Goal: Task Accomplishment & Management: Use online tool/utility

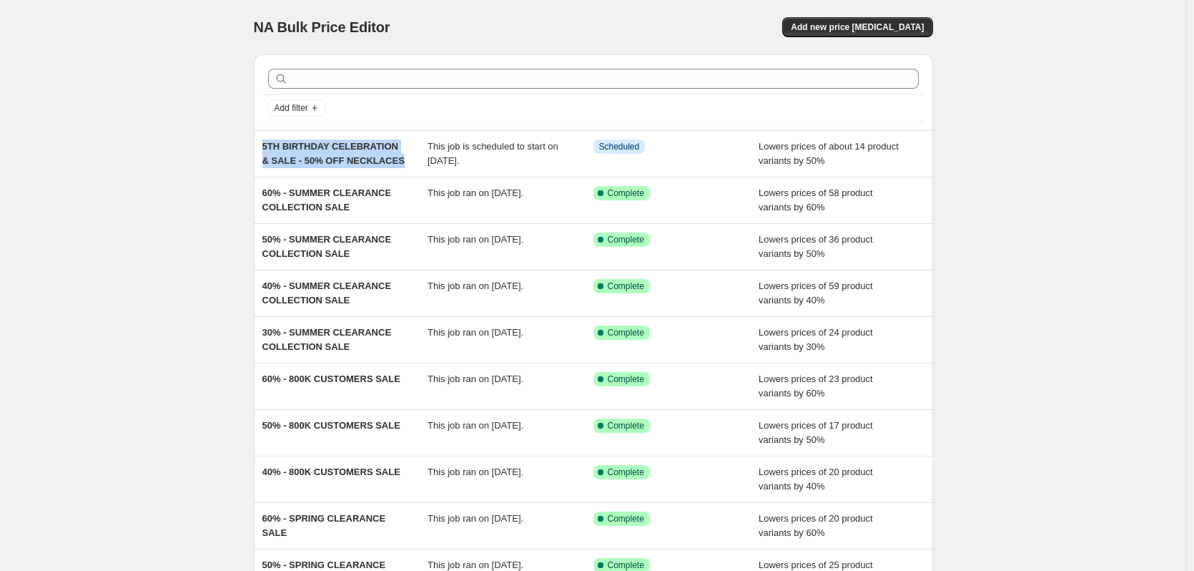
drag, startPoint x: 392, startPoint y: 159, endPoint x: 236, endPoint y: 144, distance: 156.7
click at [236, 144] on div "NA Bulk Price Editor. This page is ready NA Bulk Price Editor Add new price cha…" at bounding box center [593, 368] width 1186 height 737
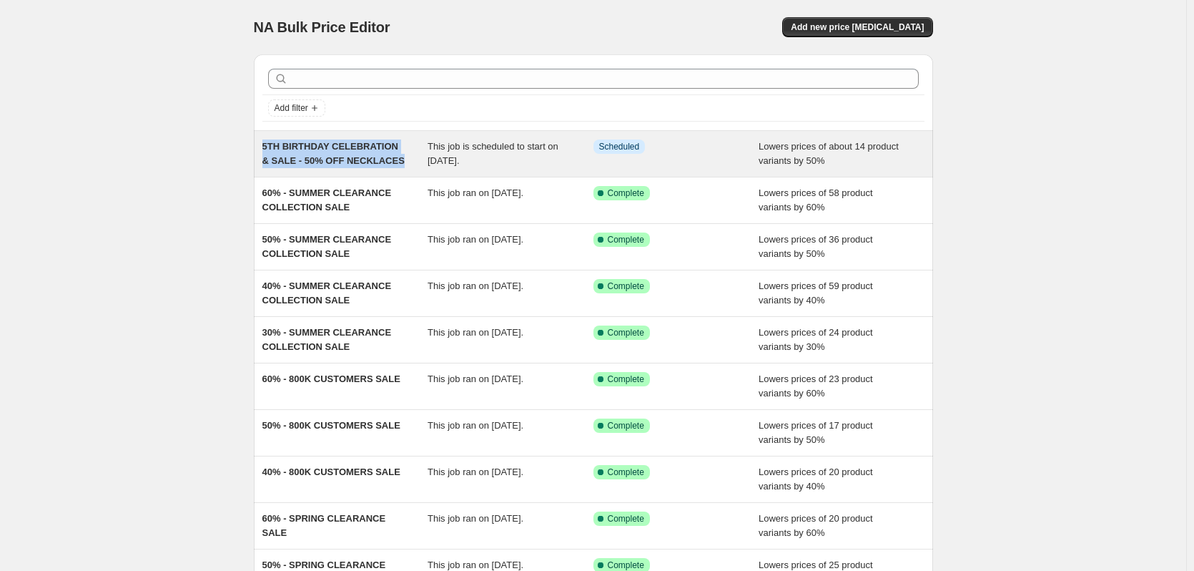
copy span "5TH BIRTHDAY CELEBRATION & SALE - 50% OFF NECKLACES"
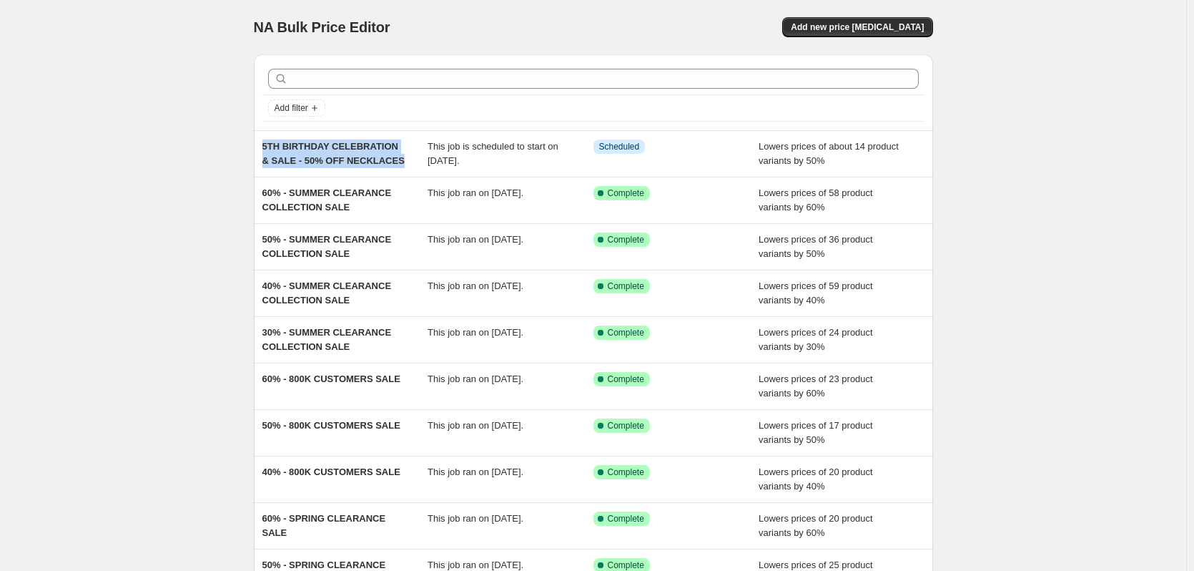
click at [204, 146] on div "NA Bulk Price Editor. This page is ready NA Bulk Price Editor Add new price cha…" at bounding box center [593, 368] width 1186 height 737
click at [912, 26] on span "Add new price [MEDICAL_DATA]" at bounding box center [857, 26] width 133 height 11
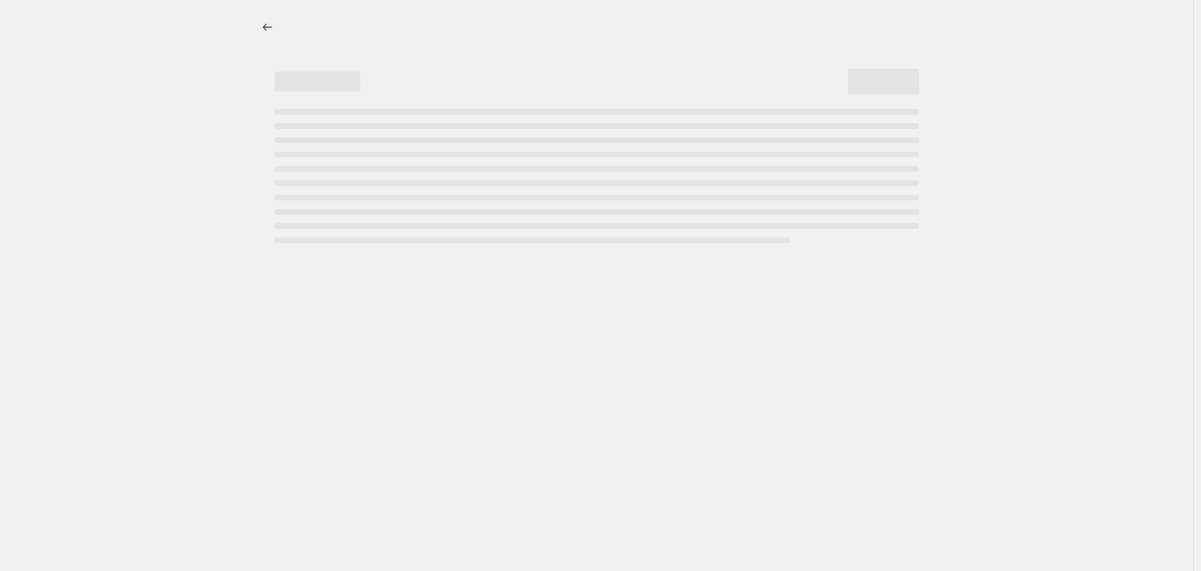
select select "percentage"
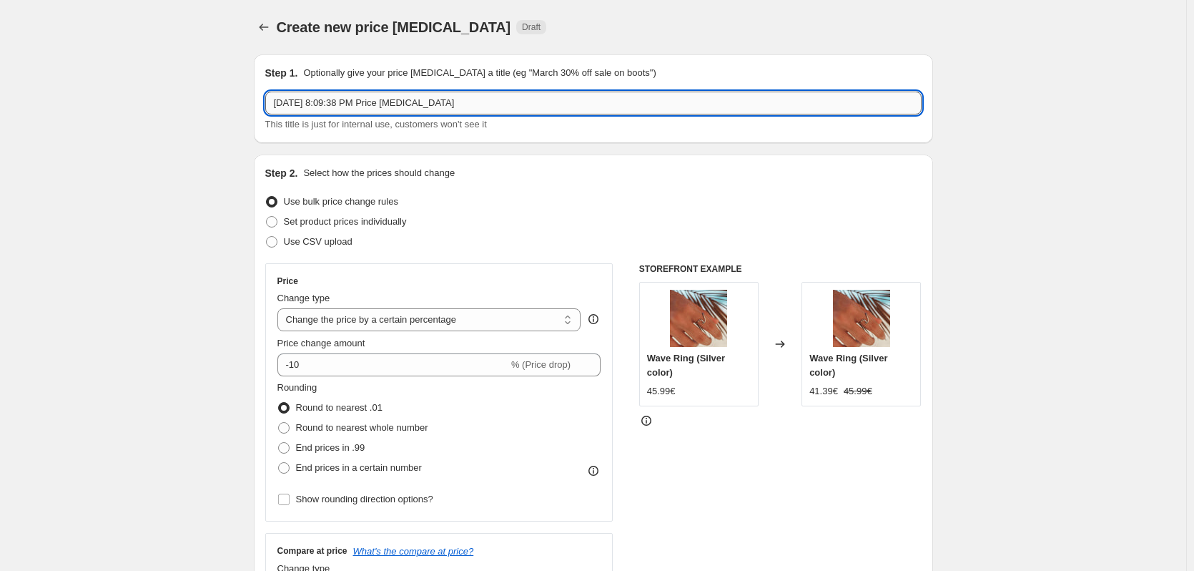
click at [353, 114] on input "Sep 5, 2025, 8:09:38 PM Price change job" at bounding box center [593, 103] width 656 height 23
paste input "5TH BIRTHDAY CELEBRATION & SALE - 50% OFF NECKLACES"
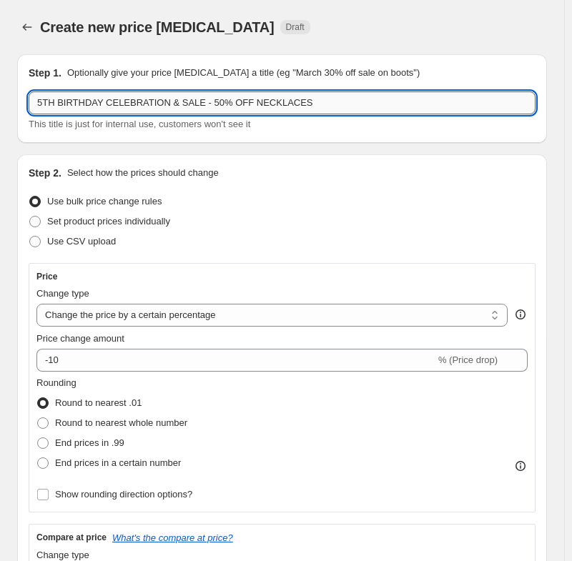
drag, startPoint x: 305, startPoint y: 109, endPoint x: 240, endPoint y: 99, distance: 65.8
click at [240, 99] on input "5TH BIRTHDAY CELEBRATION & SALE - 50% OFF NECKLACES" at bounding box center [282, 103] width 507 height 23
type input "5TH BIRTHDAY CELEBRATION & SALE - 50% OFF RINGS"
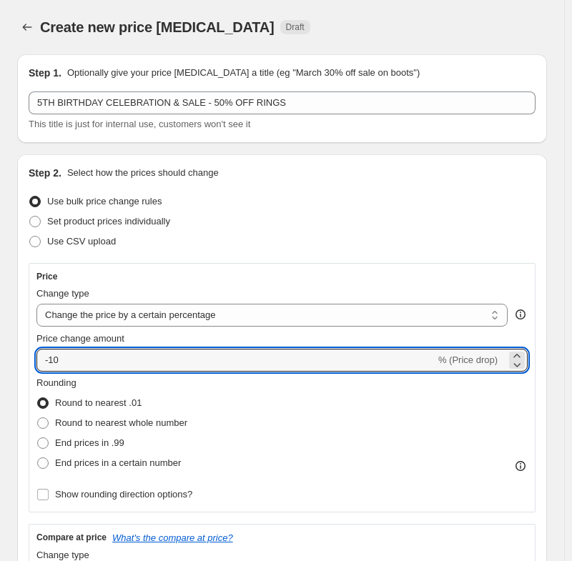
drag, startPoint x: 77, startPoint y: 356, endPoint x: 7, endPoint y: 357, distance: 70.1
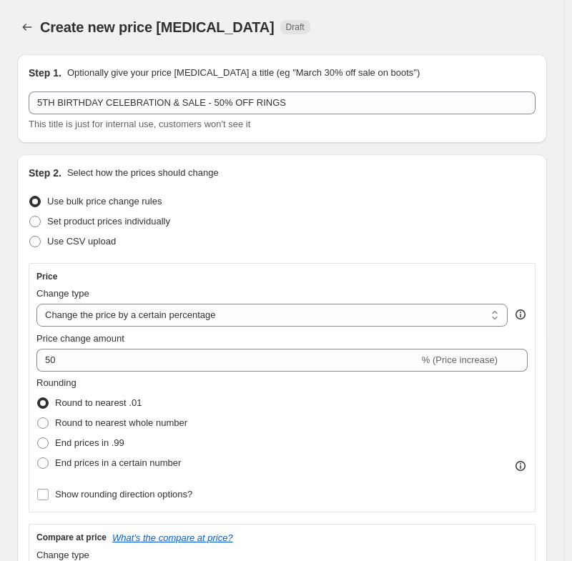
click at [200, 338] on div "Price change amount" at bounding box center [281, 339] width 491 height 14
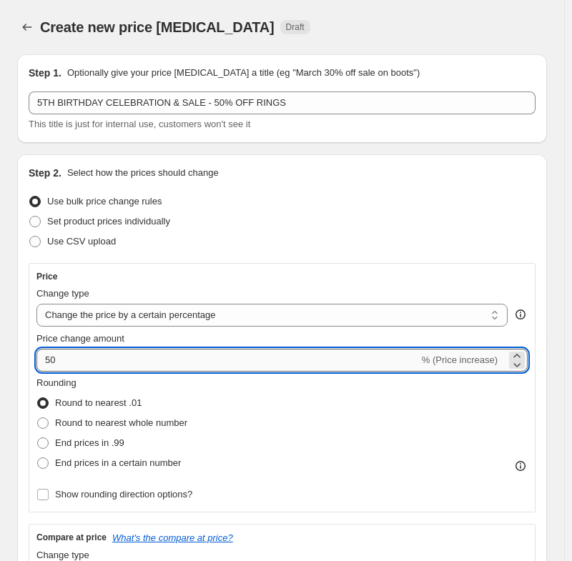
click at [46, 362] on input "50" at bounding box center [227, 360] width 383 height 23
type input "-50"
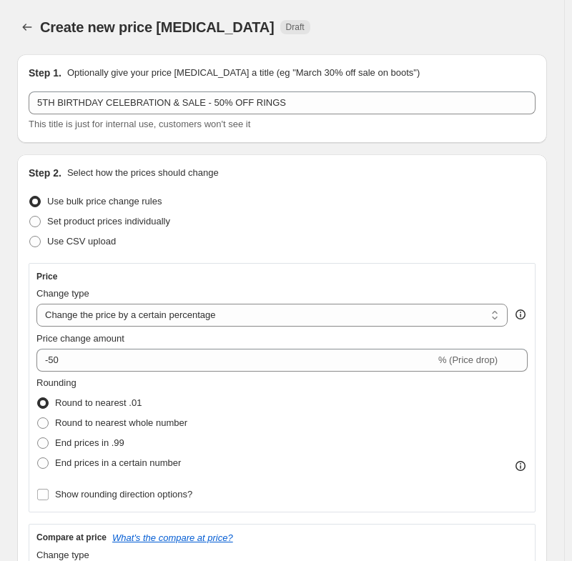
click at [278, 273] on div "Price" at bounding box center [281, 276] width 491 height 11
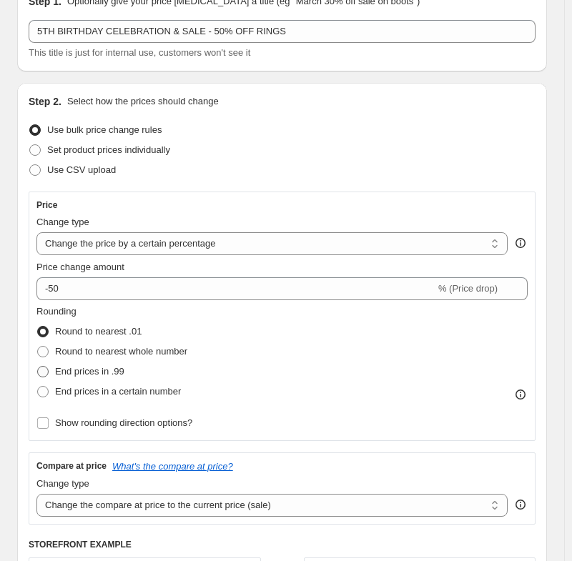
click at [109, 369] on span "End prices in .99" at bounding box center [89, 371] width 69 height 11
click at [38, 367] on input "End prices in .99" at bounding box center [37, 366] width 1 height 1
radio input "true"
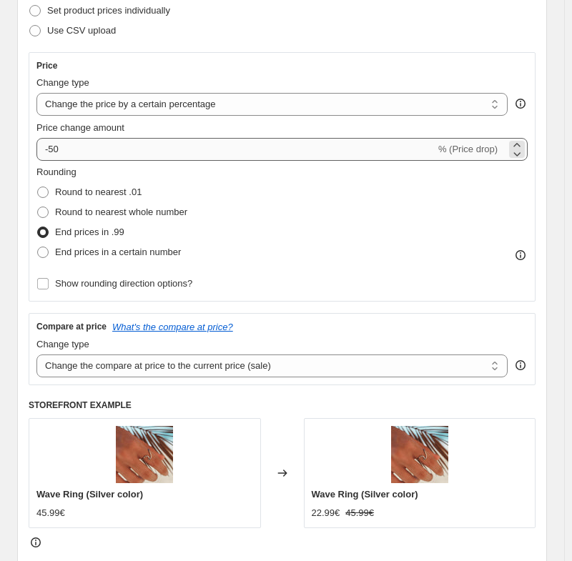
scroll to position [215, 0]
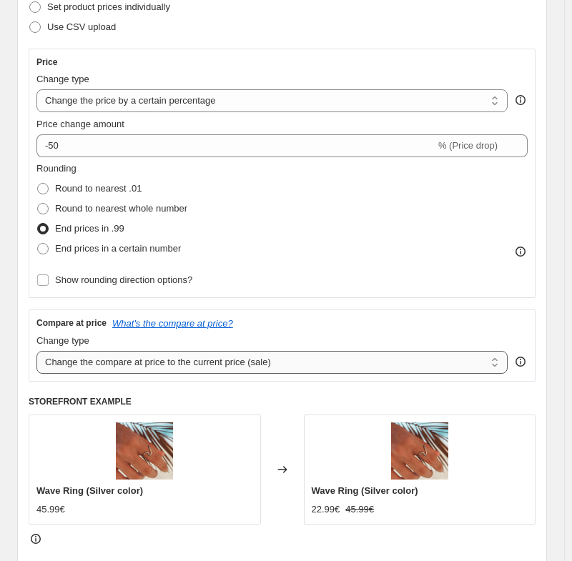
click at [175, 361] on select "Change the compare at price to the current price (sale) Change the compare at p…" at bounding box center [271, 362] width 471 height 23
click at [165, 325] on icon "What's the compare at price?" at bounding box center [172, 323] width 121 height 11
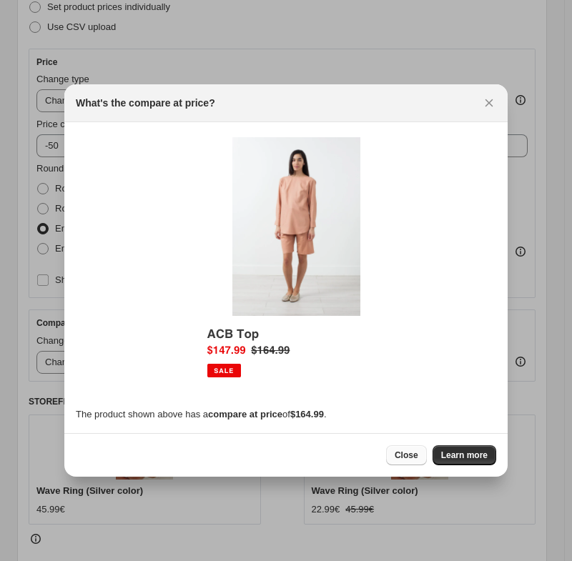
click at [408, 456] on span "Close" at bounding box center [407, 455] width 24 height 11
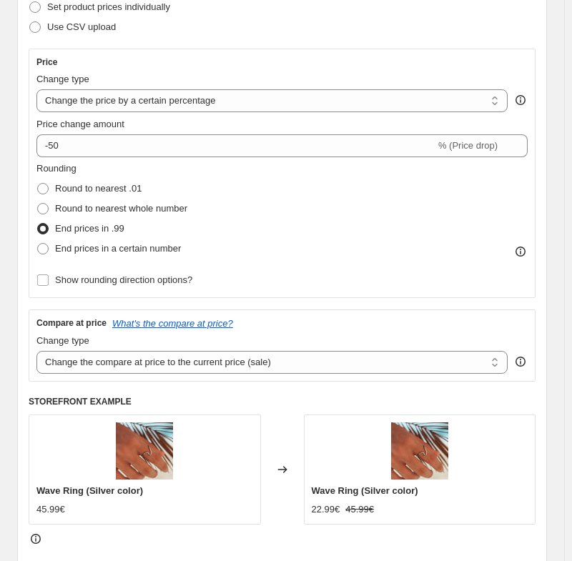
click at [274, 384] on div "Price Change type Change the price to a certain amount Change the price by a ce…" at bounding box center [282, 298] width 507 height 498
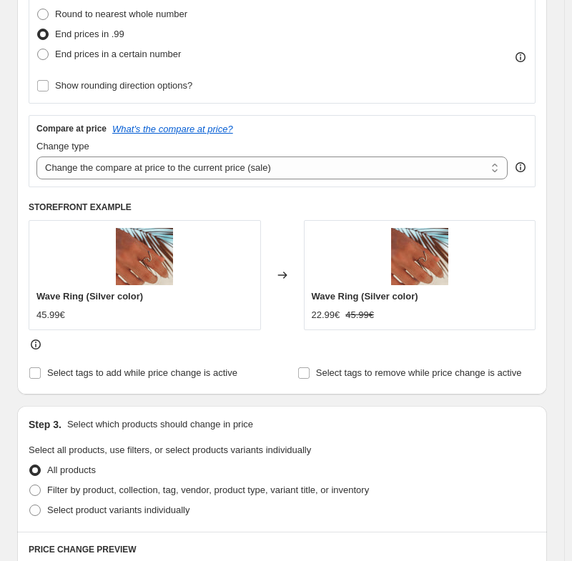
scroll to position [501, 0]
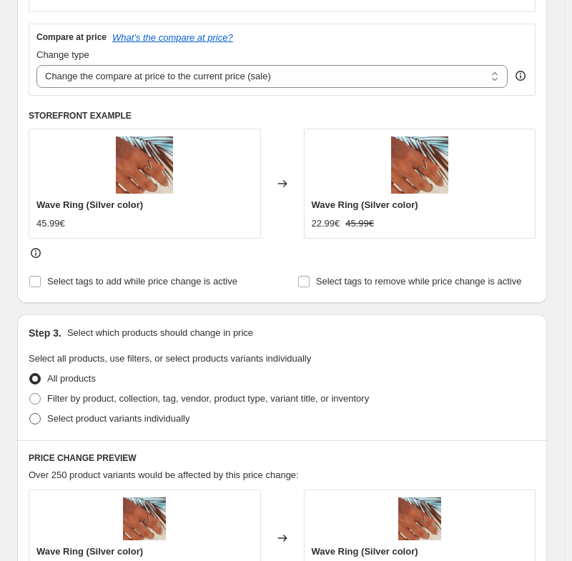
click at [107, 421] on span "Select product variants individually" at bounding box center [118, 418] width 142 height 11
click at [30, 414] on input "Select product variants individually" at bounding box center [29, 413] width 1 height 1
radio input "true"
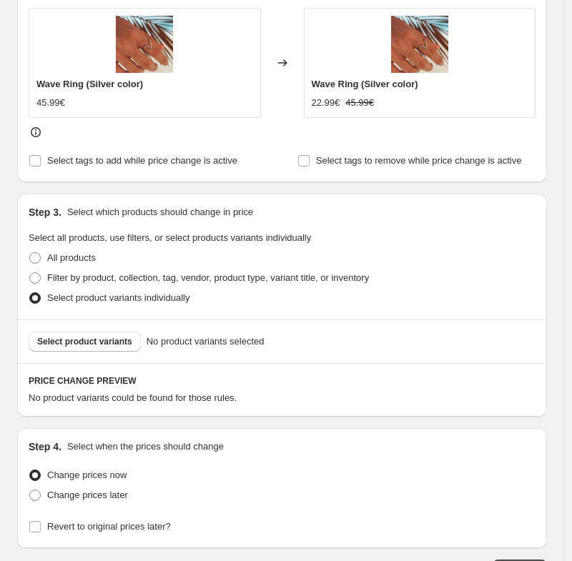
scroll to position [644, 0]
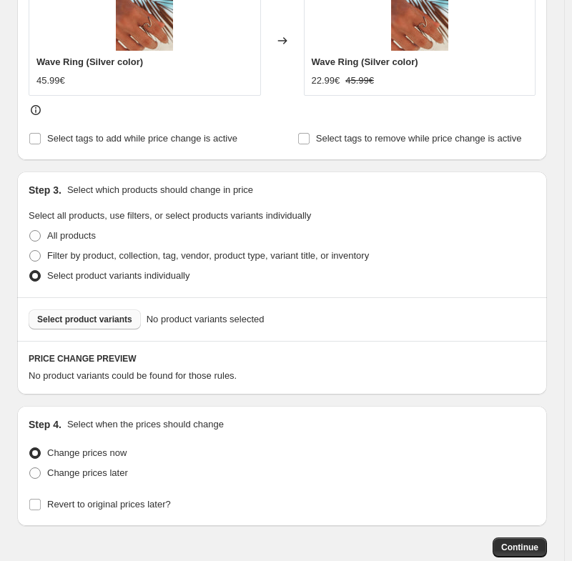
click at [68, 322] on span "Select product variants" at bounding box center [84, 319] width 95 height 11
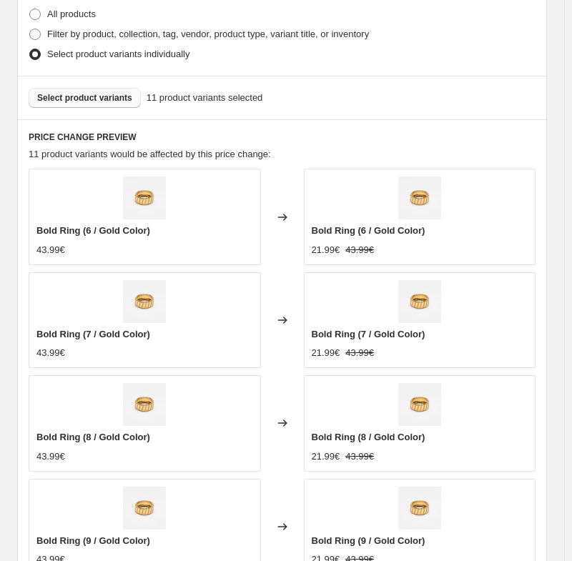
scroll to position [787, 0]
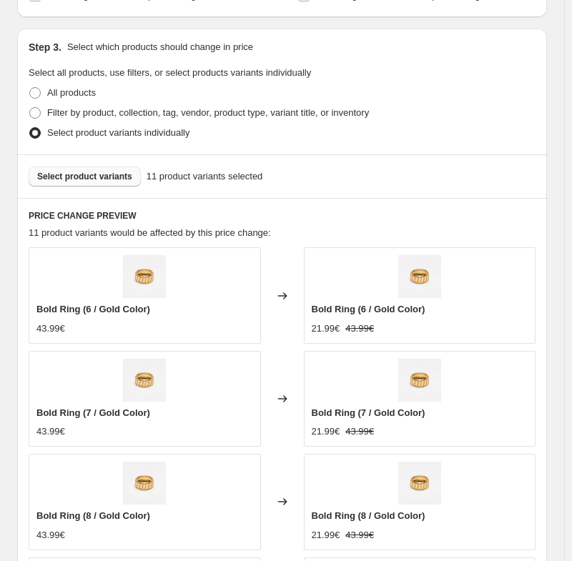
click at [78, 185] on button "Select product variants" at bounding box center [85, 177] width 112 height 20
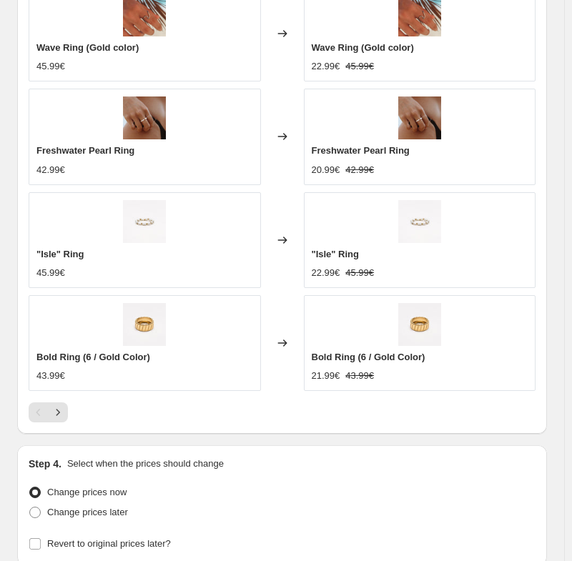
scroll to position [1276, 0]
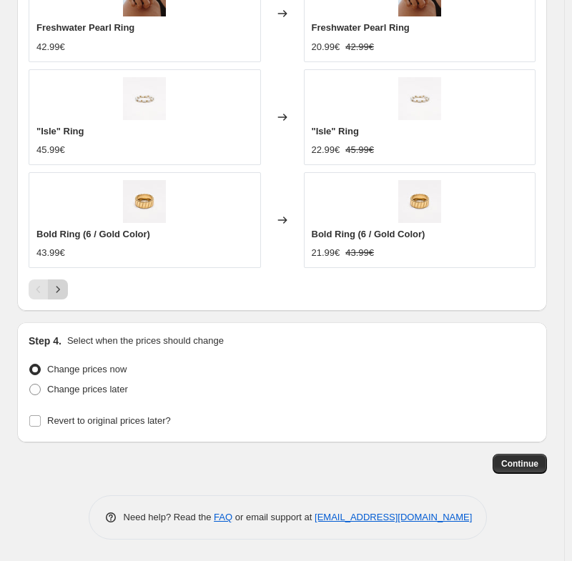
click at [62, 290] on icon "Next" at bounding box center [58, 289] width 14 height 14
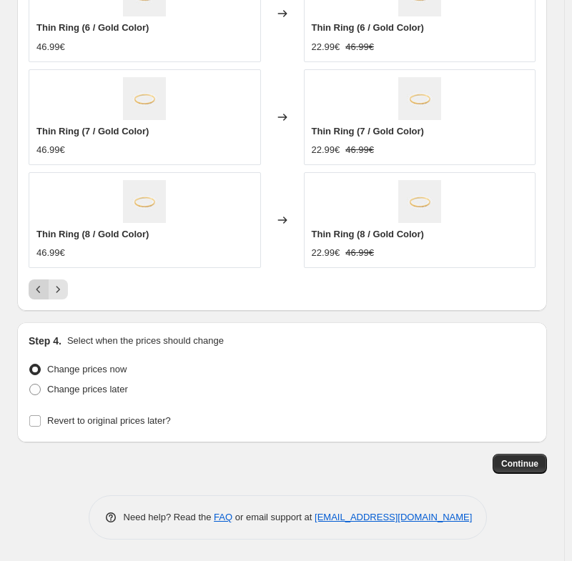
click at [29, 288] on button "Previous" at bounding box center [39, 290] width 20 height 20
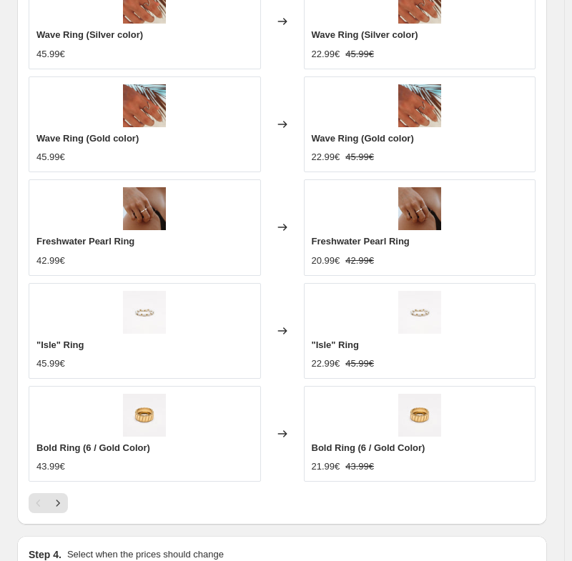
scroll to position [1133, 0]
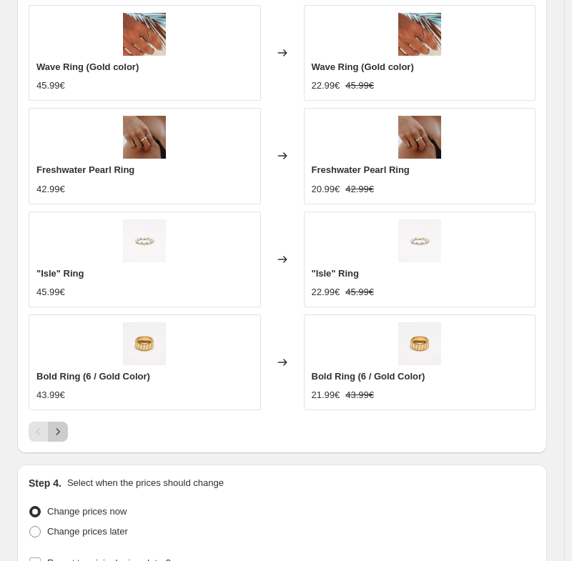
click at [66, 433] on button "Next" at bounding box center [58, 432] width 20 height 20
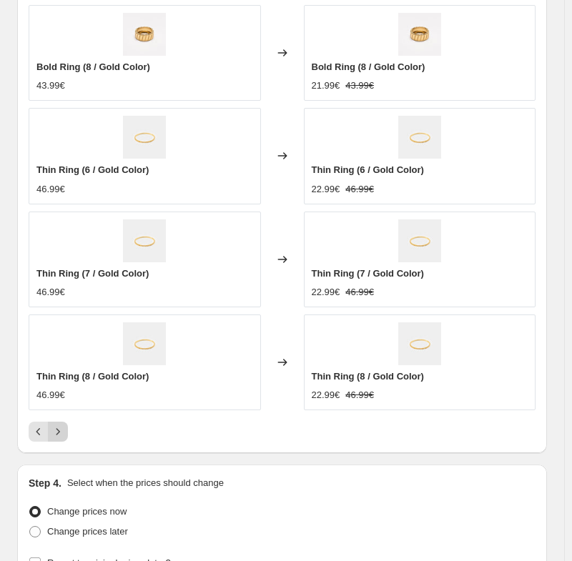
click at [56, 442] on button "Next" at bounding box center [58, 432] width 20 height 20
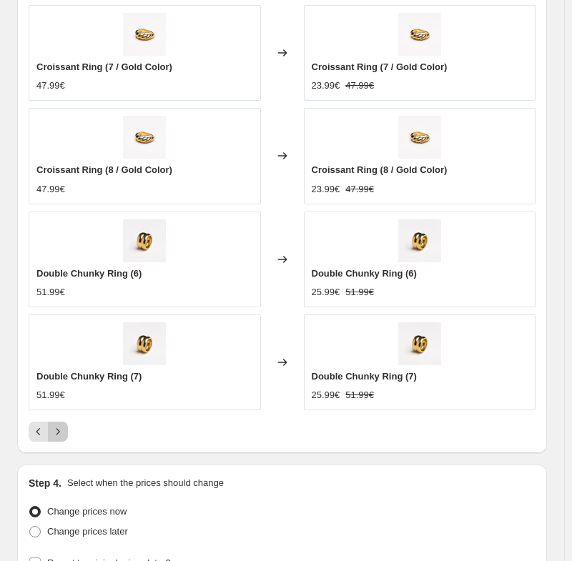
click at [56, 435] on icon "Next" at bounding box center [58, 432] width 14 height 14
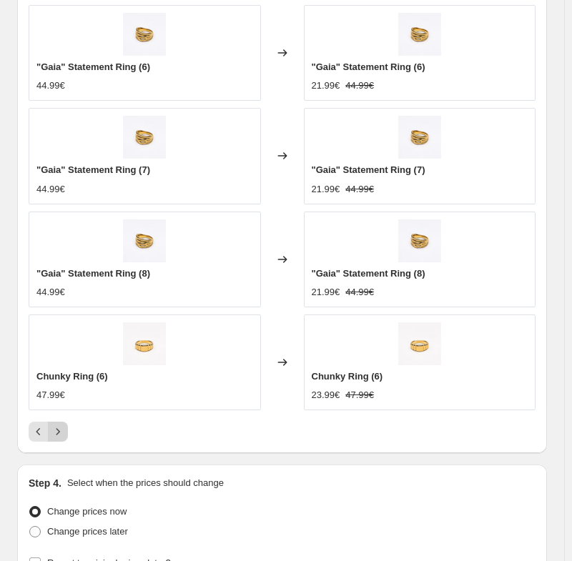
click at [54, 434] on icon "Next" at bounding box center [58, 432] width 14 height 14
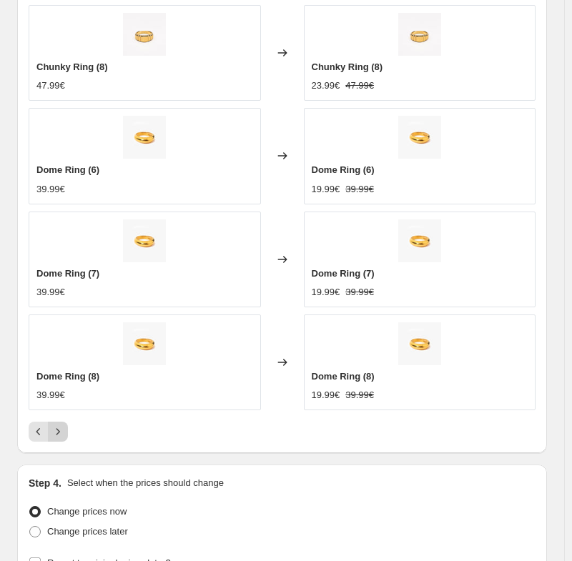
click at [56, 435] on icon "Next" at bounding box center [58, 432] width 14 height 14
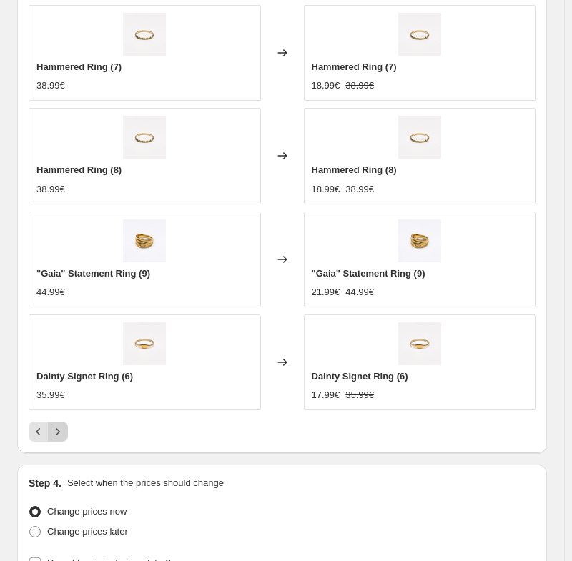
click at [59, 438] on icon "Next" at bounding box center [58, 432] width 14 height 14
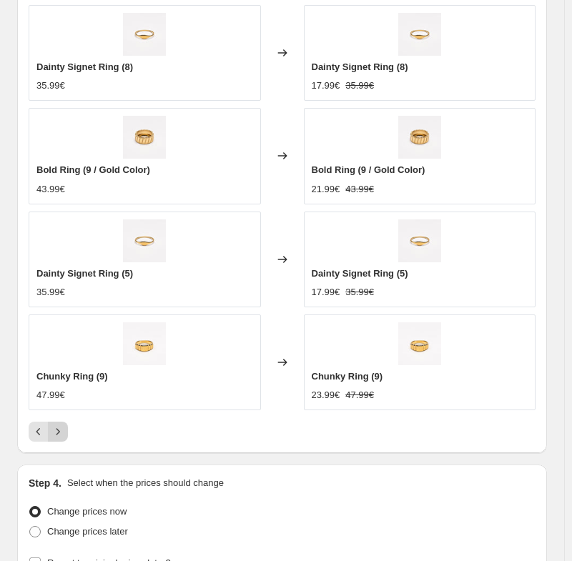
click at [59, 438] on icon "Next" at bounding box center [58, 432] width 14 height 14
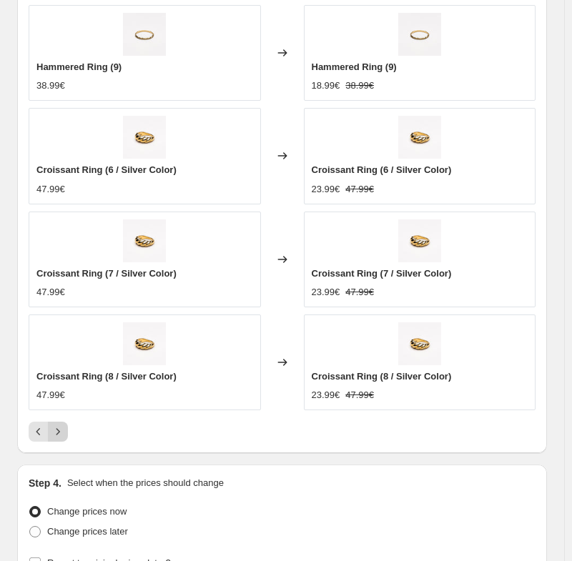
click at [59, 438] on icon "Next" at bounding box center [58, 432] width 14 height 14
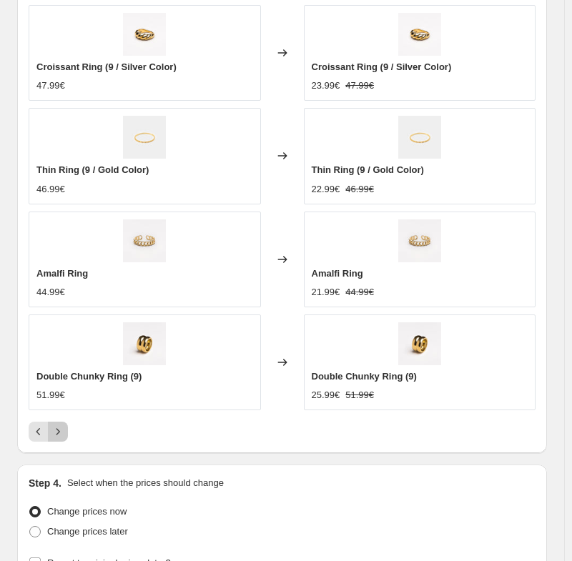
click at [61, 434] on icon "Next" at bounding box center [58, 432] width 14 height 14
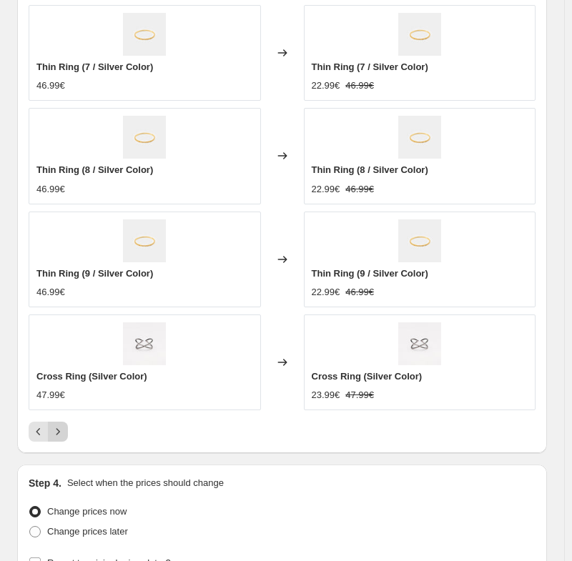
click at [55, 435] on icon "Next" at bounding box center [58, 432] width 14 height 14
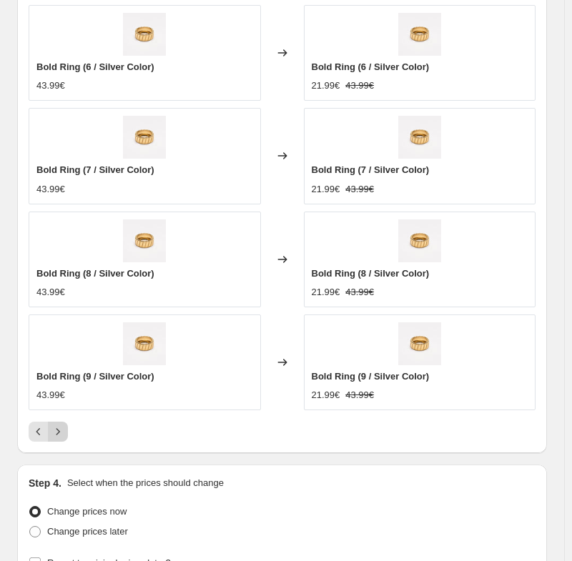
click at [55, 435] on icon "Next" at bounding box center [58, 432] width 14 height 14
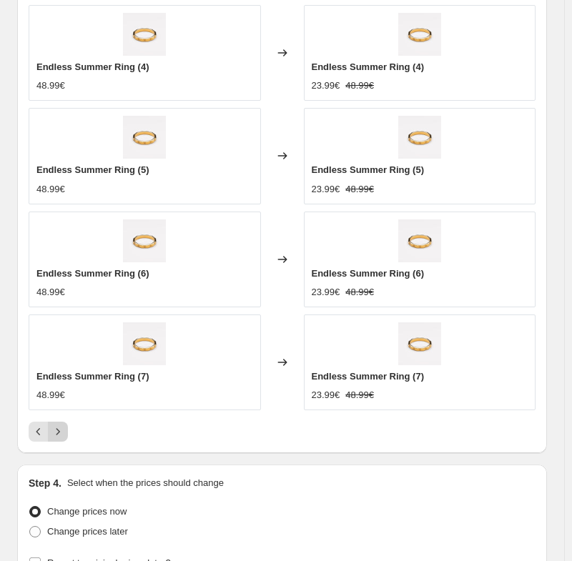
click at [59, 439] on icon "Next" at bounding box center [58, 432] width 14 height 14
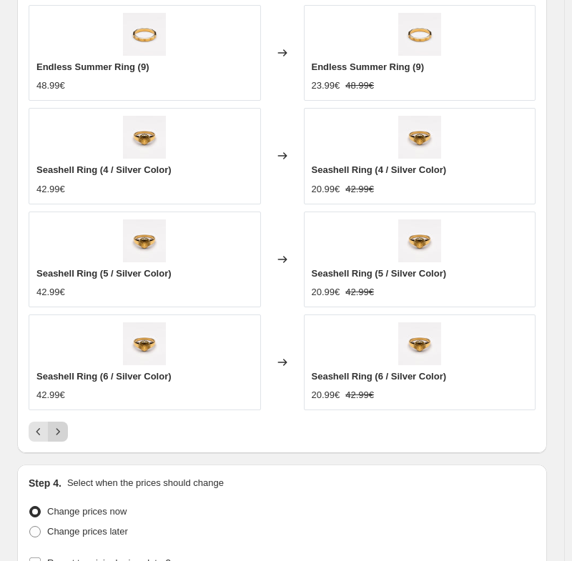
click at [61, 435] on icon "Next" at bounding box center [58, 432] width 14 height 14
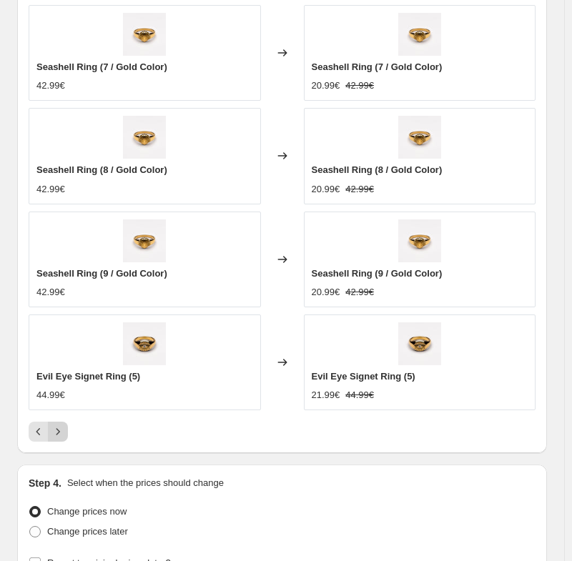
click at [55, 433] on icon "Next" at bounding box center [58, 432] width 14 height 14
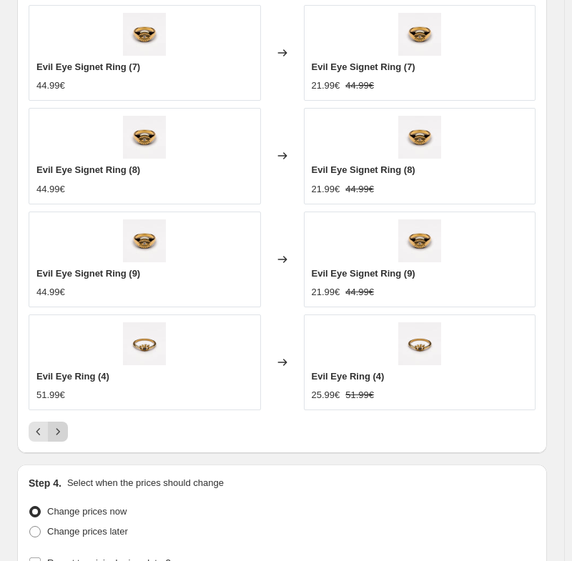
click at [61, 435] on icon "Next" at bounding box center [58, 432] width 14 height 14
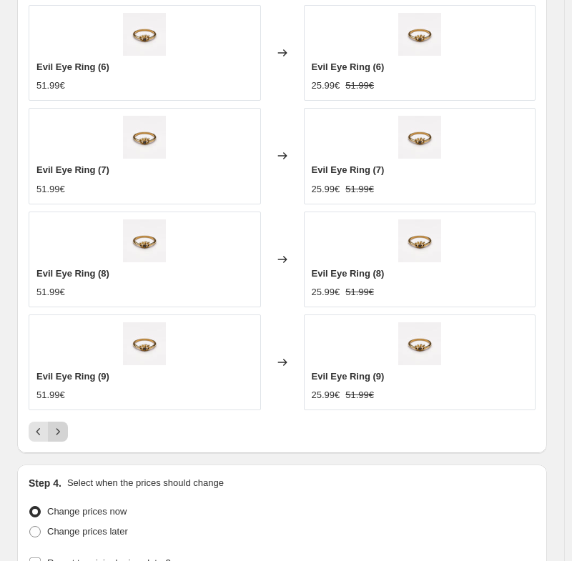
click at [61, 435] on icon "Next" at bounding box center [58, 432] width 14 height 14
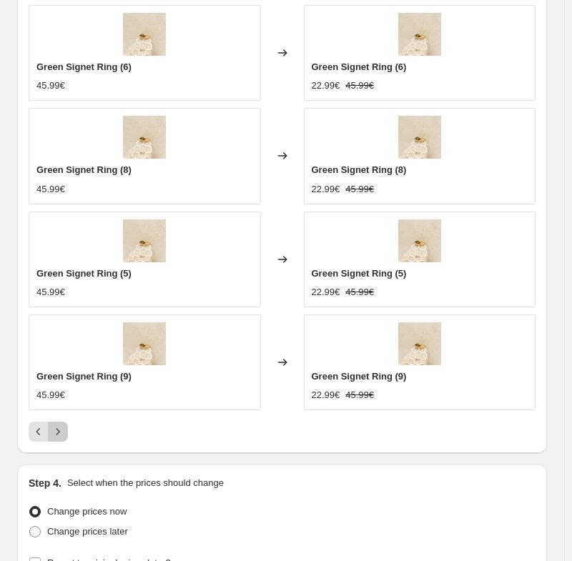
click at [60, 435] on icon "Next" at bounding box center [58, 432] width 14 height 14
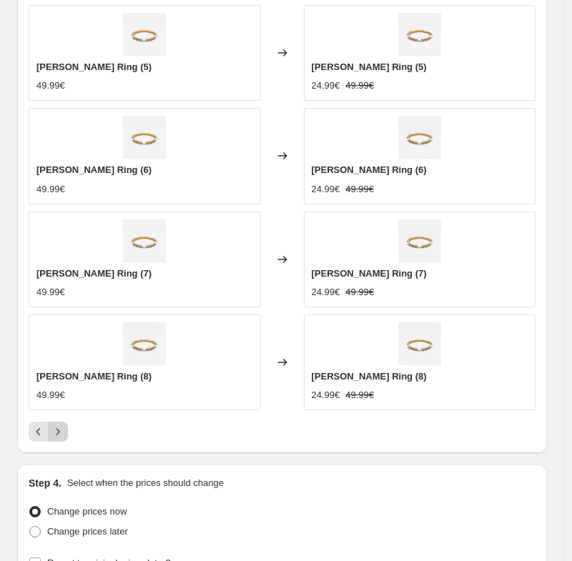
click at [59, 424] on button "Next" at bounding box center [58, 432] width 20 height 20
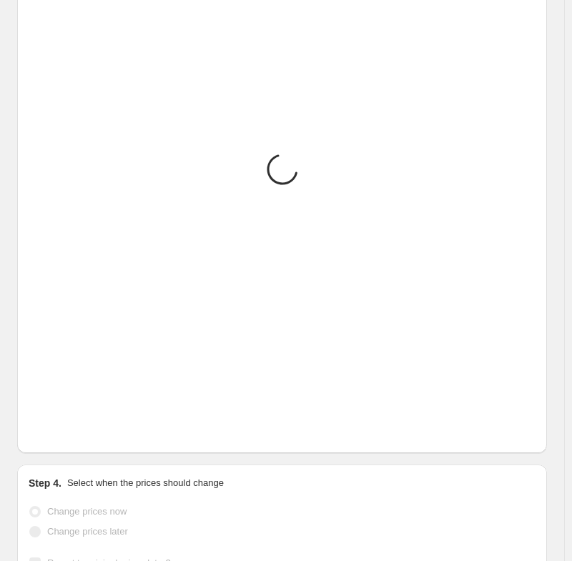
scroll to position [966, 0]
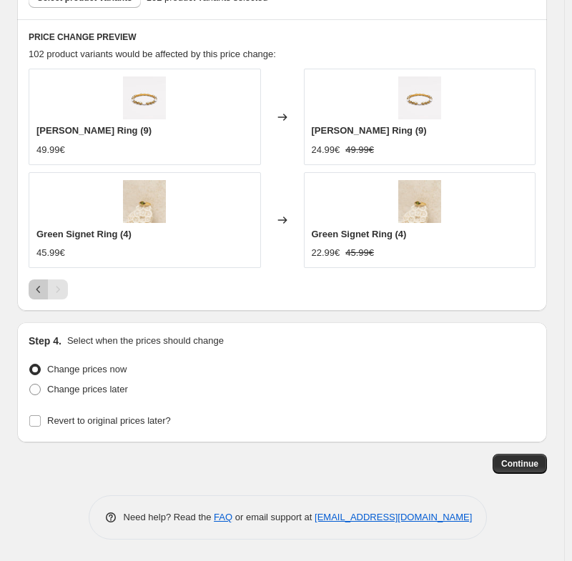
click at [38, 287] on icon "Previous" at bounding box center [38, 289] width 14 height 14
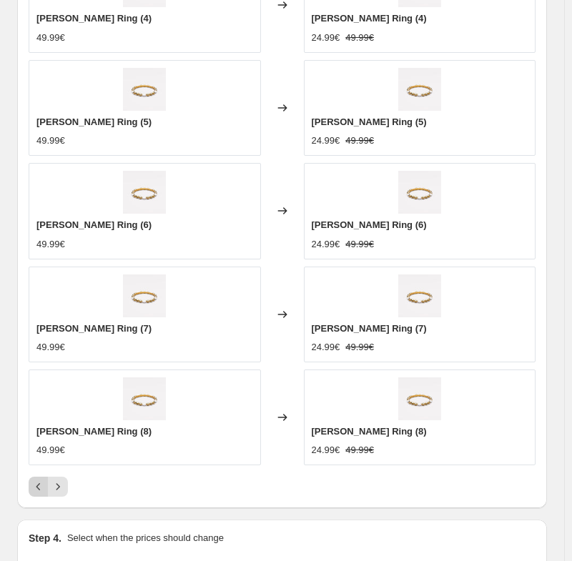
scroll to position [1109, 0]
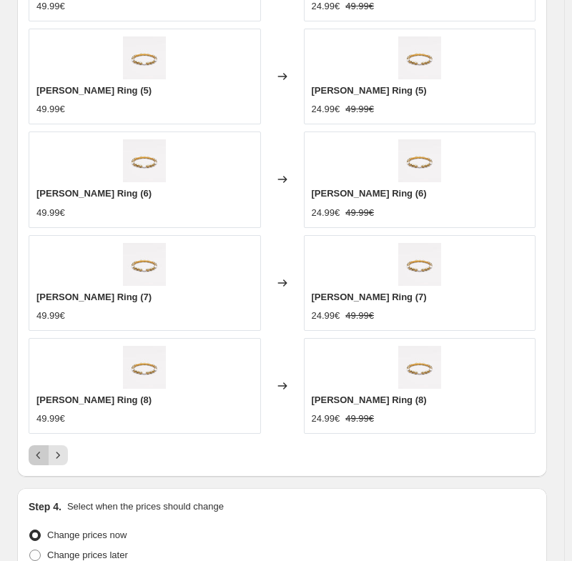
click at [30, 461] on button "Previous" at bounding box center [39, 455] width 20 height 20
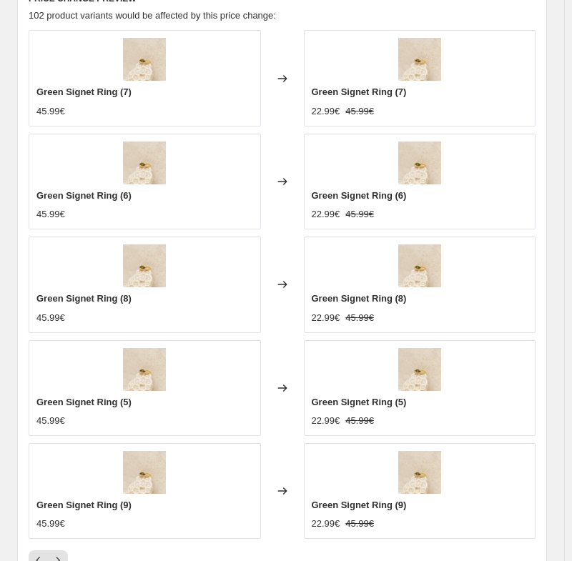
scroll to position [1061, 0]
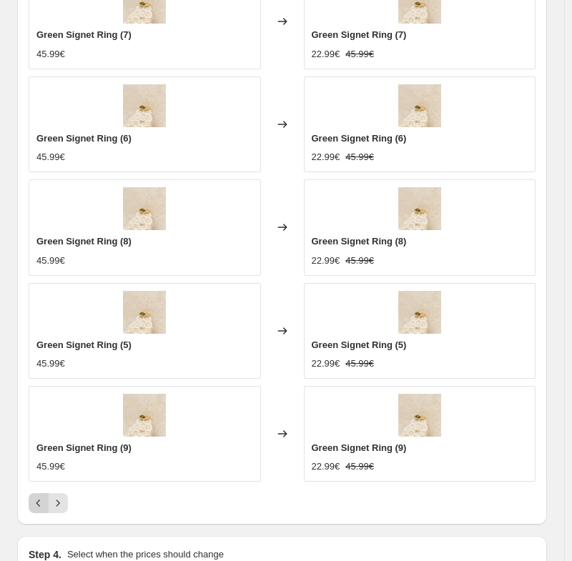
click at [31, 503] on icon "Previous" at bounding box center [38, 503] width 14 height 14
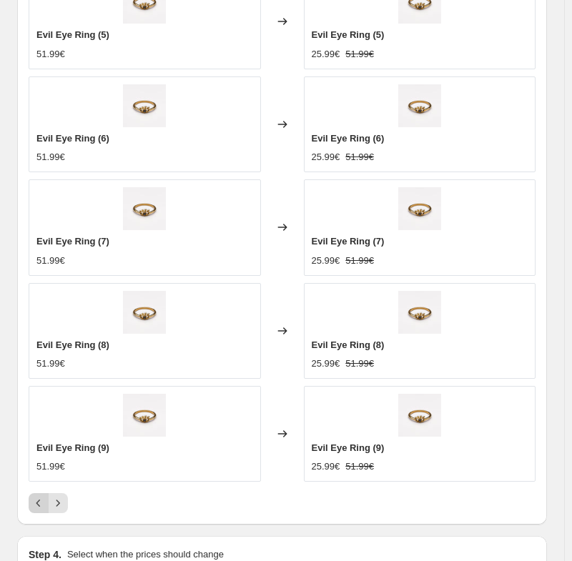
click at [31, 503] on icon "Previous" at bounding box center [38, 503] width 14 height 14
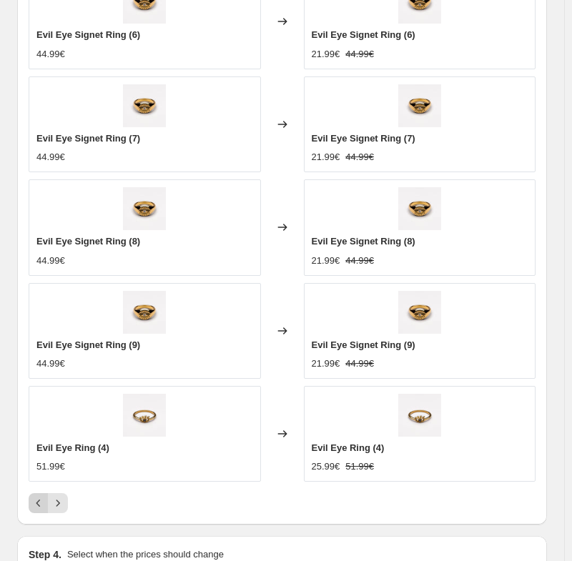
click at [31, 503] on icon "Previous" at bounding box center [38, 503] width 14 height 14
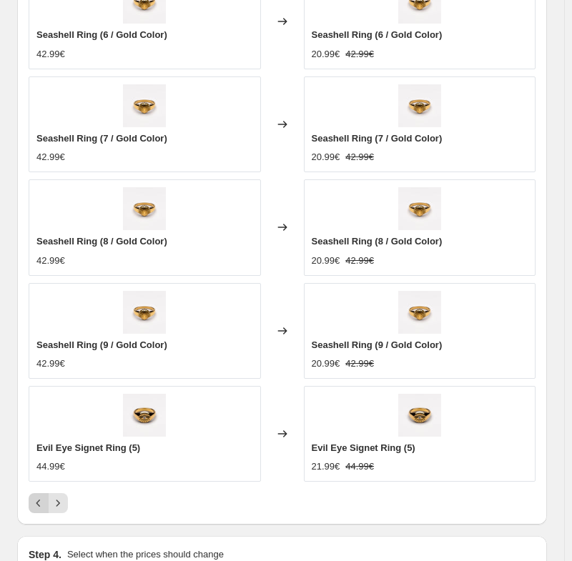
click at [31, 503] on icon "Previous" at bounding box center [38, 503] width 14 height 14
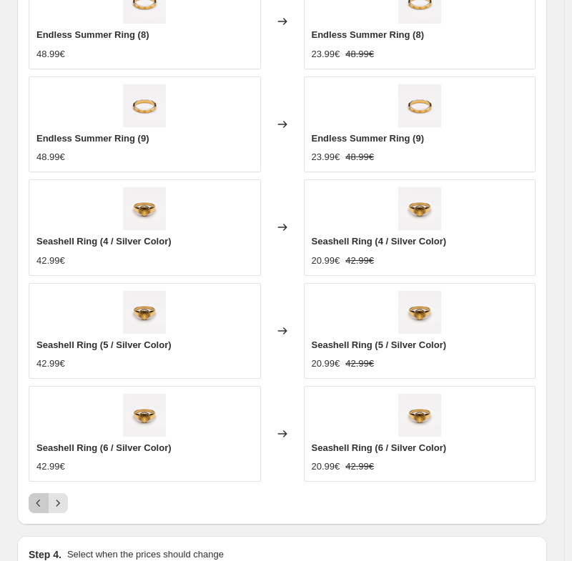
click at [44, 497] on button "Previous" at bounding box center [39, 503] width 20 height 20
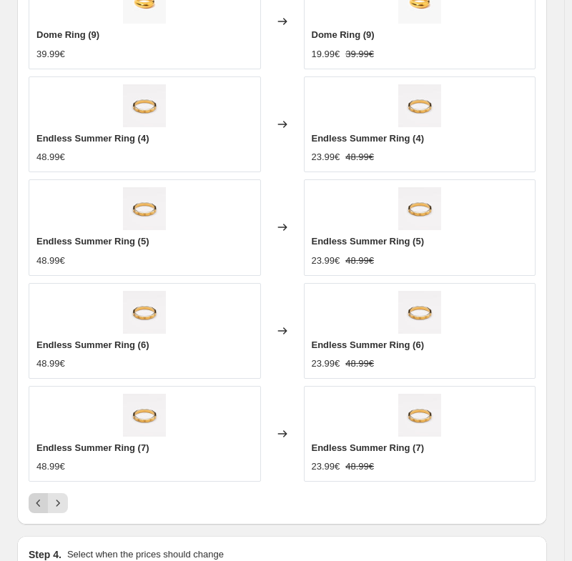
click at [44, 497] on button "Previous" at bounding box center [39, 503] width 20 height 20
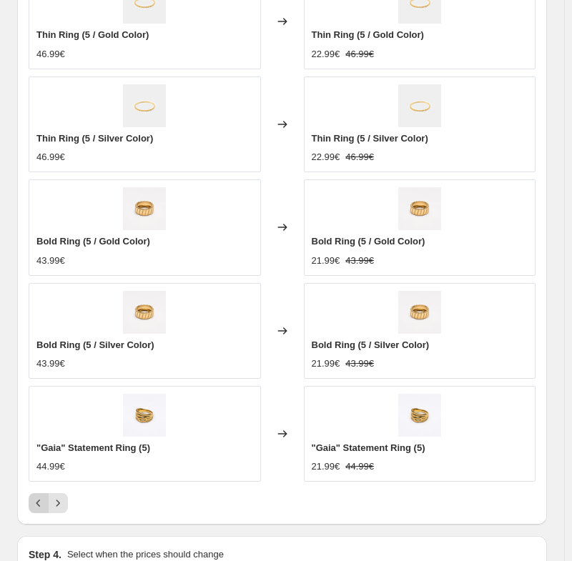
click at [44, 497] on button "Previous" at bounding box center [39, 503] width 20 height 20
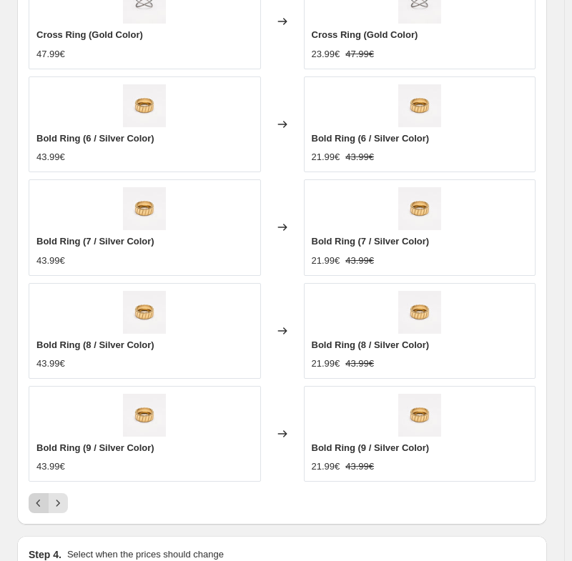
click at [44, 497] on button "Previous" at bounding box center [39, 503] width 20 height 20
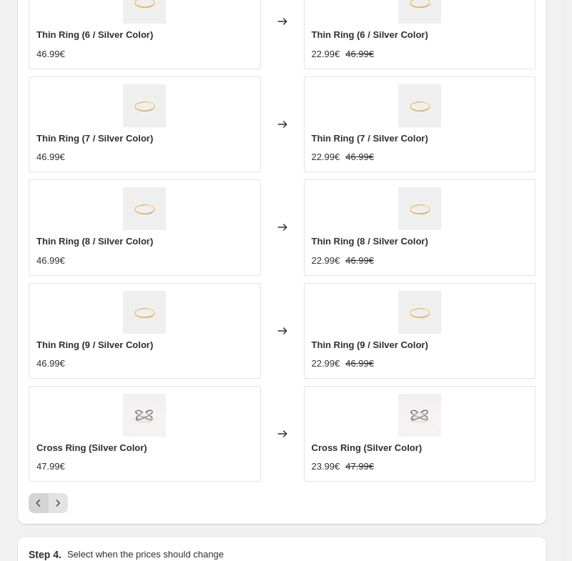
click at [44, 497] on button "Previous" at bounding box center [39, 503] width 20 height 20
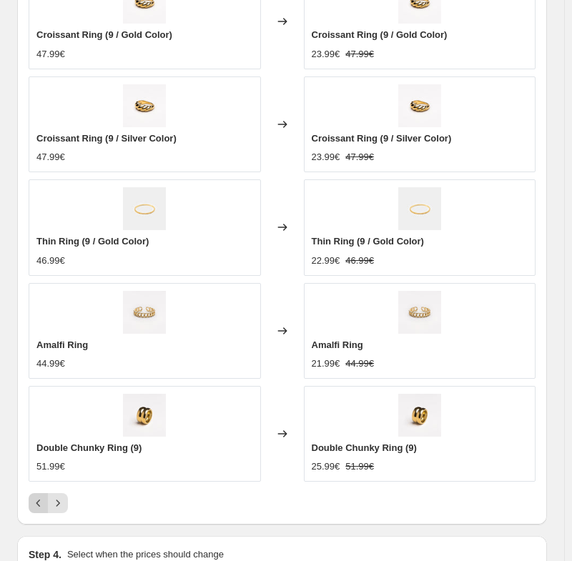
click at [44, 497] on button "Previous" at bounding box center [39, 503] width 20 height 20
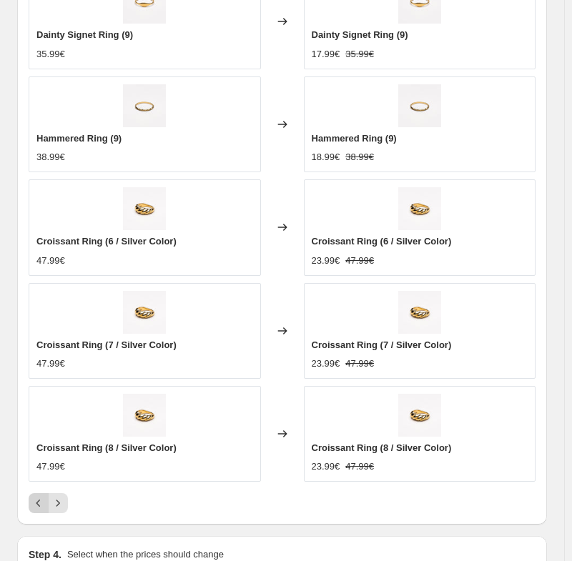
click at [36, 505] on icon "Previous" at bounding box center [38, 503] width 14 height 14
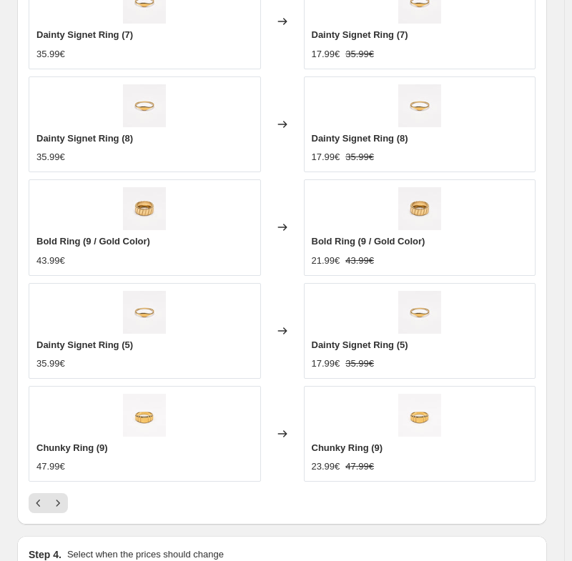
click at [69, 504] on div at bounding box center [282, 503] width 507 height 20
click at [61, 504] on icon "Next" at bounding box center [58, 503] width 14 height 14
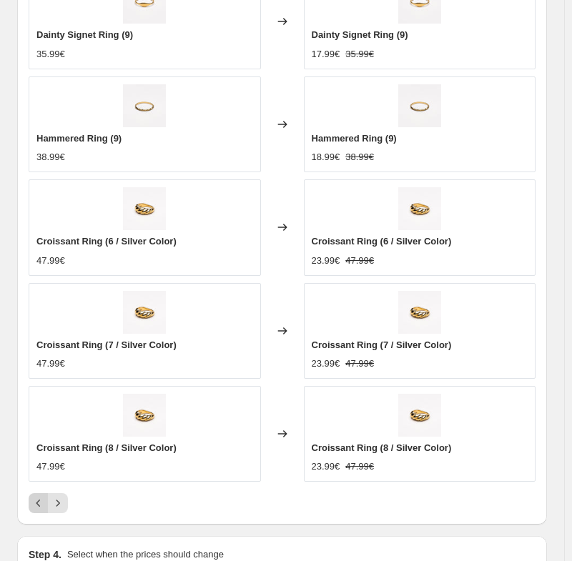
click at [29, 510] on button "Previous" at bounding box center [39, 503] width 20 height 20
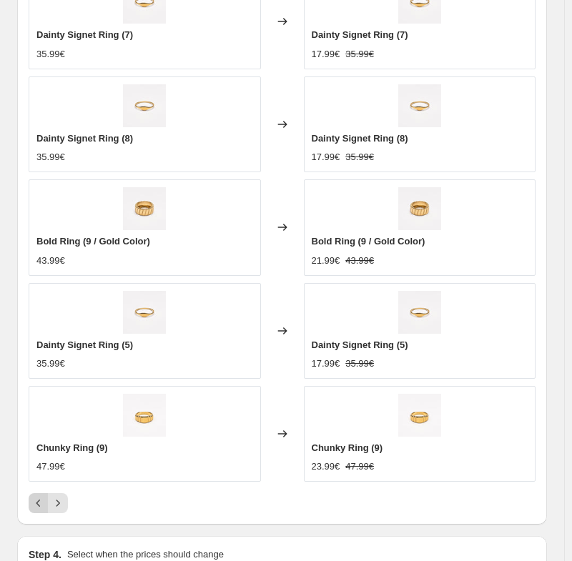
click at [29, 510] on button "Previous" at bounding box center [39, 503] width 20 height 20
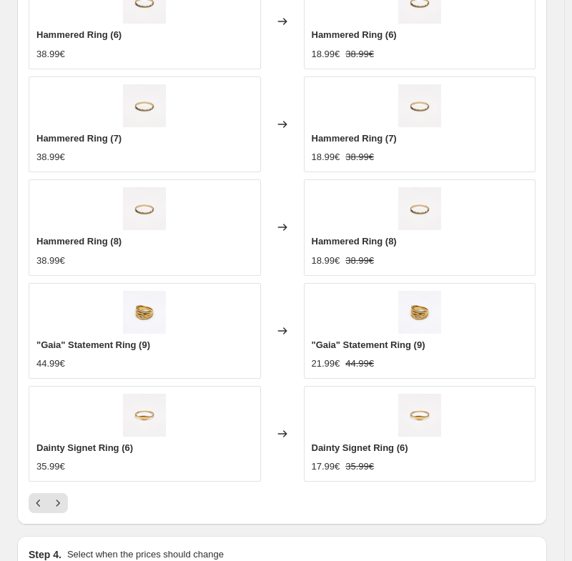
click at [28, 510] on div "PRICE CHANGE PREVIEW 102 product variants would be affected by this price chang…" at bounding box center [282, 223] width 530 height 601
click at [31, 509] on button "Previous" at bounding box center [39, 503] width 20 height 20
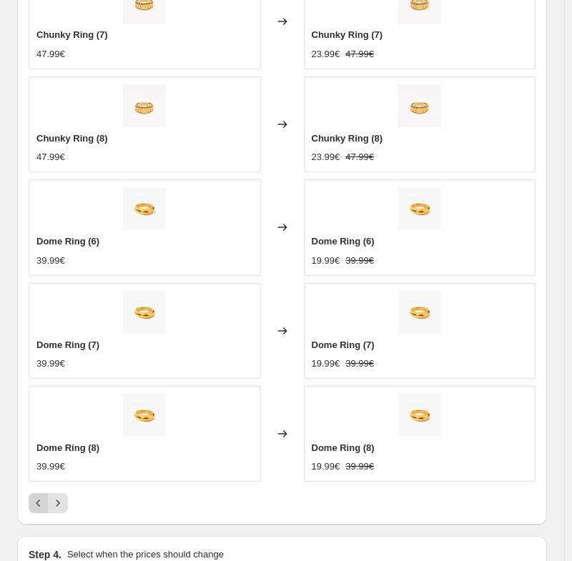
click at [31, 509] on button "Previous" at bounding box center [39, 503] width 20 height 20
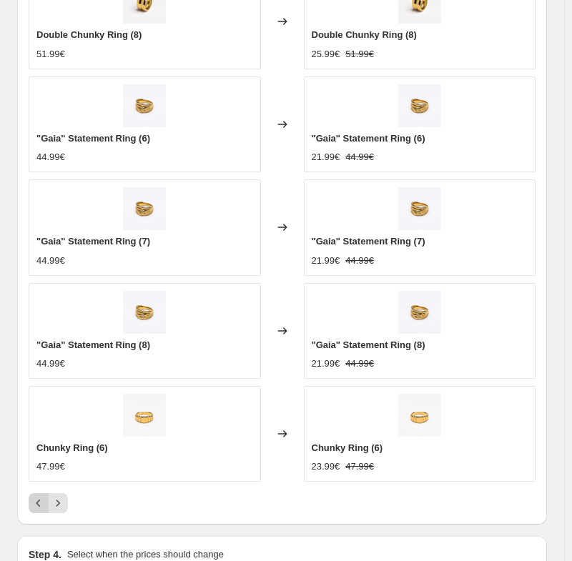
click at [31, 509] on button "Previous" at bounding box center [39, 503] width 20 height 20
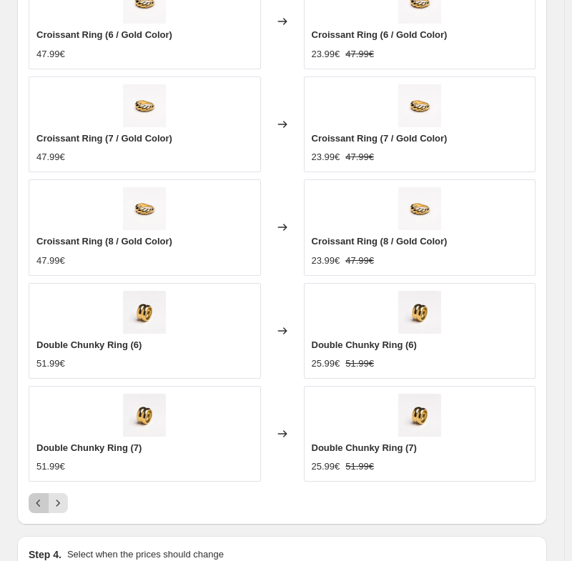
click at [31, 509] on button "Previous" at bounding box center [39, 503] width 20 height 20
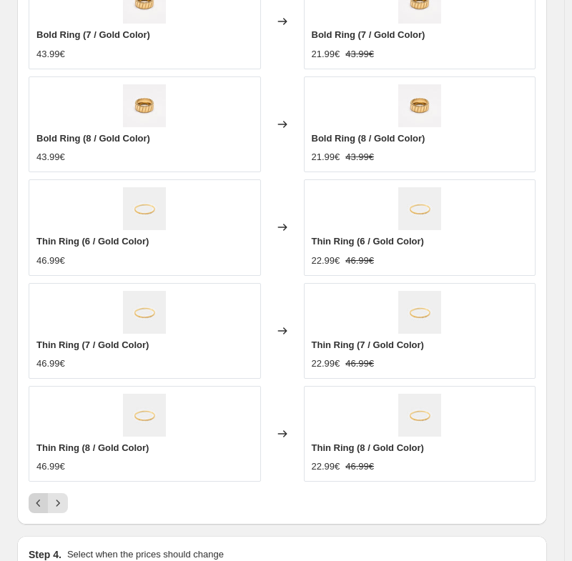
click at [31, 509] on button "Previous" at bounding box center [39, 503] width 20 height 20
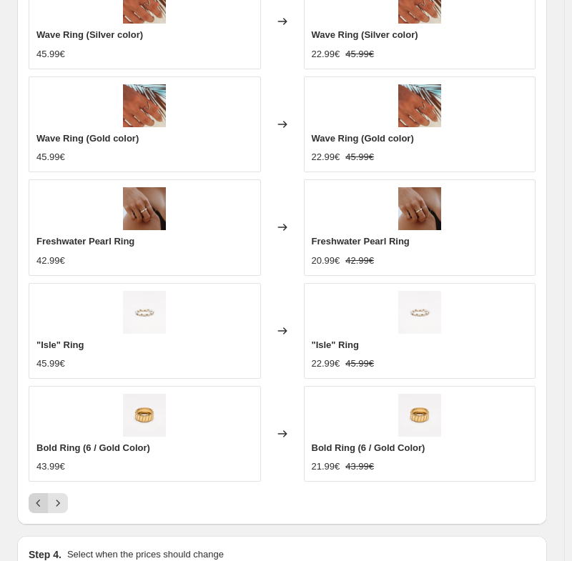
click at [31, 509] on div "Pagination" at bounding box center [39, 503] width 20 height 20
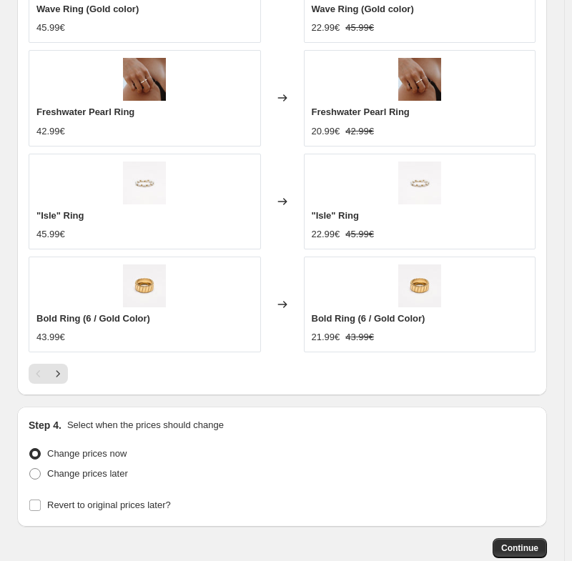
scroll to position [1276, 0]
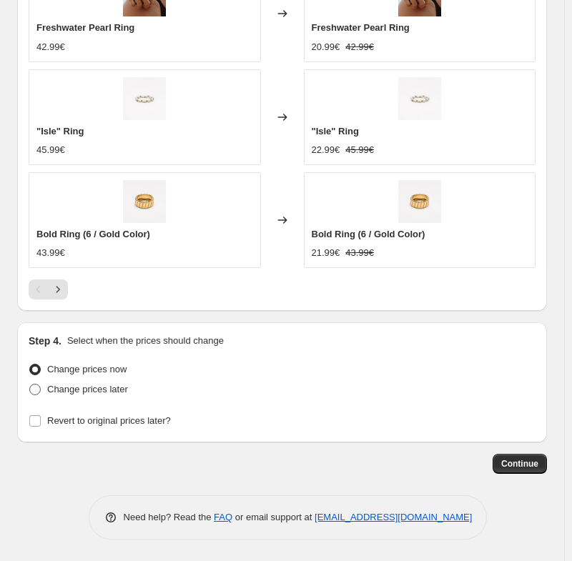
click at [112, 391] on span "Change prices later" at bounding box center [87, 389] width 81 height 11
click at [30, 385] on input "Change prices later" at bounding box center [29, 384] width 1 height 1
radio input "true"
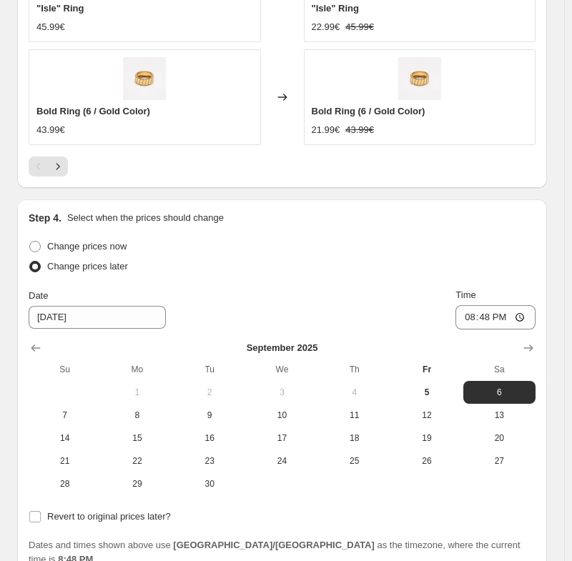
scroll to position [1419, 0]
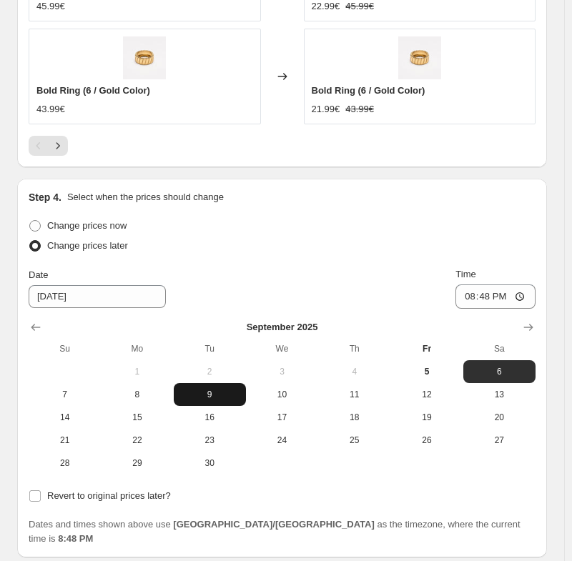
click at [213, 392] on span "9" at bounding box center [209, 394] width 61 height 11
type input "[DATE]"
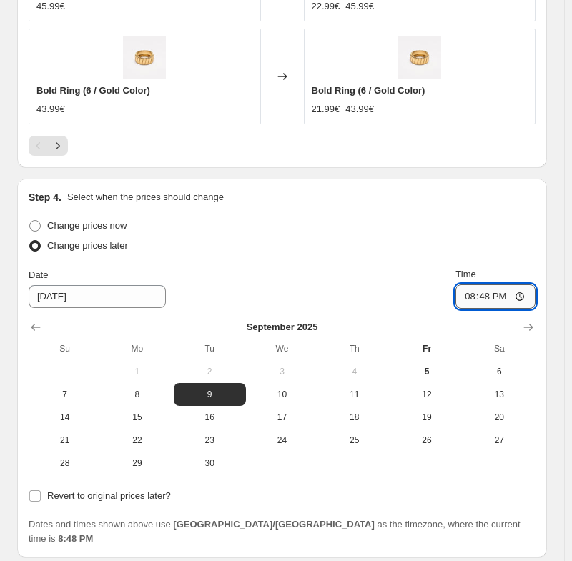
click at [476, 298] on input "20:48" at bounding box center [495, 297] width 80 height 24
click at [505, 297] on input "12:00" at bounding box center [495, 297] width 80 height 24
click at [523, 297] on input "12:00" at bounding box center [495, 297] width 80 height 24
type input "00:00"
click at [370, 284] on div "Date 9/9/2025 Time 00:00" at bounding box center [282, 287] width 507 height 41
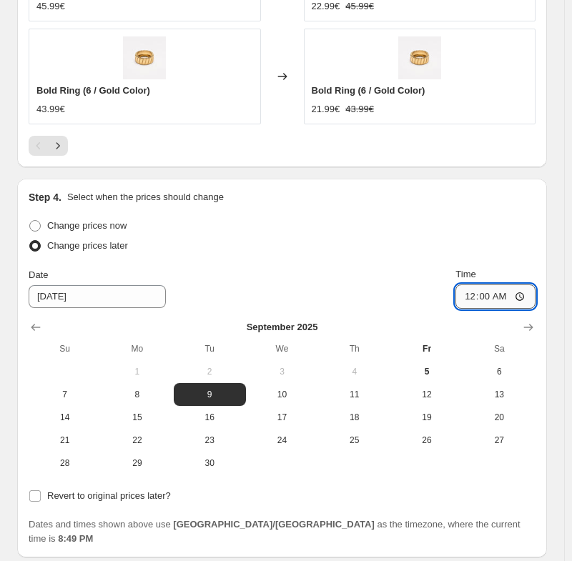
click at [525, 287] on input "00:00" at bounding box center [495, 297] width 80 height 24
click at [528, 296] on input "00:00" at bounding box center [495, 297] width 80 height 24
click at [498, 299] on input "00:00" at bounding box center [495, 297] width 80 height 24
click at [526, 297] on input "00:00" at bounding box center [495, 297] width 80 height 24
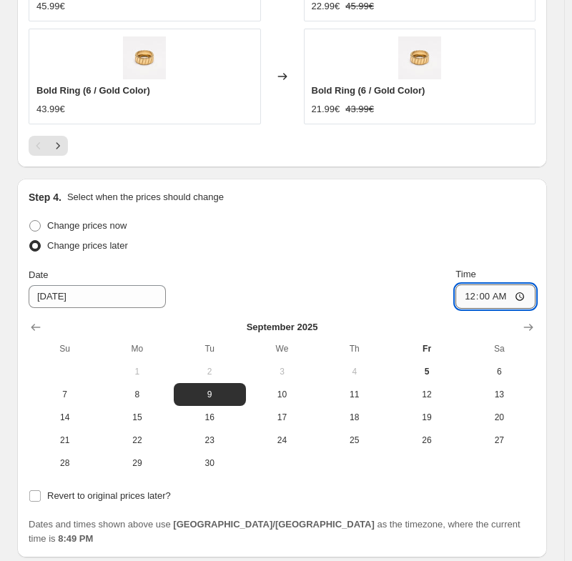
click at [526, 297] on input "00:00" at bounding box center [495, 297] width 80 height 24
click at [384, 245] on div "Change prices later" at bounding box center [282, 246] width 507 height 20
click at [253, 196] on div "Step 4. Select when the prices should change" at bounding box center [282, 197] width 507 height 14
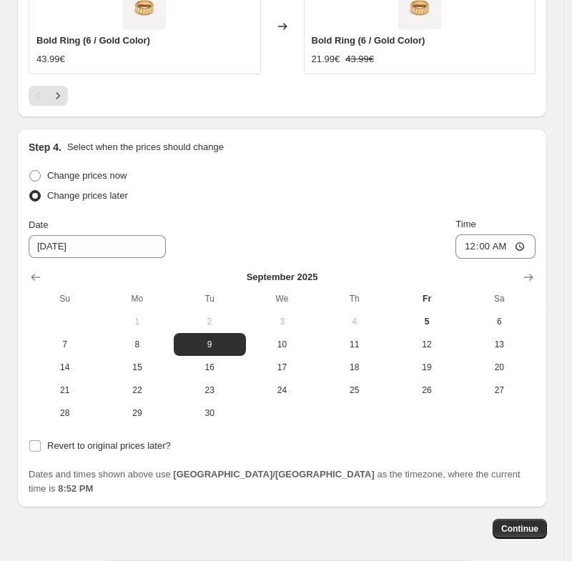
scroll to position [1490, 0]
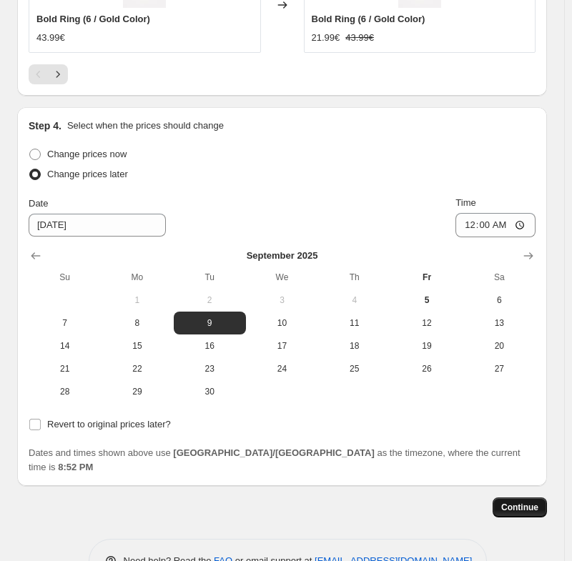
click at [534, 502] on span "Continue" at bounding box center [519, 507] width 37 height 11
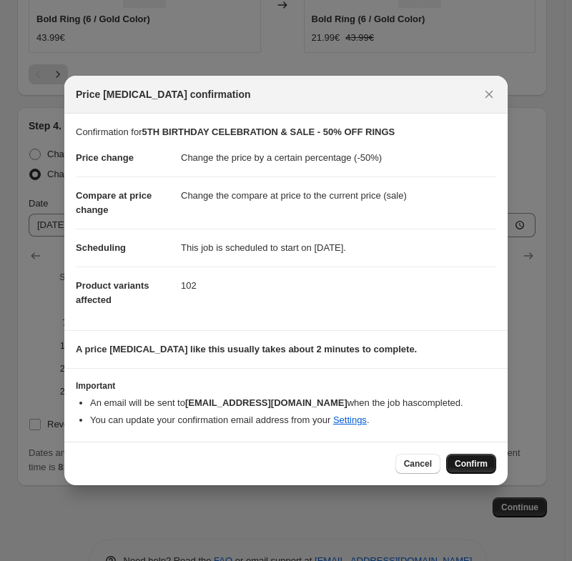
click at [471, 466] on span "Confirm" at bounding box center [471, 463] width 33 height 11
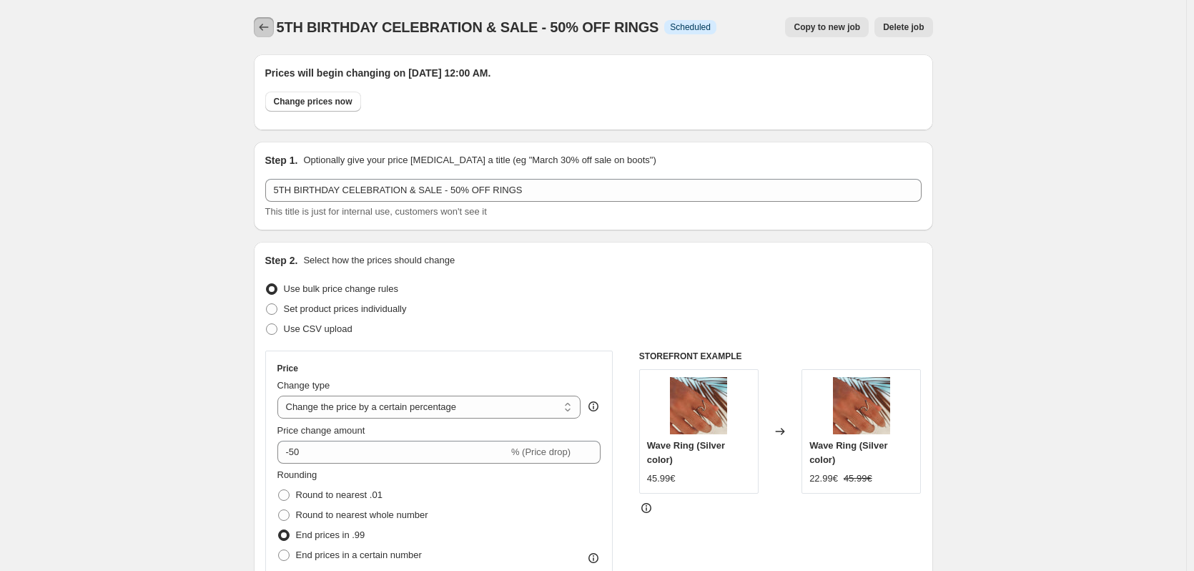
click at [271, 29] on icon "Price change jobs" at bounding box center [264, 27] width 14 height 14
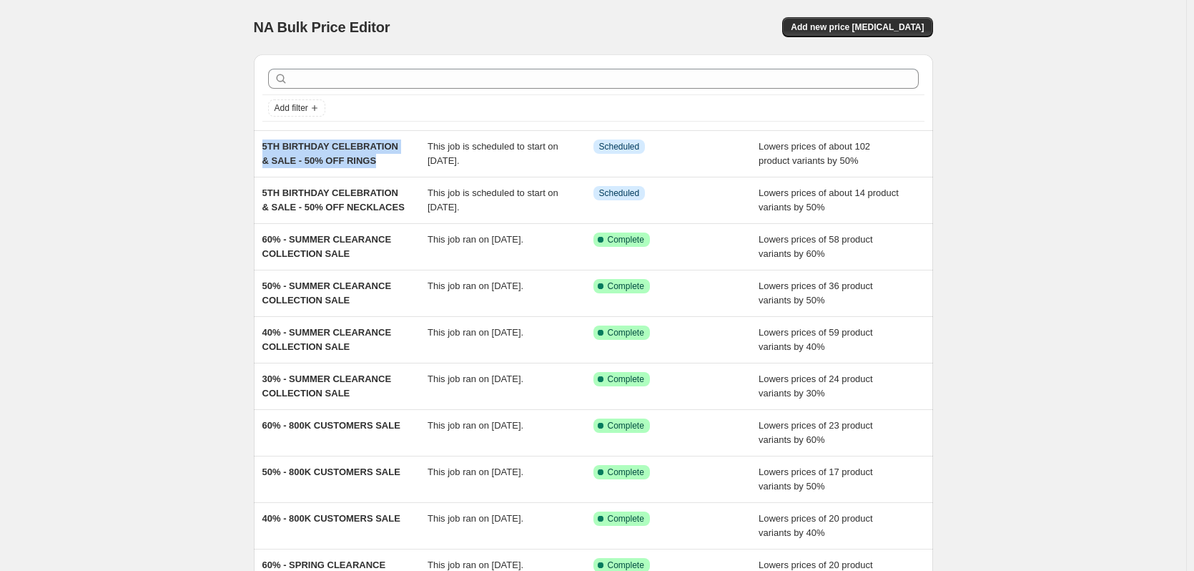
drag, startPoint x: 373, startPoint y: 162, endPoint x: 251, endPoint y: 149, distance: 122.9
click at [251, 149] on div "Add filter 5TH BIRTHDAY CELEBRATION & SALE - 50% OFF RINGS This job is schedule…" at bounding box center [587, 346] width 691 height 606
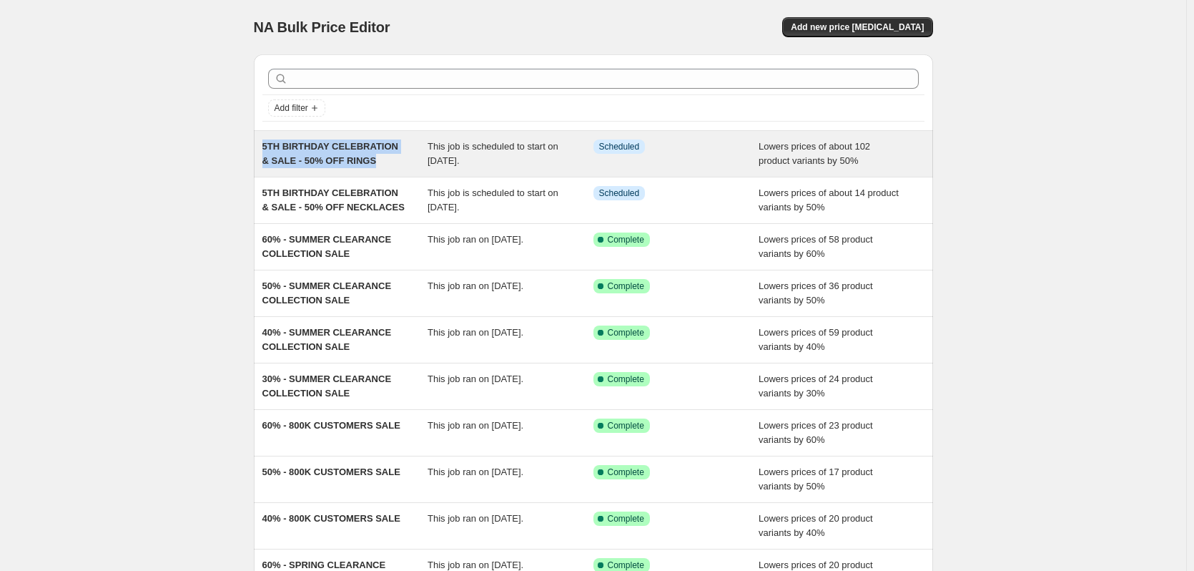
copy span "5TH BIRTHDAY CELEBRATION & SALE - 50% OFF RINGS"
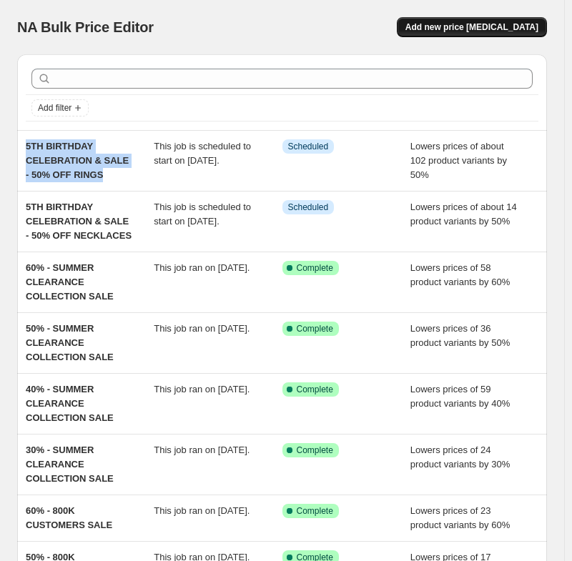
click at [538, 28] on span "Add new price [MEDICAL_DATA]" at bounding box center [471, 26] width 133 height 11
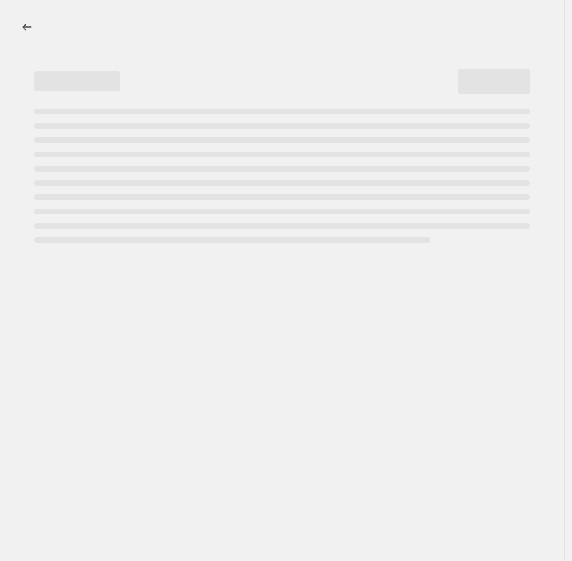
select select "percentage"
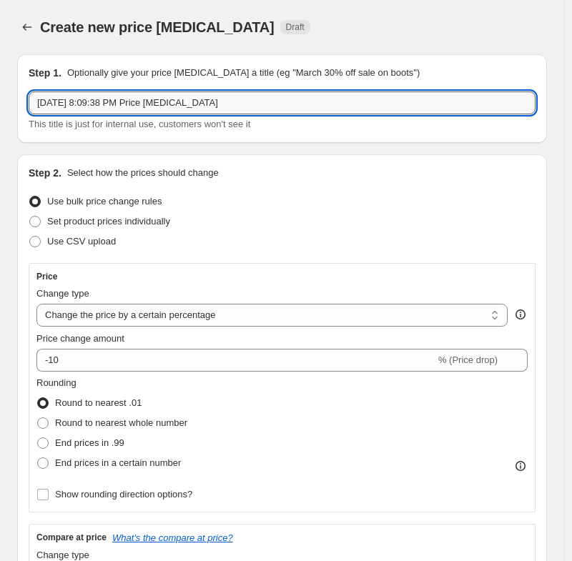
click at [216, 101] on input "Sep 5, 2025, 8:09:38 PM Price change job" at bounding box center [282, 103] width 507 height 23
paste input "5TH BIRTHDAY CELEBRATION & SALE - 50% OFF RINGS"
click at [208, 103] on input "5TH BIRTHDAY CELEBRATION & SALE - 50% OFF RINGS" at bounding box center [282, 103] width 507 height 23
drag, startPoint x: 237, startPoint y: 102, endPoint x: 227, endPoint y: 101, distance: 9.4
click at [227, 101] on input "5TH BIRTHDAY CELEBRATION & SALE - % OFF RINGS" at bounding box center [282, 103] width 507 height 23
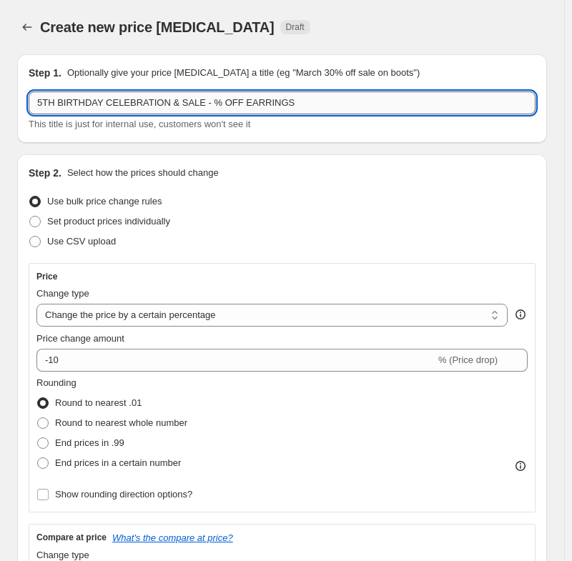
click at [201, 102] on input "5TH BIRTHDAY CELEBRATION & SALE - % OFF EARRINGS" at bounding box center [282, 103] width 507 height 23
type input "5TH BIRTHDAY CELEBRATION & SALE - 50% OFF EARRINGS"
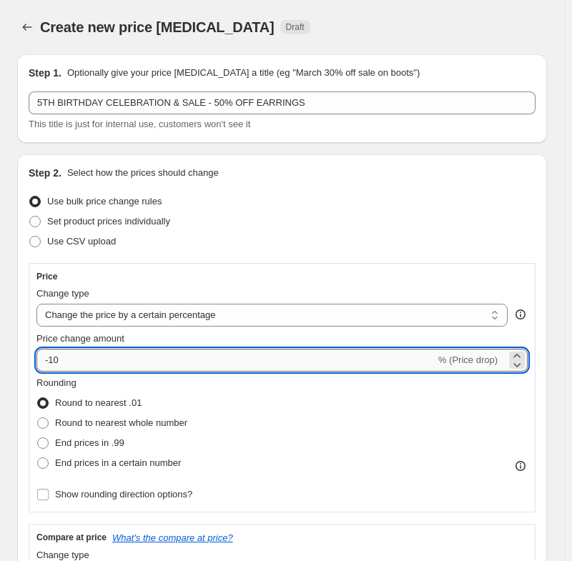
click at [58, 361] on input "-10" at bounding box center [235, 360] width 399 height 23
type input "-1"
type input "-50"
click at [41, 445] on span at bounding box center [42, 443] width 11 height 11
click at [38, 438] on input "End prices in .99" at bounding box center [37, 438] width 1 height 1
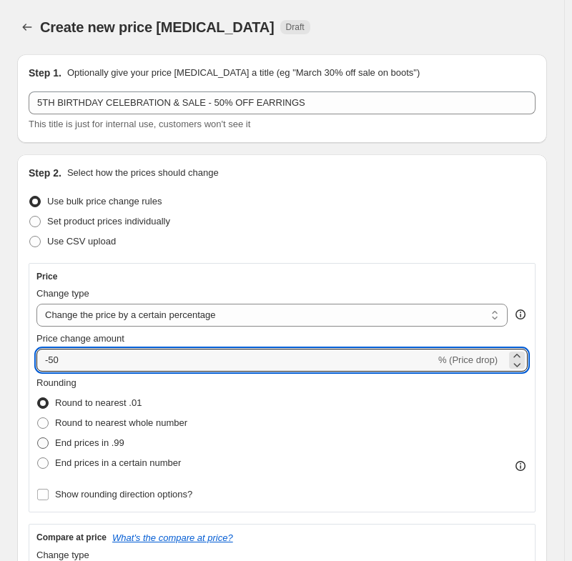
radio input "true"
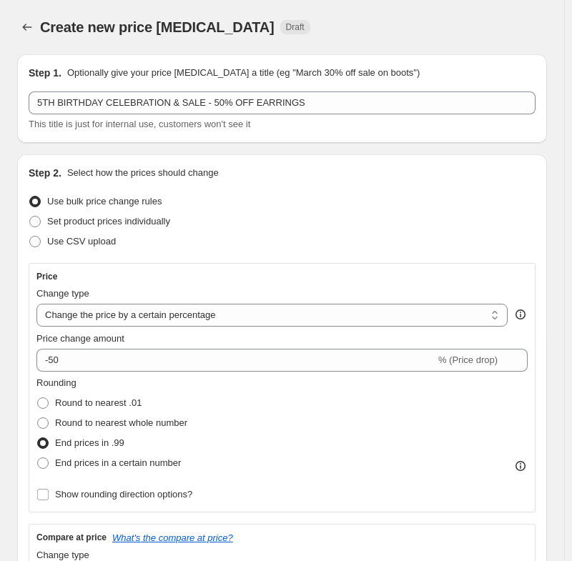
click at [215, 276] on div "Price" at bounding box center [281, 276] width 491 height 11
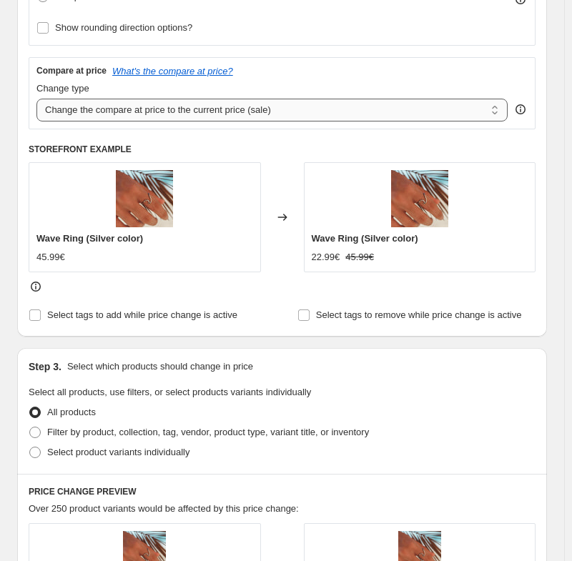
scroll to position [501, 0]
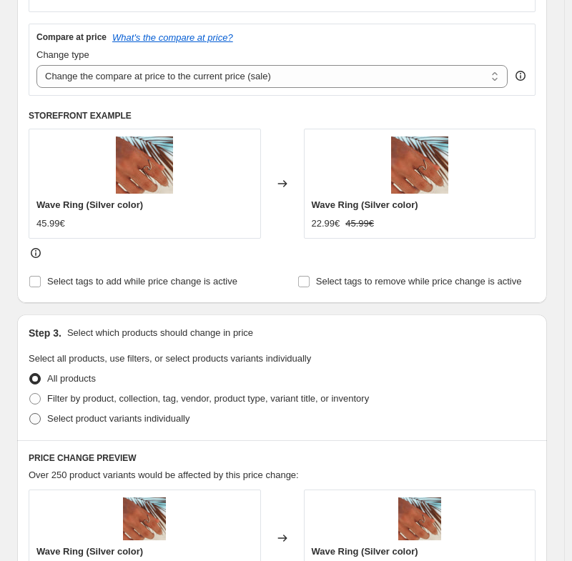
click at [173, 422] on span "Select product variants individually" at bounding box center [118, 418] width 142 height 11
click at [30, 414] on input "Select product variants individually" at bounding box center [29, 413] width 1 height 1
radio input "true"
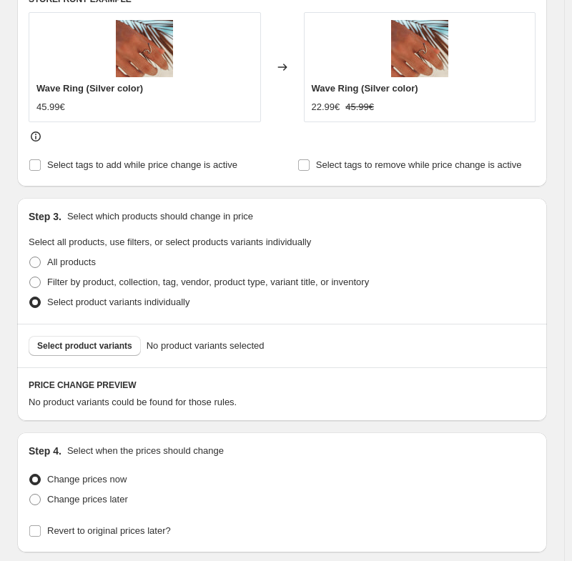
scroll to position [644, 0]
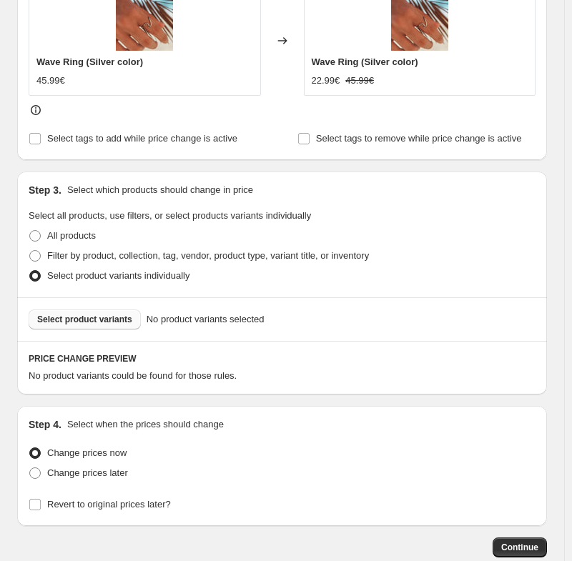
click at [98, 317] on span "Select product variants" at bounding box center [84, 319] width 95 height 11
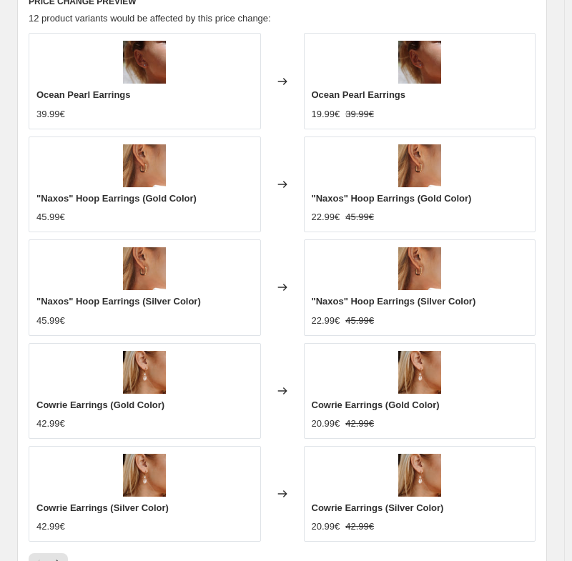
scroll to position [1216, 0]
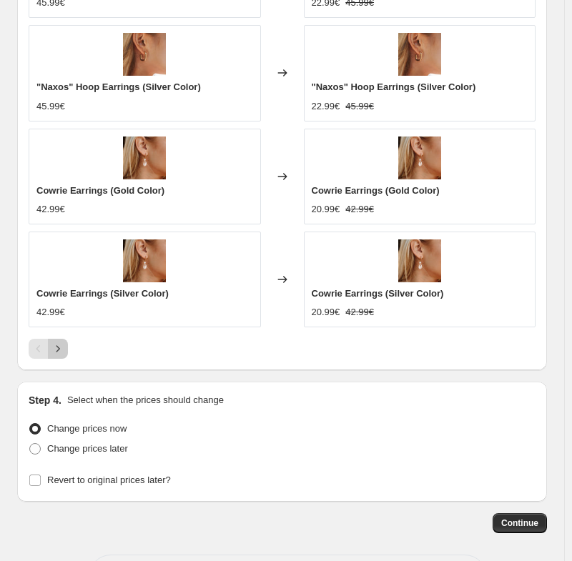
click at [62, 346] on icon "Next" at bounding box center [58, 349] width 14 height 14
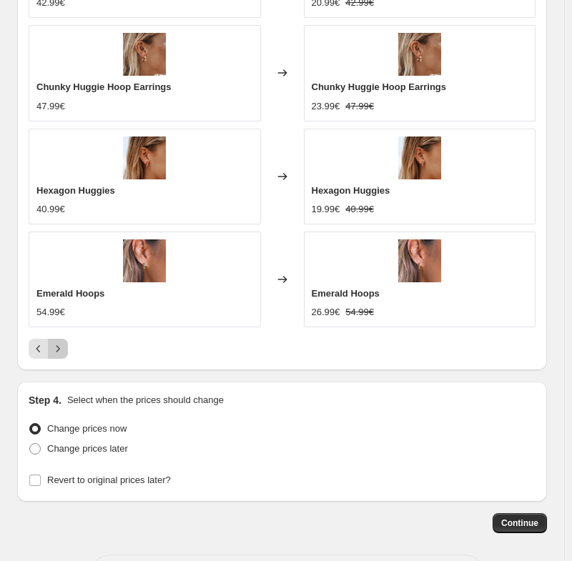
click at [54, 348] on icon "Next" at bounding box center [58, 349] width 14 height 14
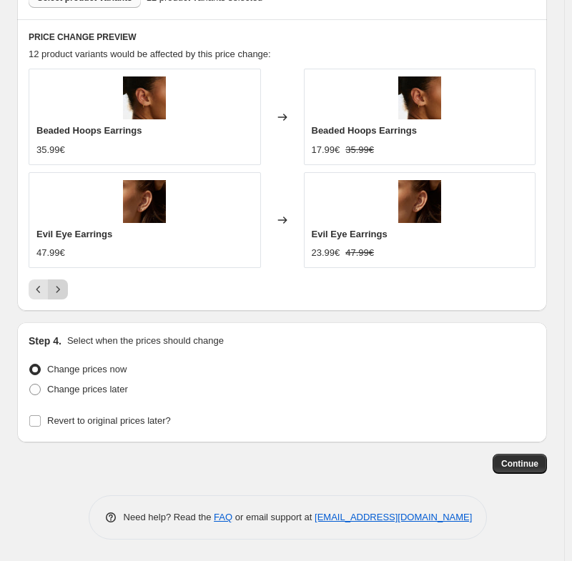
scroll to position [966, 0]
click at [38, 292] on icon "Previous" at bounding box center [38, 289] width 14 height 14
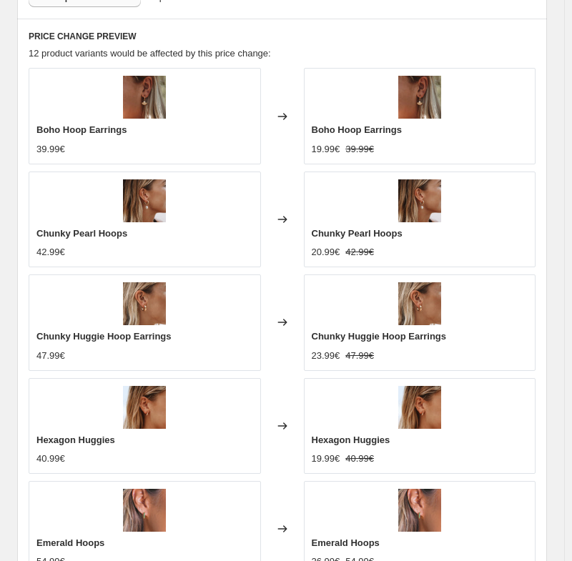
click at [307, 41] on h6 "PRICE CHANGE PREVIEW" at bounding box center [282, 36] width 507 height 11
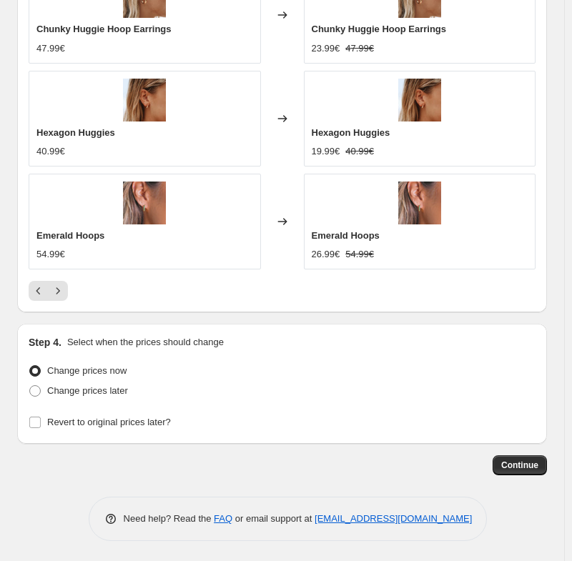
scroll to position [1276, 0]
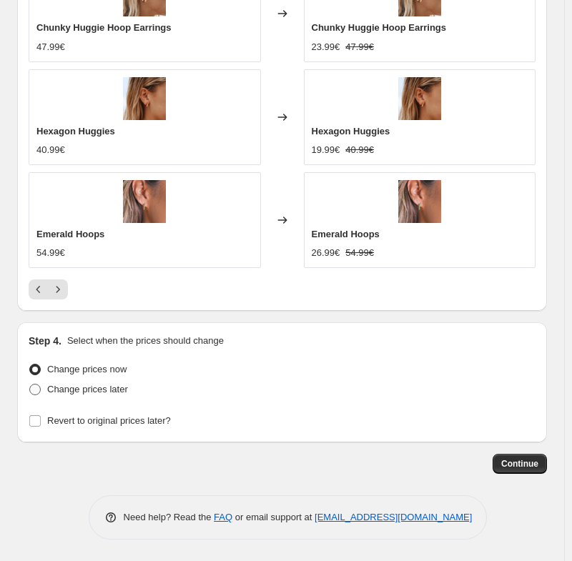
click at [81, 387] on span "Change prices later" at bounding box center [87, 389] width 81 height 11
click at [30, 385] on input "Change prices later" at bounding box center [29, 384] width 1 height 1
radio input "true"
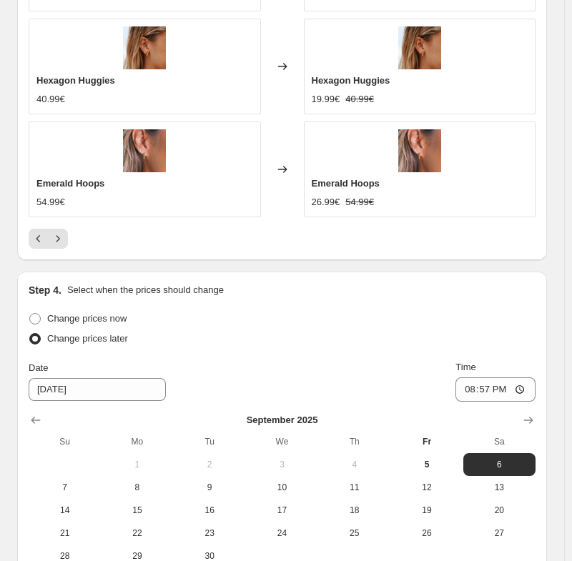
scroll to position [1347, 0]
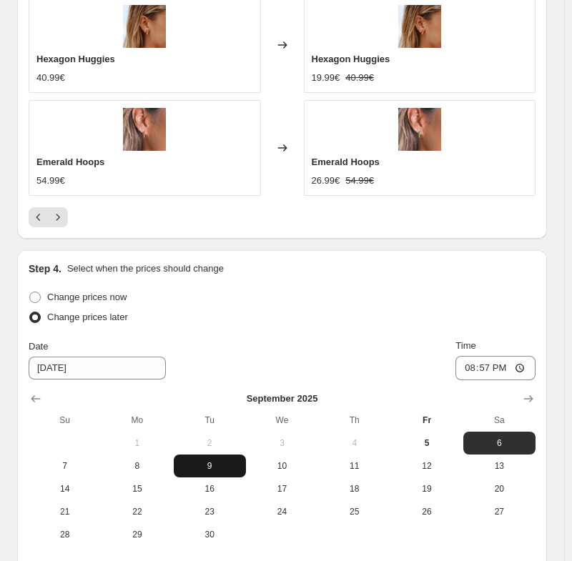
click at [214, 467] on span "9" at bounding box center [209, 466] width 61 height 11
type input "[DATE]"
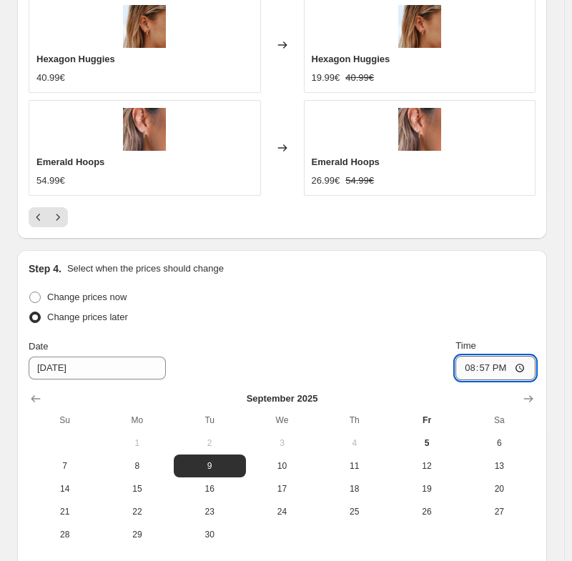
click at [507, 365] on input "20:57" at bounding box center [495, 368] width 80 height 24
click at [523, 370] on input "20:57" at bounding box center [495, 368] width 80 height 24
type input "00:00"
click at [300, 329] on div "Change prices now Change prices later Date 9/9/2025 Time 00:00 September 2025 S…" at bounding box center [282, 416] width 507 height 259
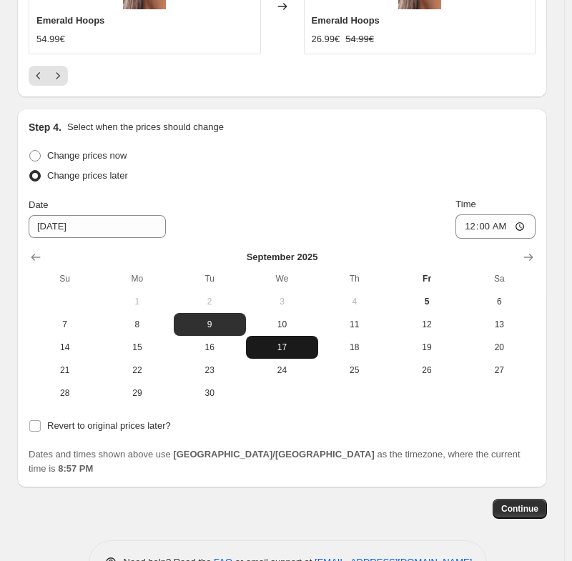
scroll to position [1490, 0]
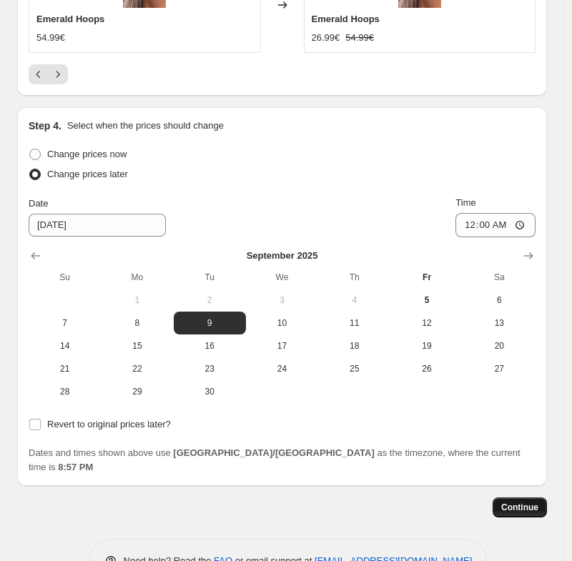
click at [515, 502] on span "Continue" at bounding box center [519, 507] width 37 height 11
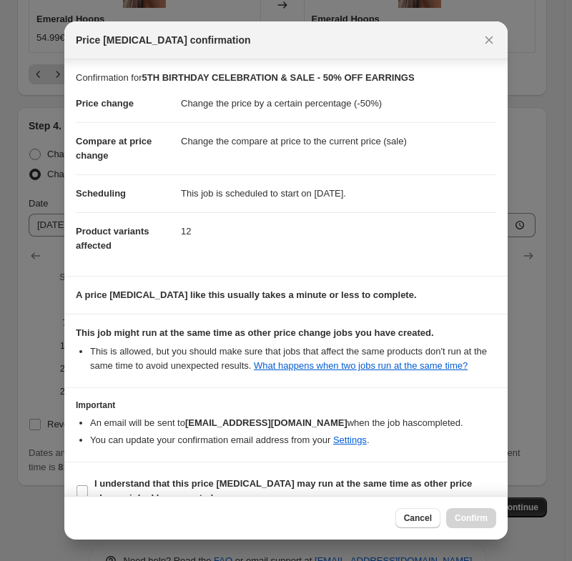
scroll to position [24, 0]
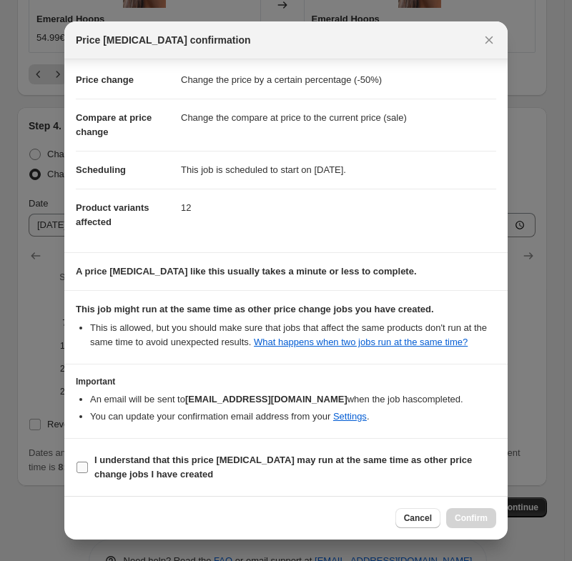
click at [86, 468] on input "I understand that this price change job may run at the same time as other price…" at bounding box center [82, 467] width 11 height 11
checkbox input "true"
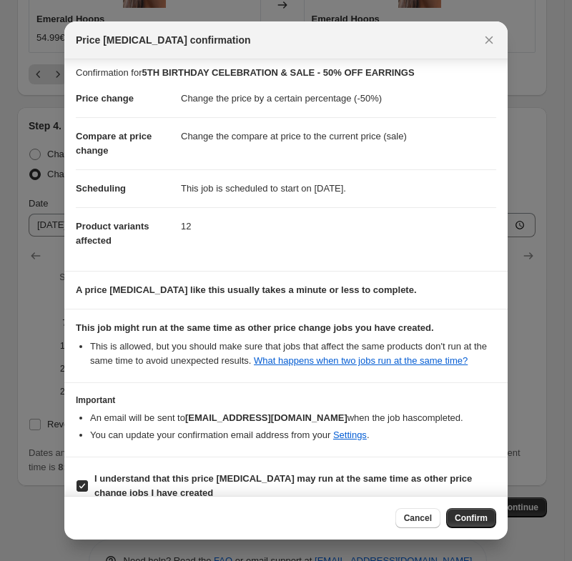
scroll to position [0, 0]
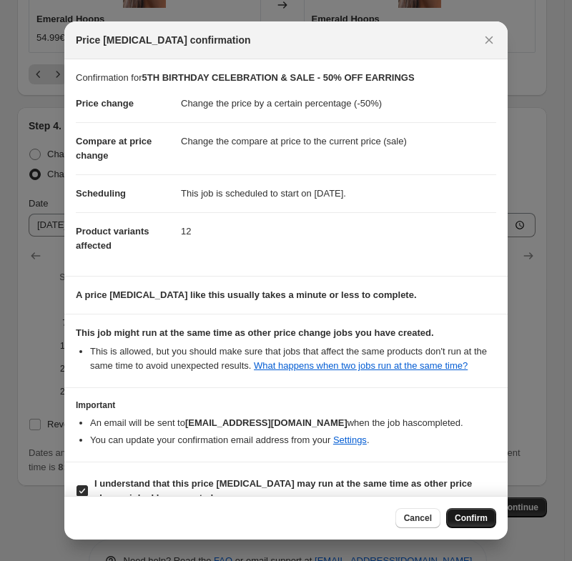
click at [459, 516] on span "Confirm" at bounding box center [471, 518] width 33 height 11
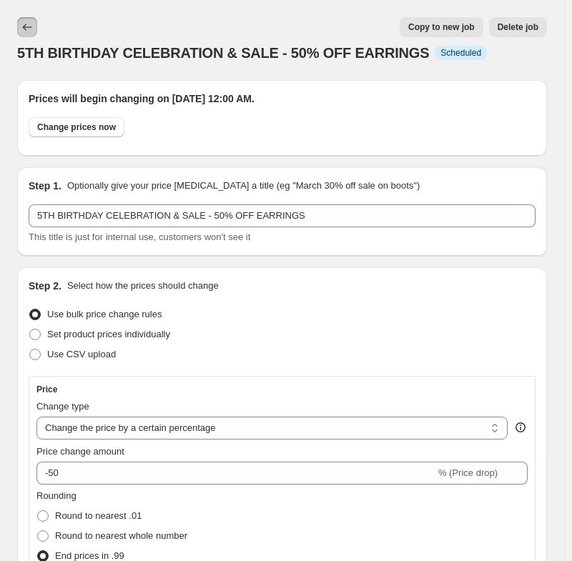
click at [26, 30] on icon "Price change jobs" at bounding box center [27, 27] width 9 height 7
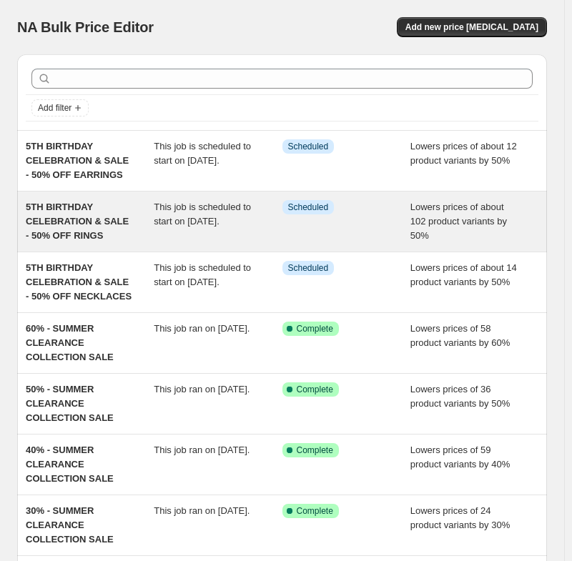
click at [54, 204] on span "5TH BIRTHDAY CELEBRATION & SALE - 50% OFF RINGS" at bounding box center [77, 221] width 103 height 39
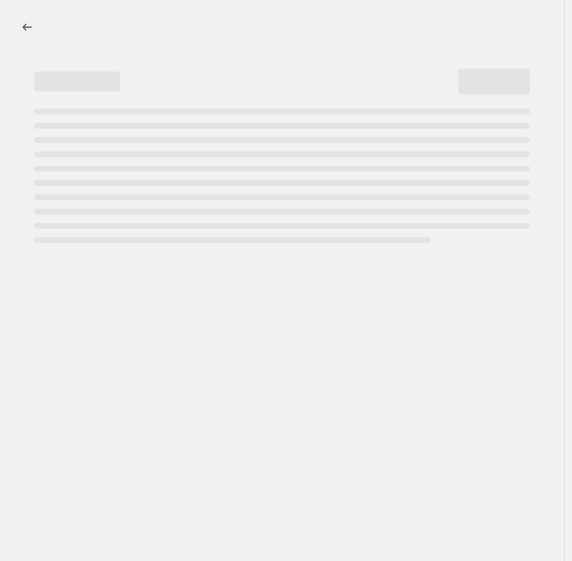
select select "percentage"
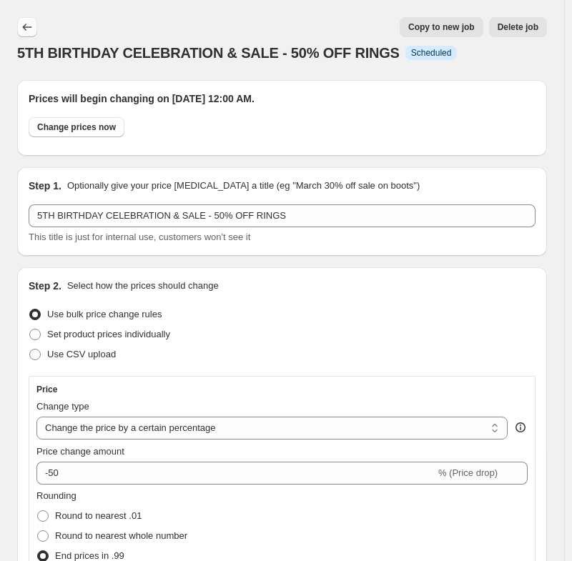
click at [29, 27] on icon "Price change jobs" at bounding box center [27, 27] width 14 height 14
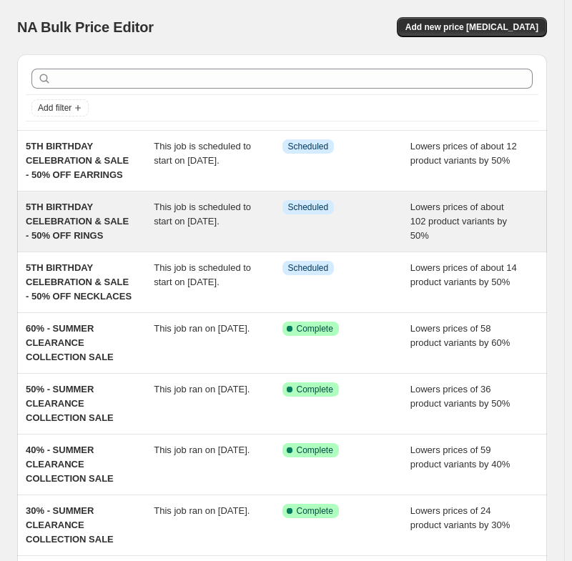
click at [92, 210] on span "5TH BIRTHDAY CELEBRATION & SALE - 50% OFF RINGS" at bounding box center [77, 221] width 103 height 39
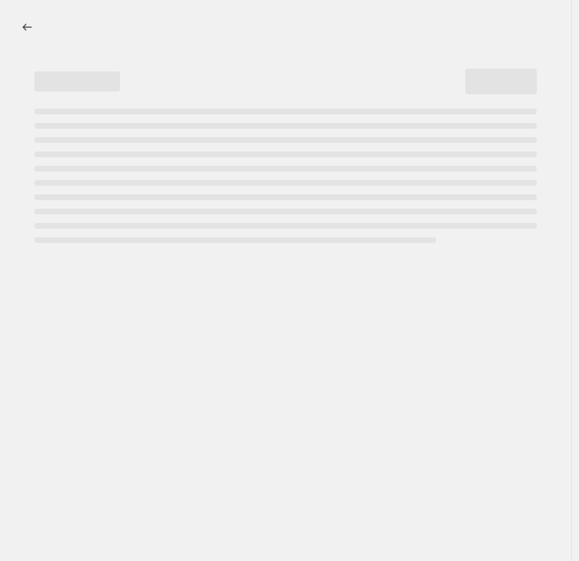
select select "percentage"
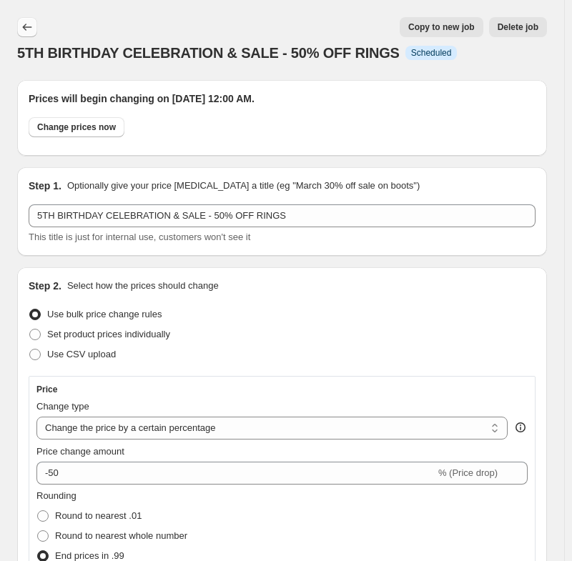
click at [27, 29] on icon "Price change jobs" at bounding box center [27, 27] width 14 height 14
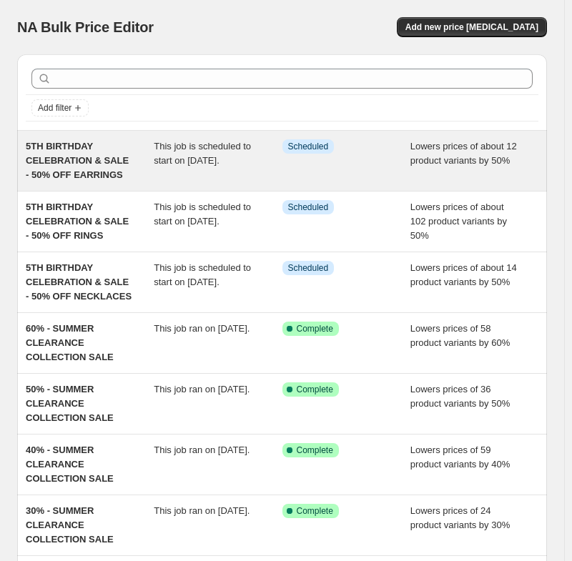
click at [110, 156] on span "5TH BIRTHDAY CELEBRATION & SALE - 50% OFF EARRINGS" at bounding box center [77, 160] width 103 height 39
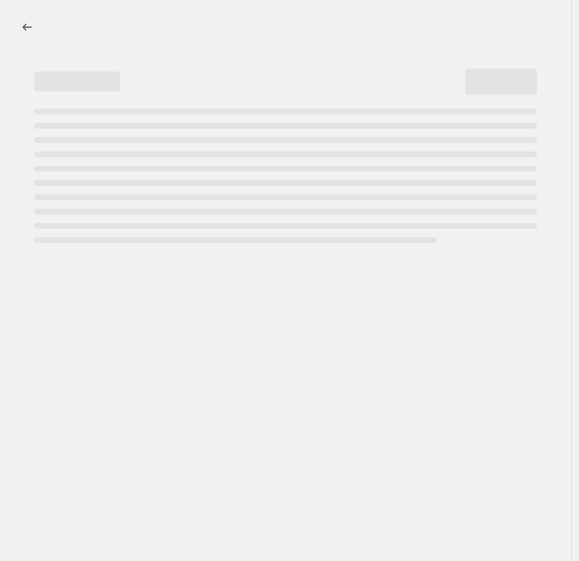
select select "percentage"
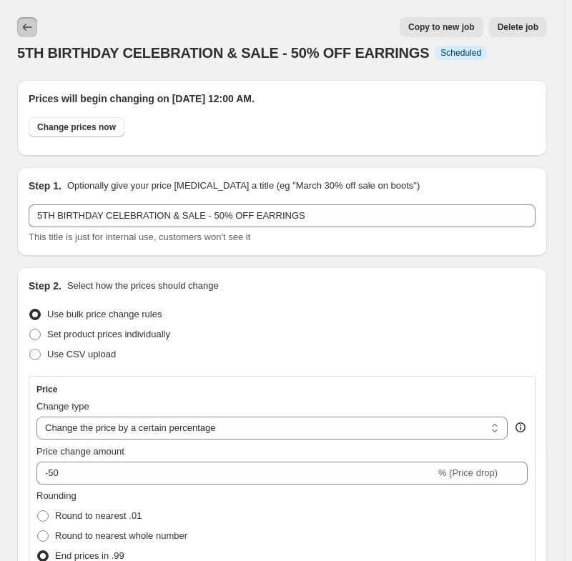
click at [29, 28] on icon "Price change jobs" at bounding box center [27, 27] width 14 height 14
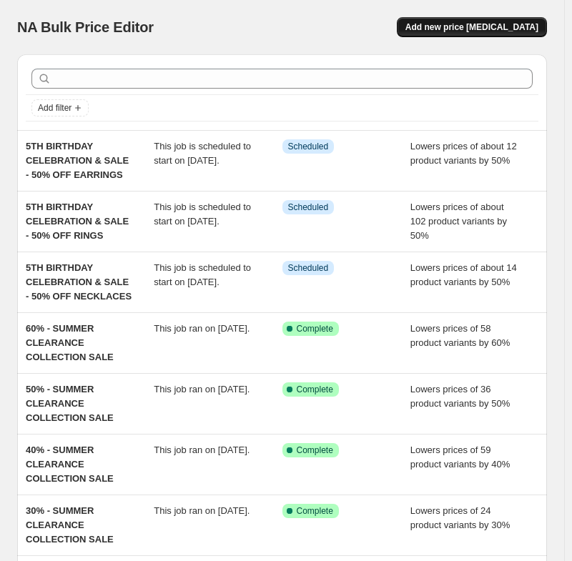
click at [506, 25] on span "Add new price [MEDICAL_DATA]" at bounding box center [471, 26] width 133 height 11
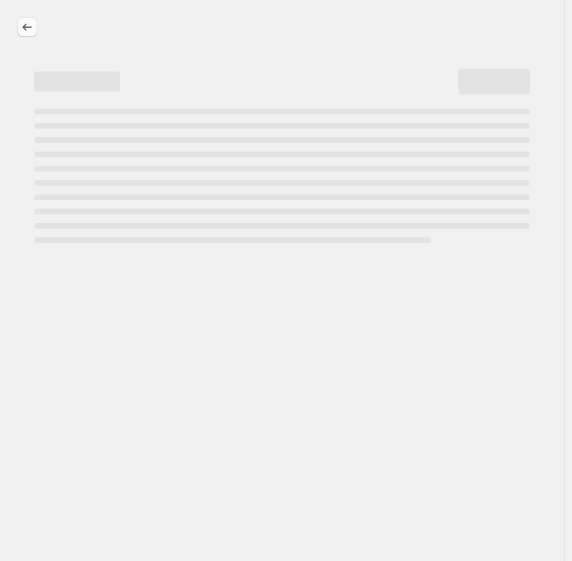
select select "percentage"
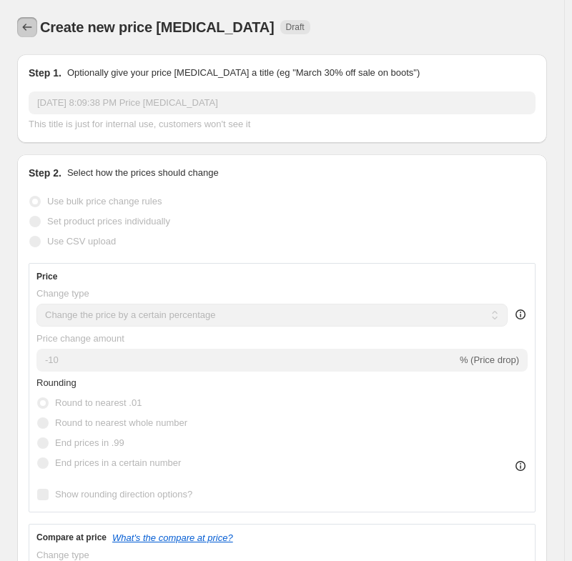
click at [29, 26] on icon "Price change jobs" at bounding box center [27, 27] width 14 height 14
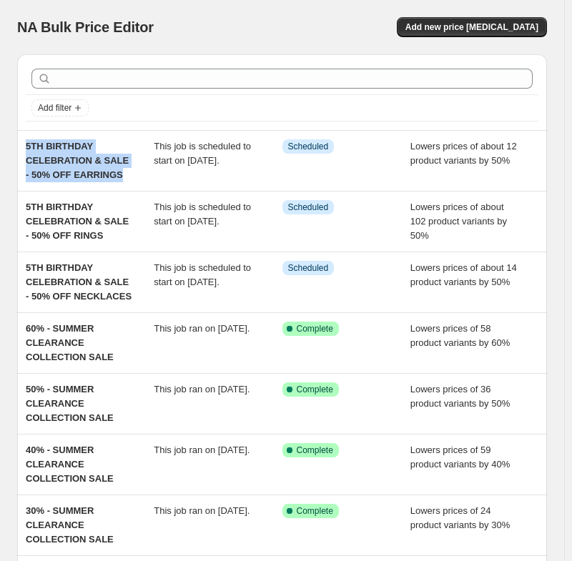
drag, startPoint x: 120, startPoint y: 175, endPoint x: 15, endPoint y: 142, distance: 110.4
click at [15, 142] on div "Add filter 5TH BIRTHDAY CELEBRATION & SALE - 50% OFF EARRINGS This job is sched…" at bounding box center [276, 396] width 541 height 706
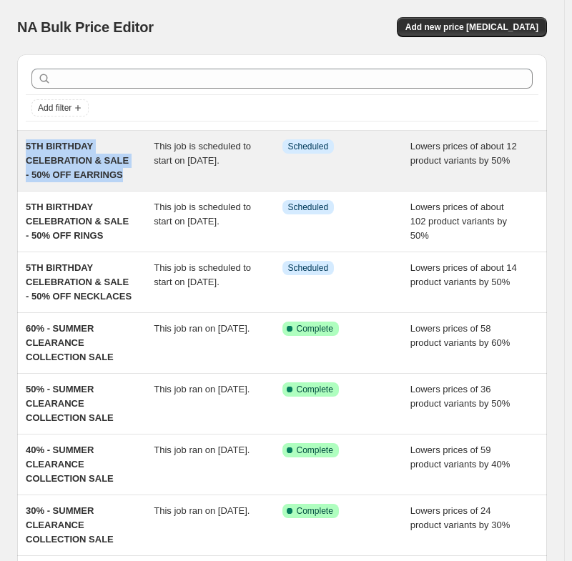
copy span "5TH BIRTHDAY CELEBRATION & SALE - 50% OFF EARRINGS"
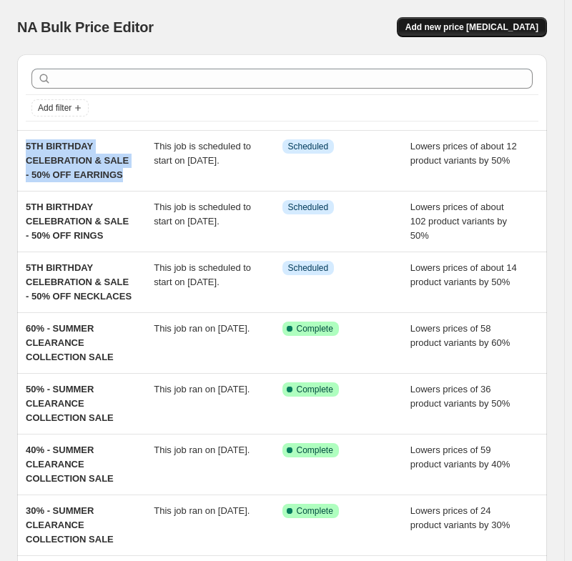
click at [486, 30] on span "Add new price [MEDICAL_DATA]" at bounding box center [471, 26] width 133 height 11
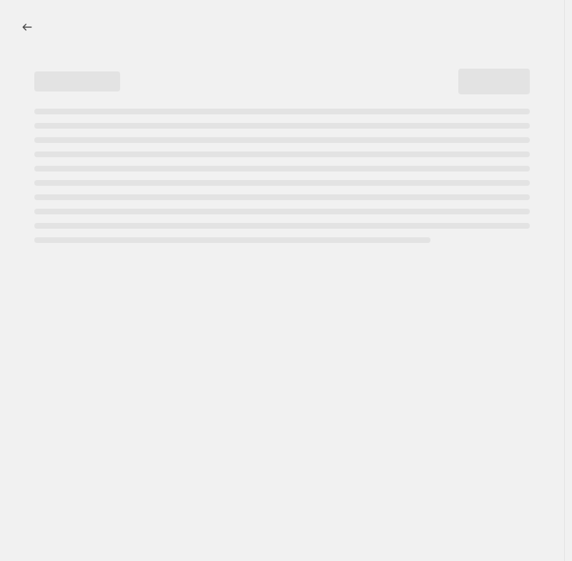
select select "percentage"
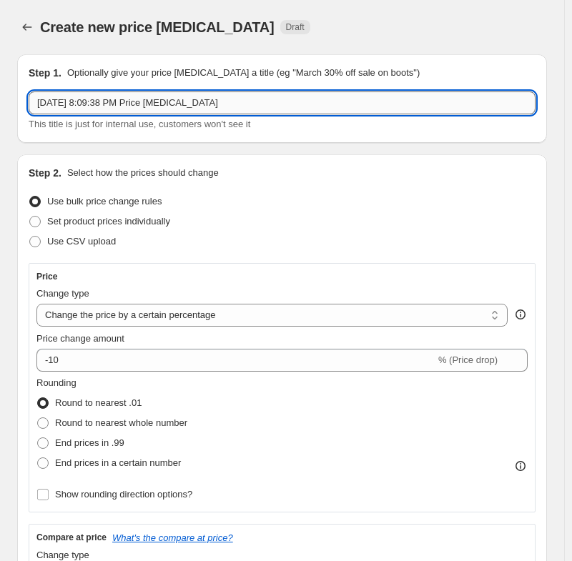
click at [217, 106] on input "Sep 5, 2025, 8:09:38 PM Price change job" at bounding box center [282, 103] width 507 height 23
paste input "5TH BIRTHDAY CELEBRATION & SALE - 50% OFF EARRINGS"
drag, startPoint x: 288, startPoint y: 103, endPoint x: 240, endPoint y: 102, distance: 47.9
click at [240, 102] on input "5TH BIRTHDAY CELEBRATION & SALE - 50% OFF EARRINGS" at bounding box center [282, 103] width 507 height 23
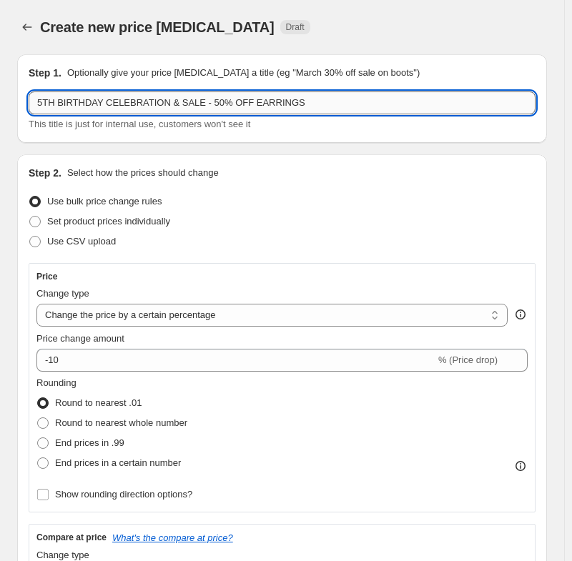
click at [245, 97] on input "5TH BIRTHDAY CELEBRATION & SALE - 50% OFF EARRINGS" at bounding box center [282, 103] width 507 height 23
click at [282, 97] on input "5TH BIRTHDAY CELEBRATION & SALE - 50% OFF EARRINGS" at bounding box center [282, 103] width 507 height 23
drag, startPoint x: 285, startPoint y: 102, endPoint x: 236, endPoint y: 102, distance: 48.6
click at [236, 102] on input "5TH BIRTHDAY CELEBRATION & SALE - 50% OFF EARRINGS" at bounding box center [282, 103] width 507 height 23
drag, startPoint x: 279, startPoint y: 104, endPoint x: 238, endPoint y: 104, distance: 40.8
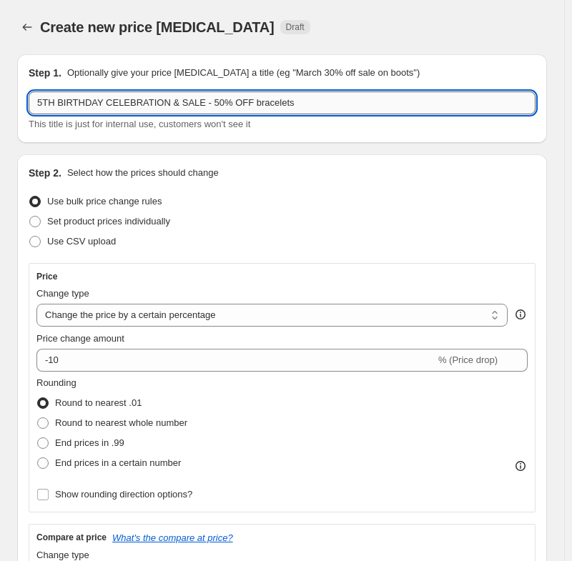
click at [238, 104] on input "5TH BIRTHDAY CELEBRATION & SALE - 50% OFF bracelets" at bounding box center [282, 103] width 507 height 23
type input "5TH BIRTHDAY CELEBRATION & SALE - 50% OFF BRACELETS"
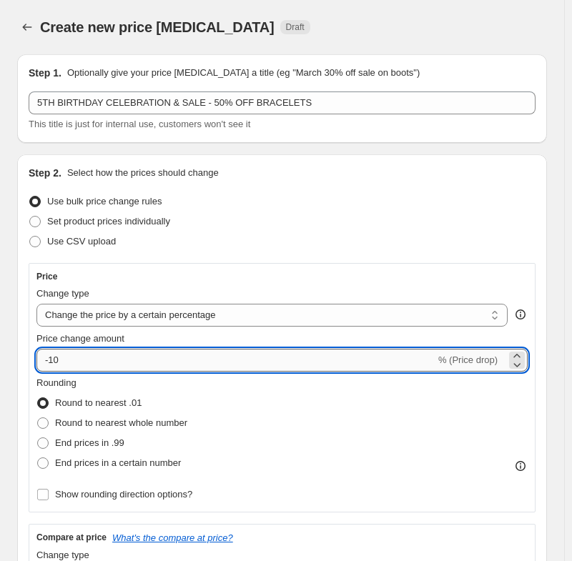
click at [69, 360] on input "-10" at bounding box center [235, 360] width 399 height 23
type input "-1"
type input "-50"
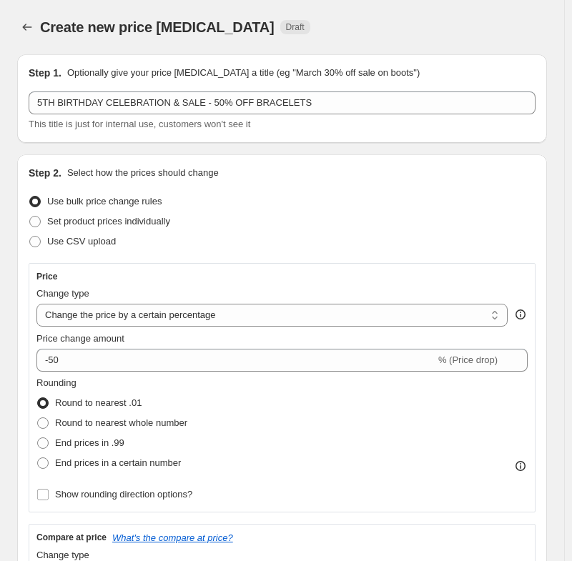
click at [144, 280] on div "Price" at bounding box center [281, 276] width 491 height 11
click at [82, 446] on span "End prices in .99" at bounding box center [89, 443] width 69 height 11
click at [38, 438] on input "End prices in .99" at bounding box center [37, 438] width 1 height 1
radio input "true"
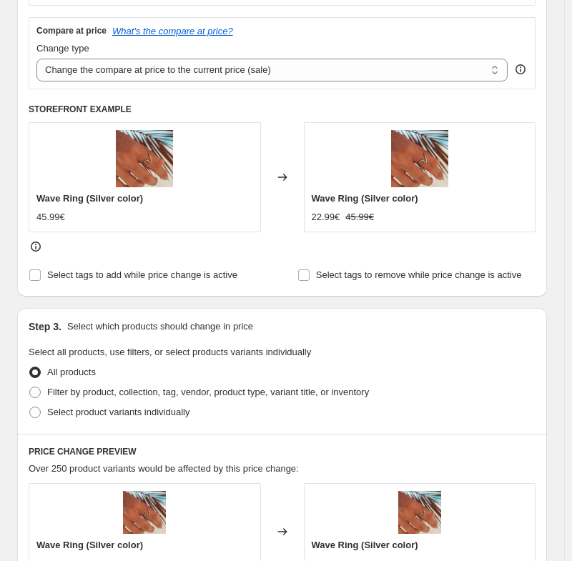
scroll to position [572, 0]
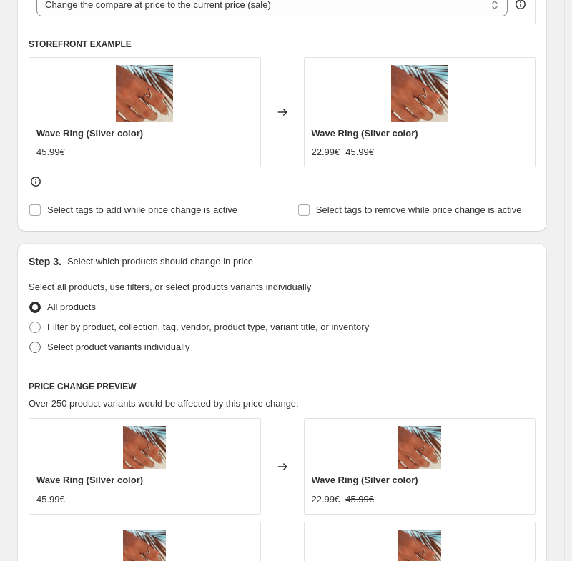
click at [118, 346] on span "Select product variants individually" at bounding box center [118, 347] width 142 height 11
click at [30, 343] on input "Select product variants individually" at bounding box center [29, 342] width 1 height 1
radio input "true"
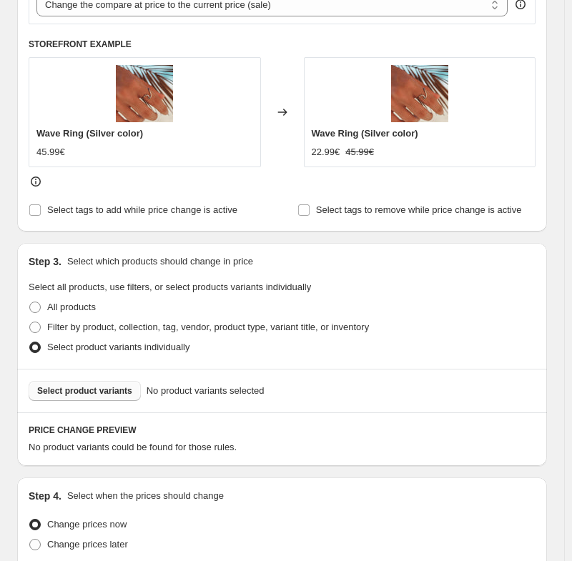
click at [94, 395] on span "Select product variants" at bounding box center [84, 390] width 95 height 11
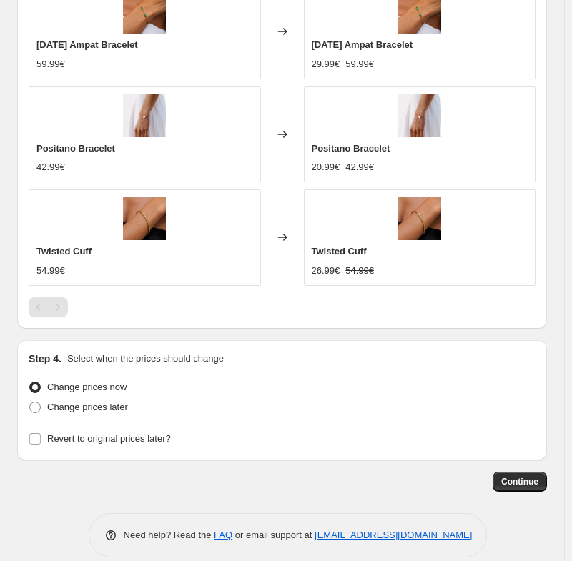
scroll to position [1070, 0]
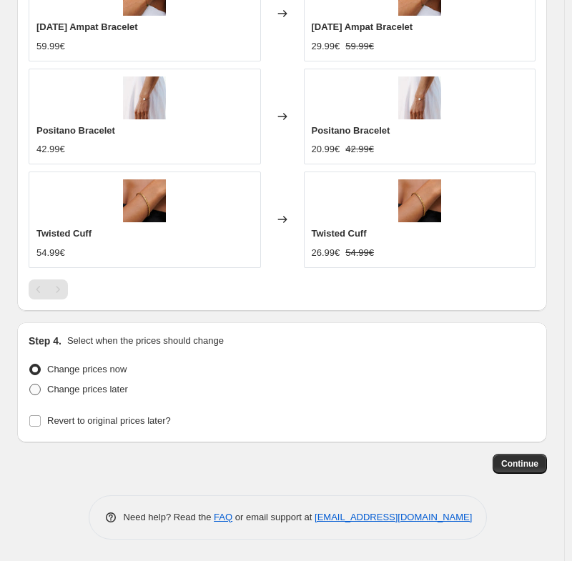
click at [123, 394] on span "Change prices later" at bounding box center [87, 389] width 81 height 11
click at [30, 385] on input "Change prices later" at bounding box center [29, 384] width 1 height 1
radio input "true"
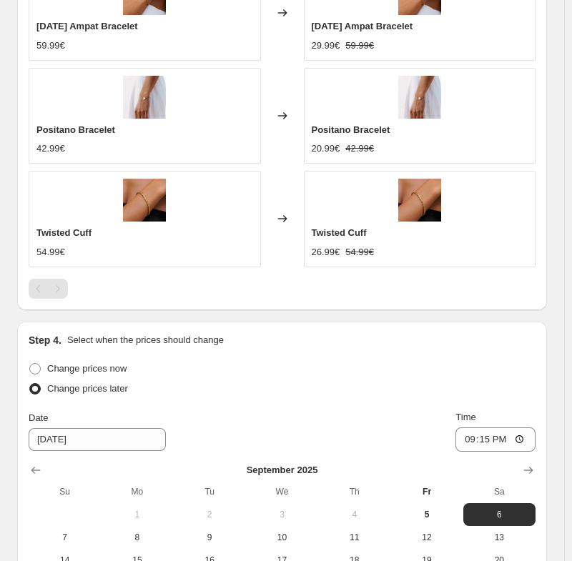
scroll to position [1284, 0]
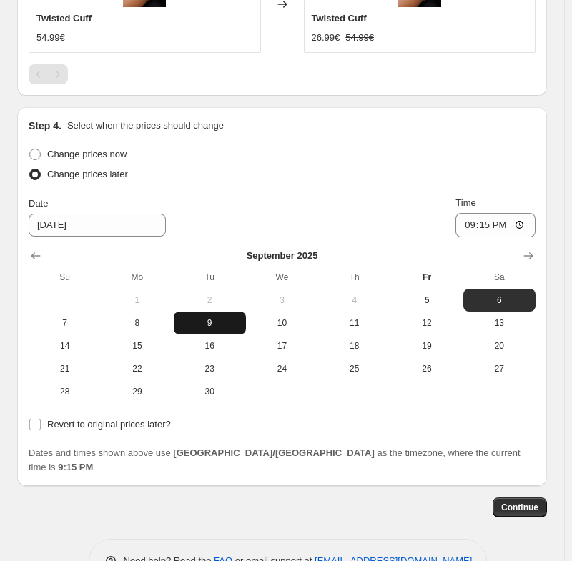
click at [234, 325] on span "9" at bounding box center [209, 322] width 61 height 11
type input "[DATE]"
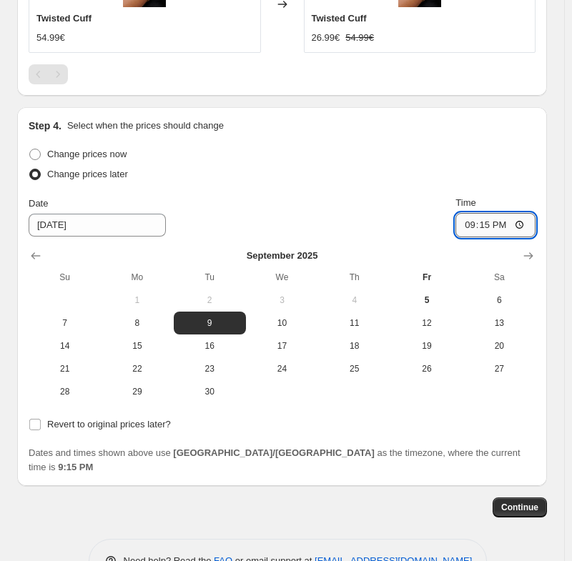
click at [473, 223] on input "21:15" at bounding box center [495, 225] width 80 height 24
click at [506, 225] on input "12:00" at bounding box center [495, 225] width 80 height 24
click at [512, 223] on input "12:00" at bounding box center [495, 225] width 80 height 24
click at [526, 225] on input "12:00" at bounding box center [495, 225] width 80 height 24
type input "00:00"
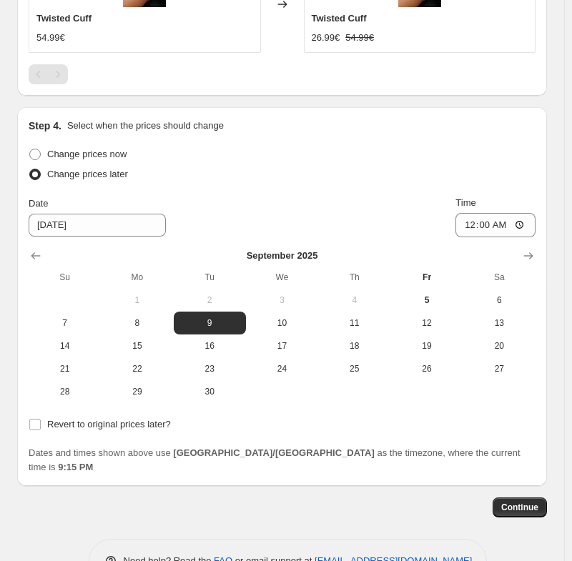
click at [374, 194] on div "Change prices now Change prices later Date 9/9/2025 Time 00:00 September 2025 S…" at bounding box center [282, 273] width 507 height 259
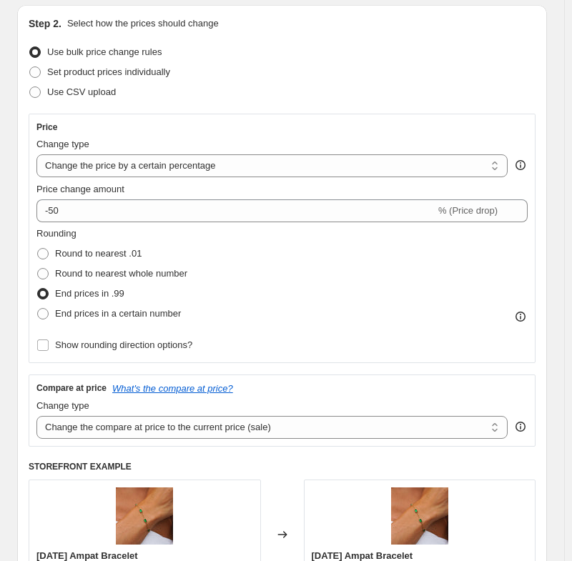
scroll to position [27, 0]
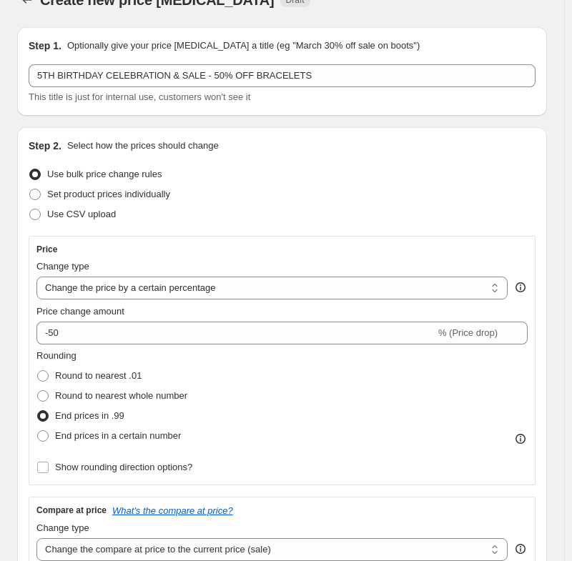
click at [402, 217] on div "Use CSV upload" at bounding box center [282, 215] width 507 height 20
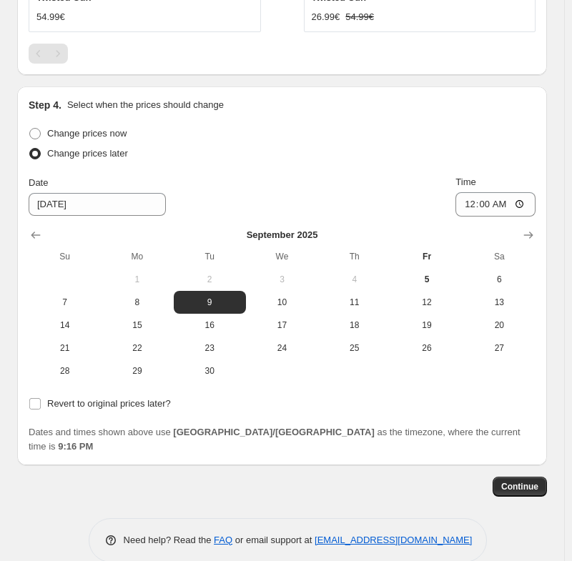
scroll to position [1314, 0]
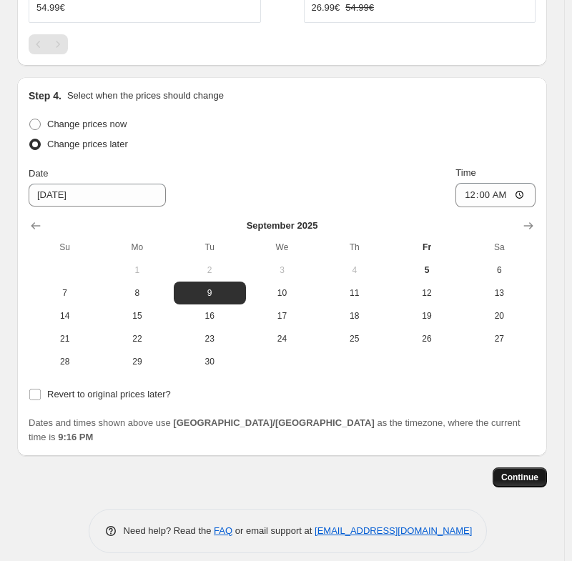
click at [546, 468] on button "Continue" at bounding box center [520, 478] width 54 height 20
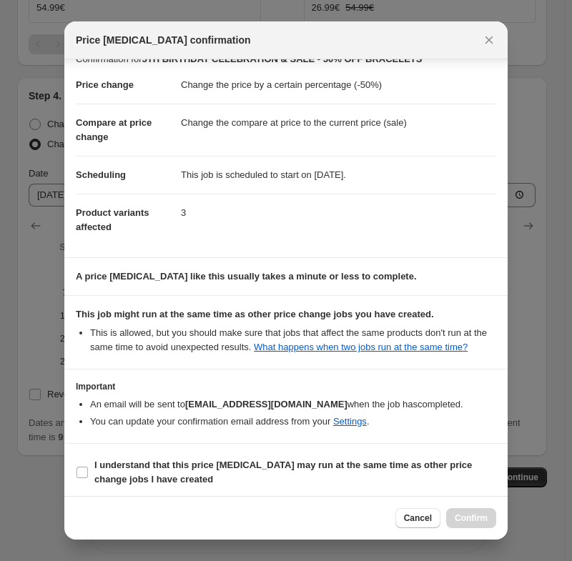
scroll to position [24, 0]
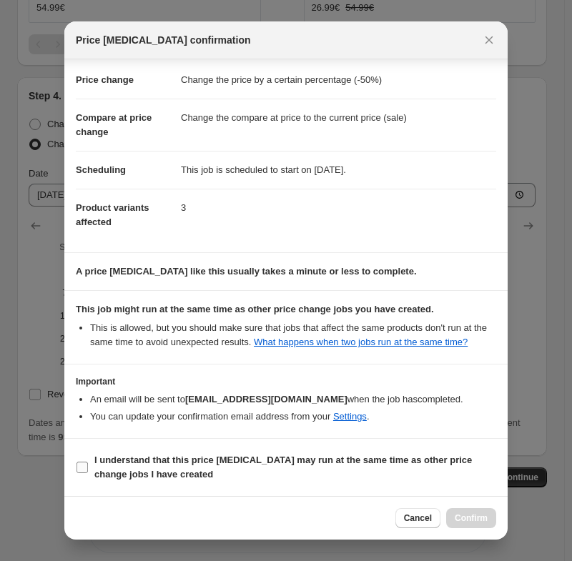
click at [83, 468] on input "I understand that this price change job may run at the same time as other price…" at bounding box center [82, 467] width 11 height 11
checkbox input "true"
click at [470, 519] on span "Confirm" at bounding box center [471, 518] width 33 height 11
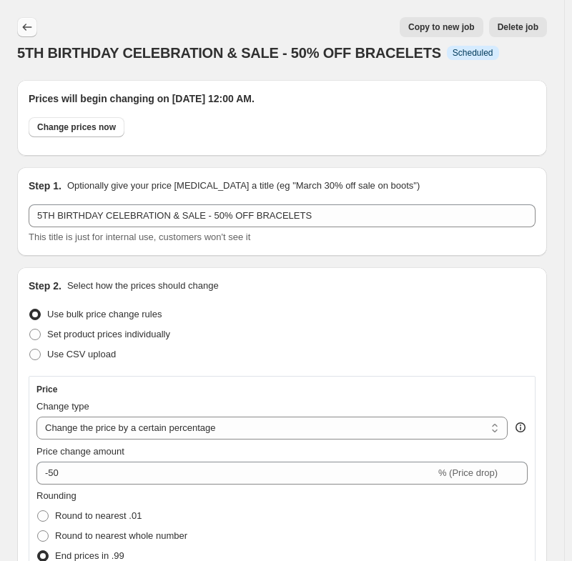
click at [24, 31] on icon "Price change jobs" at bounding box center [27, 27] width 14 height 14
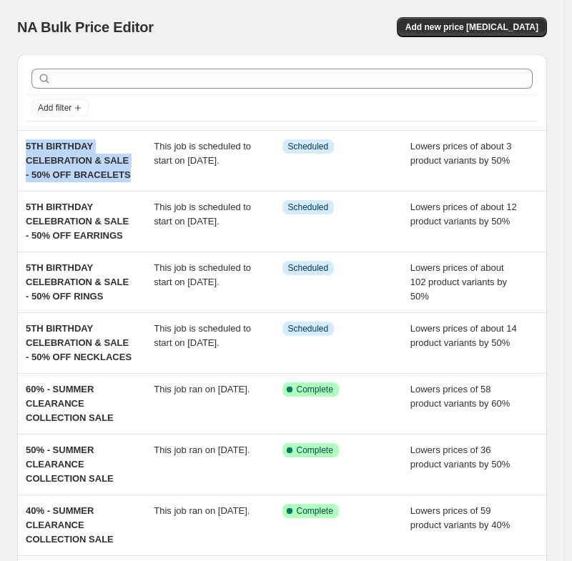
drag, startPoint x: 56, startPoint y: 167, endPoint x: 4, endPoint y: 145, distance: 55.8
click at [4, 145] on div "NA Bulk Price Editor. This page is ready NA Bulk Price Editor Add new price cha…" at bounding box center [282, 425] width 564 height 851
copy span "5TH BIRTHDAY CELEBRATION & SALE - 50% OFF BRACELETS"
click at [493, 33] on button "Add new price [MEDICAL_DATA]" at bounding box center [472, 27] width 150 height 20
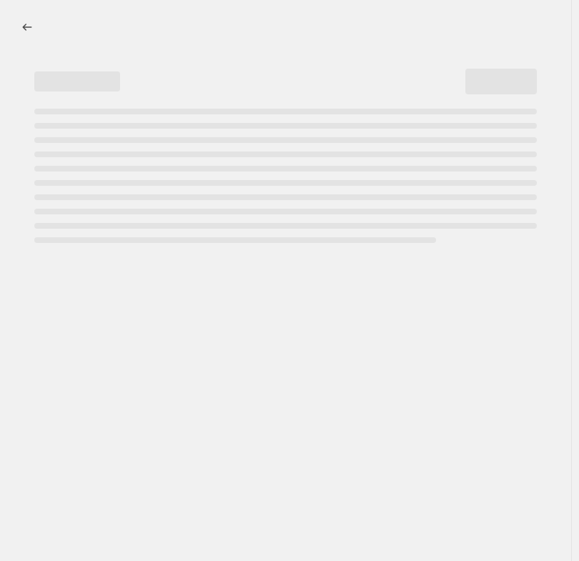
select select "percentage"
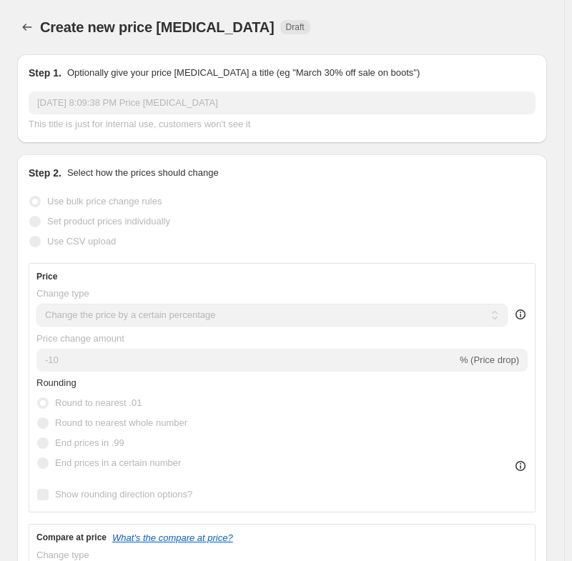
click at [129, 106] on input "Sep 5, 2025, 8:09:38 PM Price change job" at bounding box center [282, 103] width 507 height 23
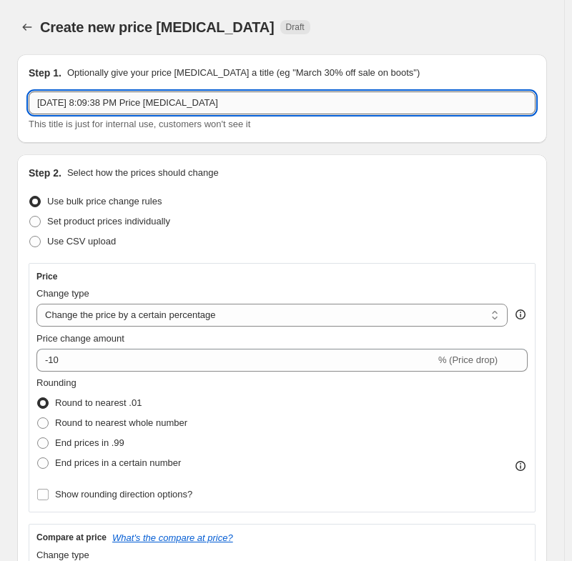
click at [129, 104] on input "Sep 5, 2025, 8:09:38 PM Price change job" at bounding box center [282, 103] width 507 height 23
paste input "5TH BIRTHDAY CELEBRATION & SALE - 50% OFF BRACELETS"
drag, startPoint x: 292, startPoint y: 100, endPoint x: 237, endPoint y: 99, distance: 54.3
click at [237, 99] on input "5TH BIRTHDAY CELEBRATION & SALE - 50% OFF BRACELETS" at bounding box center [282, 103] width 507 height 23
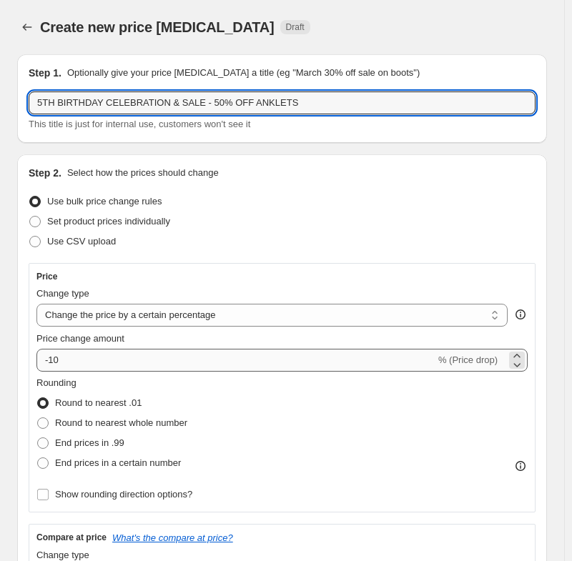
type input "5TH BIRTHDAY CELEBRATION & SALE - 50% OFF ANKLETS"
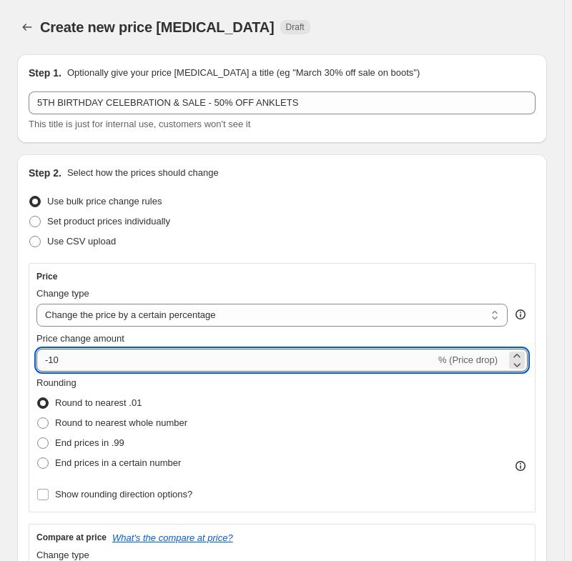
click at [105, 358] on input "-10" at bounding box center [235, 360] width 399 height 23
type input "-1"
type input "-50"
click at [238, 263] on div "Price Change type Change the price to a certain amount Change the price by a ce…" at bounding box center [282, 388] width 507 height 250
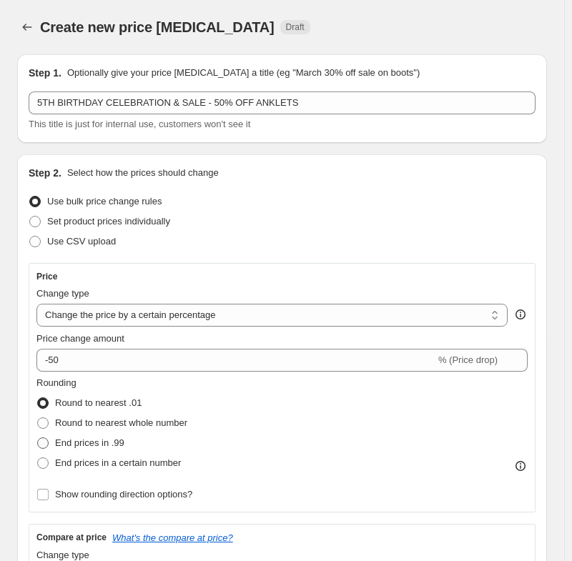
click at [112, 442] on span "End prices in .99" at bounding box center [89, 443] width 69 height 11
click at [38, 438] on input "End prices in .99" at bounding box center [37, 438] width 1 height 1
radio input "true"
click at [277, 433] on div "Rounding Round to nearest .01 Round to nearest whole number End prices in .99 E…" at bounding box center [281, 424] width 491 height 97
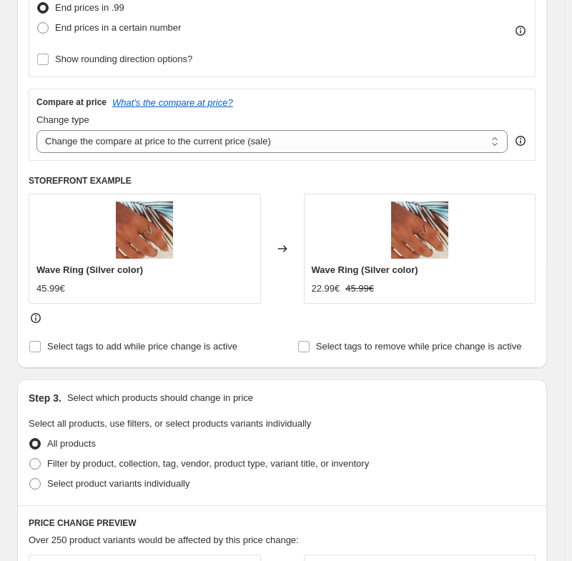
scroll to position [501, 0]
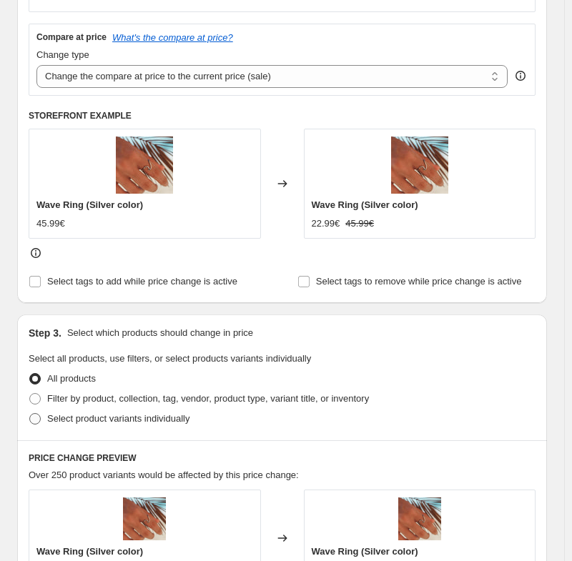
click at [168, 420] on span "Select product variants individually" at bounding box center [118, 418] width 142 height 11
click at [30, 414] on input "Select product variants individually" at bounding box center [29, 413] width 1 height 1
radio input "true"
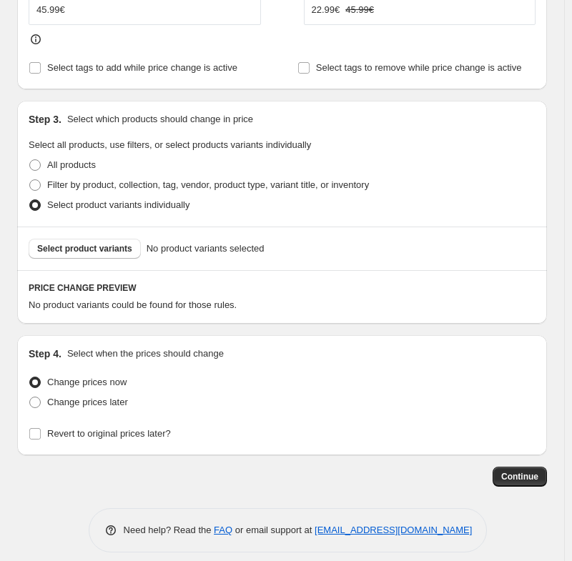
scroll to position [715, 0]
click at [71, 248] on span "Select product variants" at bounding box center [84, 247] width 95 height 11
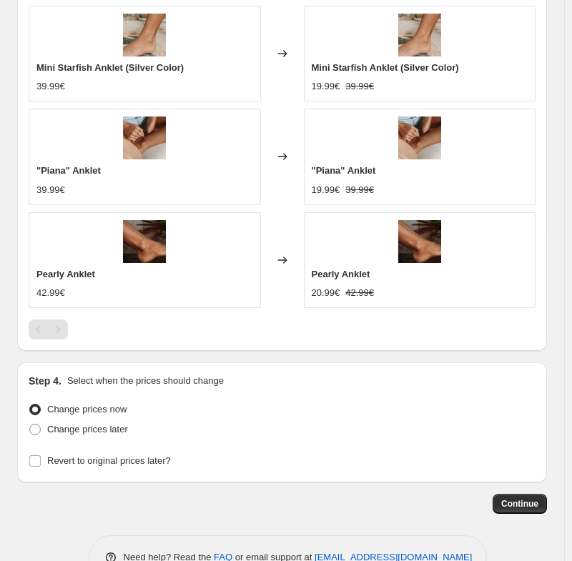
scroll to position [1144, 0]
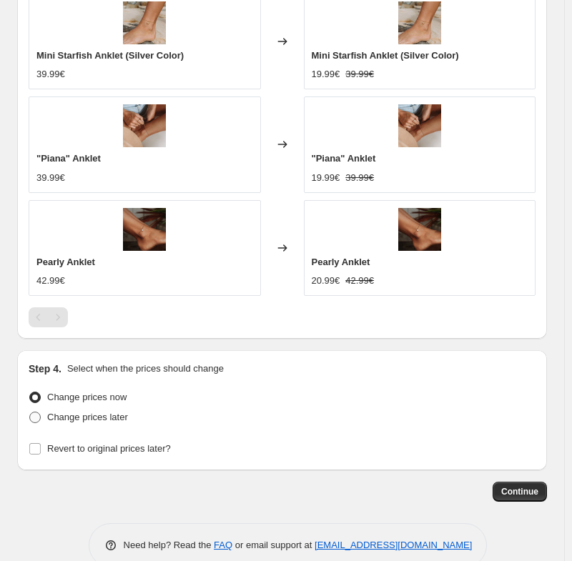
click at [88, 420] on span "Change prices later" at bounding box center [87, 417] width 81 height 11
click at [30, 413] on input "Change prices later" at bounding box center [29, 412] width 1 height 1
radio input "true"
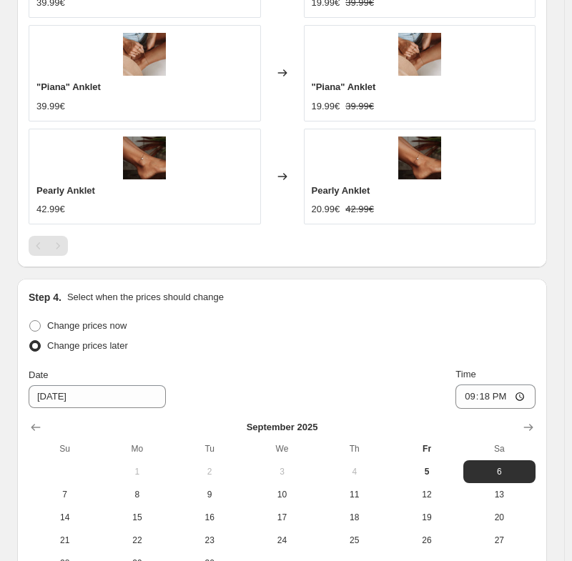
scroll to position [1287, 0]
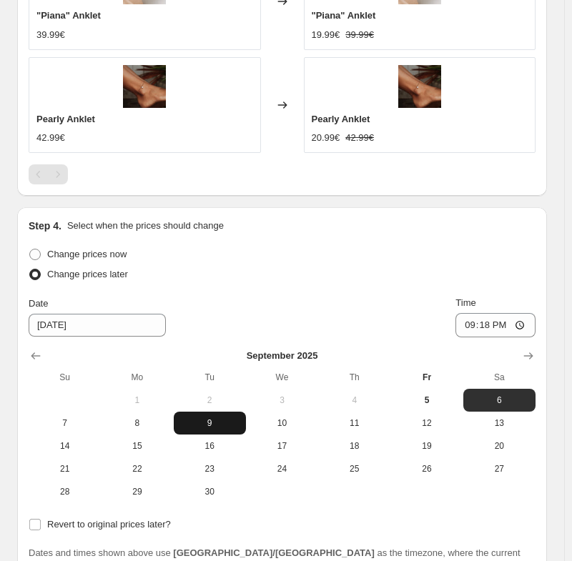
click at [189, 428] on span "9" at bounding box center [209, 423] width 61 height 11
type input "[DATE]"
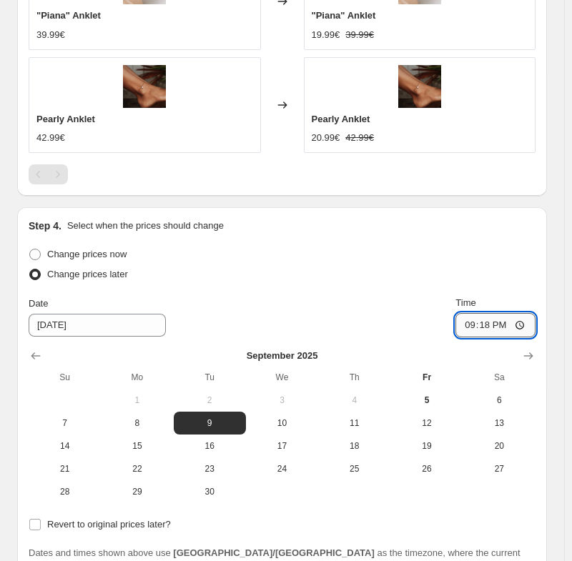
click at [490, 324] on input "21:18" at bounding box center [495, 325] width 80 height 24
click at [521, 324] on input "21:18" at bounding box center [495, 325] width 80 height 24
type input "00:00"
click at [357, 295] on div "Change prices now Change prices later Date 9/9/2025 Time 00:00 September 2025 S…" at bounding box center [282, 374] width 507 height 259
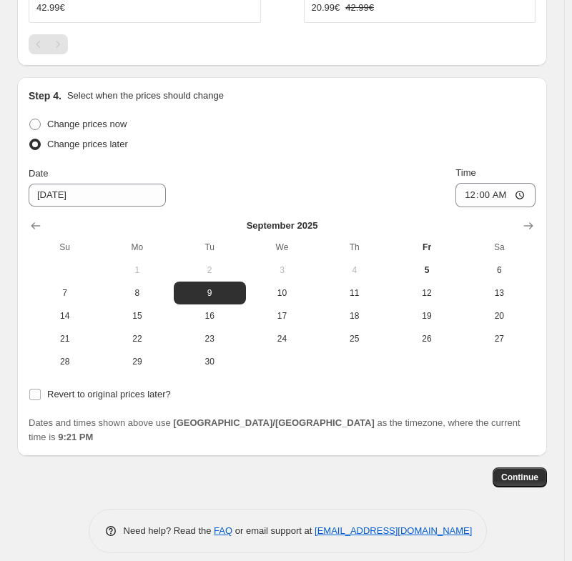
click at [350, 159] on div "Change prices now Change prices later Date 9/9/2025 Time 00:00 September 2025 S…" at bounding box center [282, 243] width 507 height 259
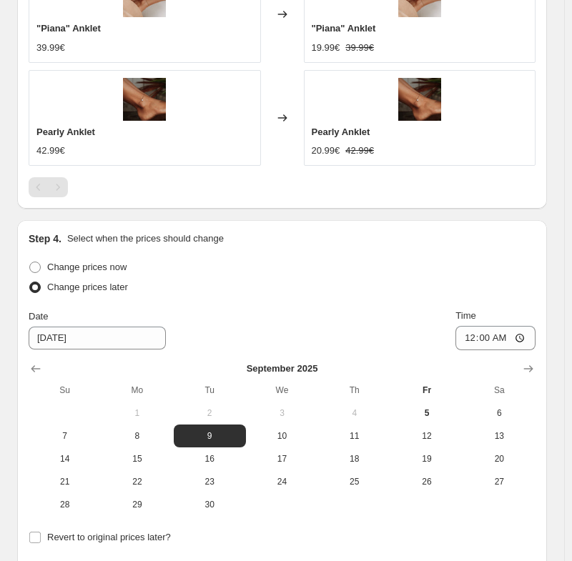
scroll to position [1346, 0]
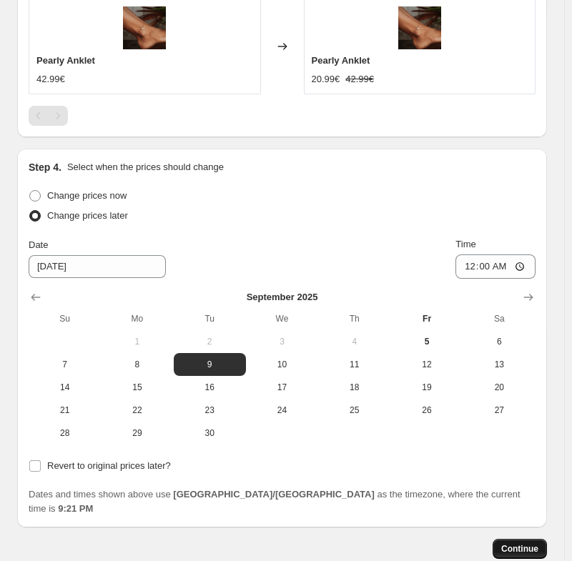
click at [541, 542] on button "Continue" at bounding box center [520, 549] width 54 height 20
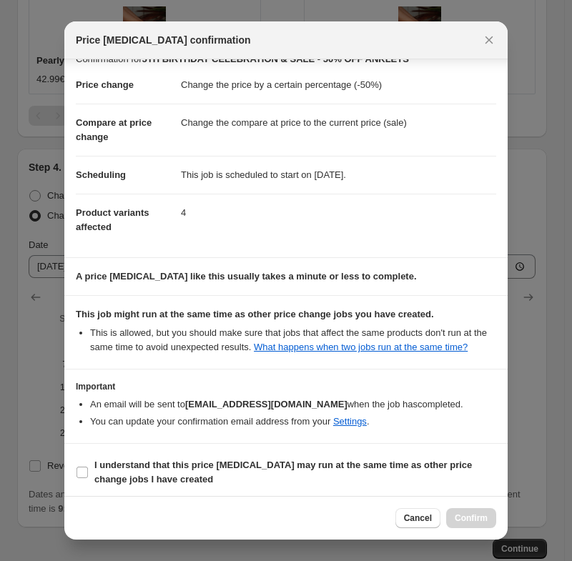
scroll to position [24, 0]
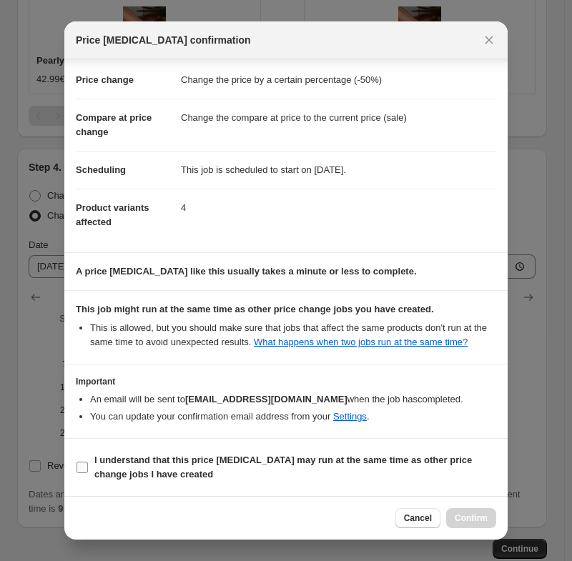
click at [82, 466] on input "I understand that this price change job may run at the same time as other price…" at bounding box center [82, 467] width 11 height 11
checkbox input "true"
click at [463, 513] on button "Confirm" at bounding box center [471, 518] width 50 height 20
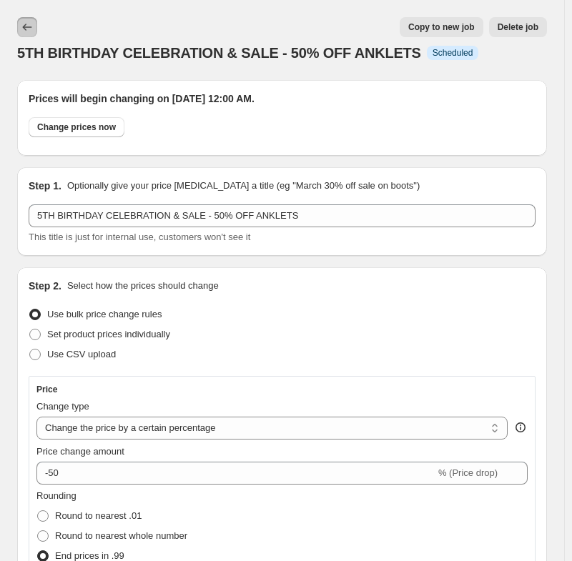
click at [30, 21] on icon "Price change jobs" at bounding box center [27, 27] width 14 height 14
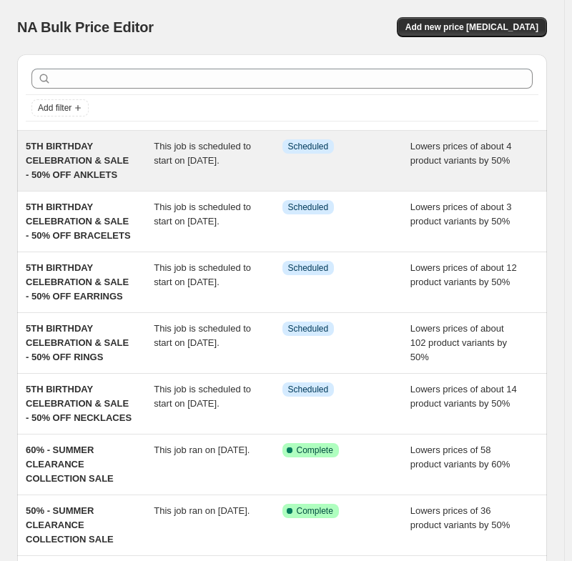
click at [82, 157] on span "5TH BIRTHDAY CELEBRATION & SALE - 50% OFF ANKLETS" at bounding box center [77, 160] width 103 height 39
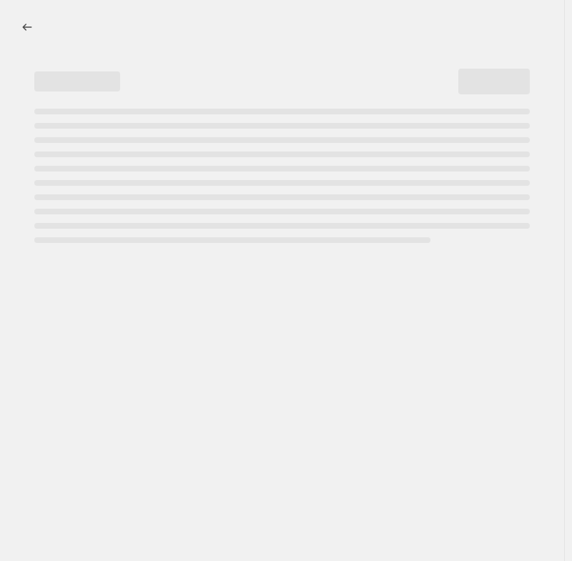
select select "percentage"
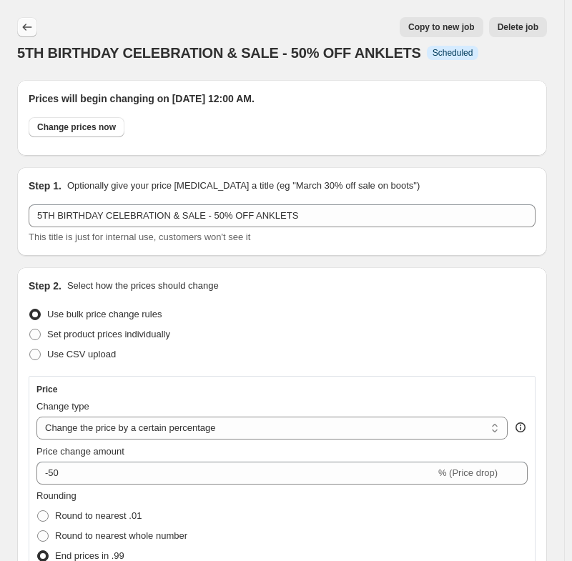
click at [31, 34] on icon "Price change jobs" at bounding box center [27, 27] width 14 height 14
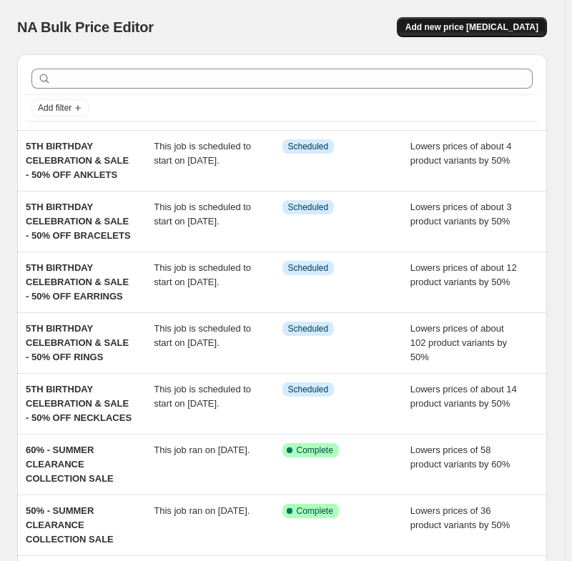
click at [506, 29] on span "Add new price [MEDICAL_DATA]" at bounding box center [471, 26] width 133 height 11
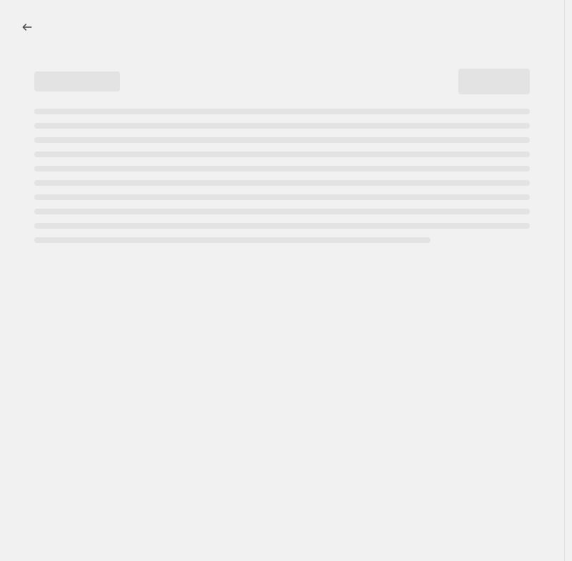
select select "percentage"
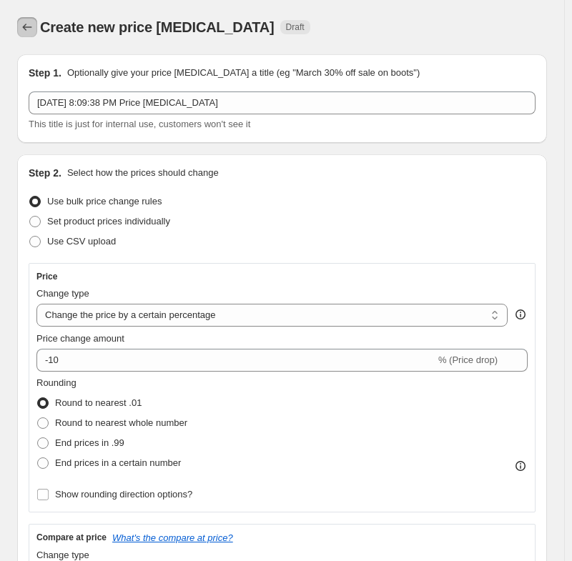
click at [27, 29] on icon "Price change jobs" at bounding box center [27, 27] width 14 height 14
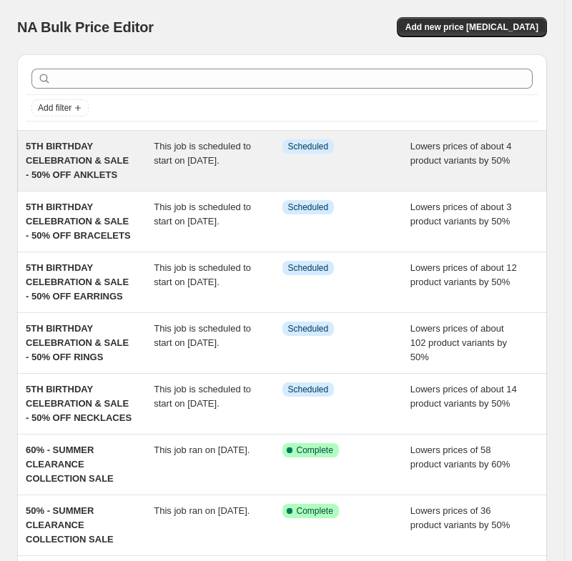
click at [86, 165] on span "5TH BIRTHDAY CELEBRATION & SALE - 50% OFF ANKLETS" at bounding box center [77, 160] width 103 height 39
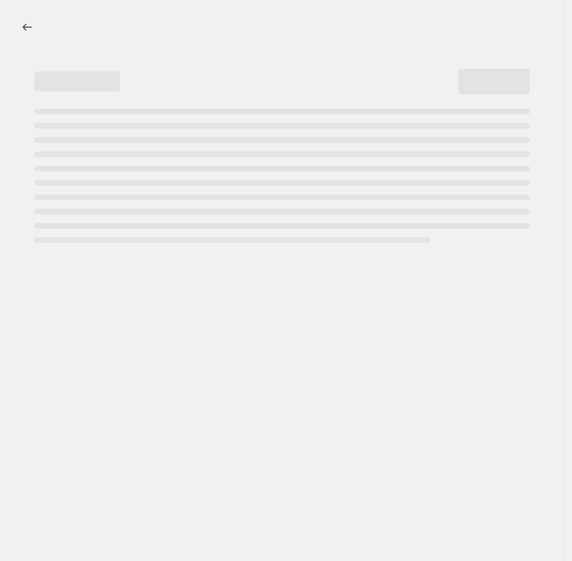
select select "percentage"
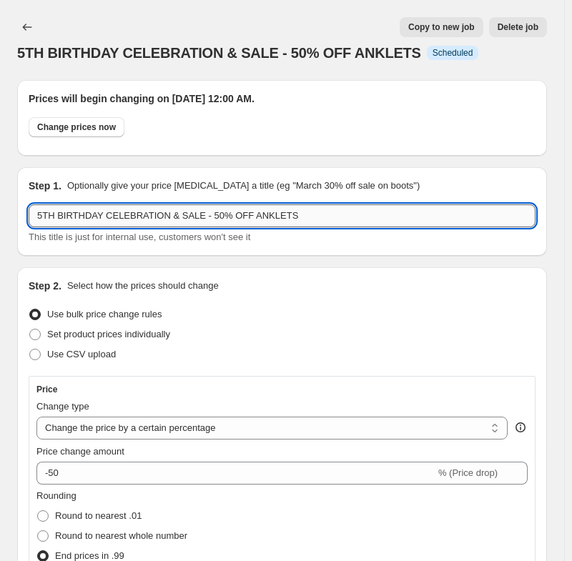
click at [292, 209] on input "5TH BIRTHDAY CELEBRATION & SALE - 50% OFF ANKLETS" at bounding box center [282, 216] width 507 height 23
type input "5TH BIRTHDAY CELEBRATION & SALE - 50% OFF ANKLETS & CHARM"
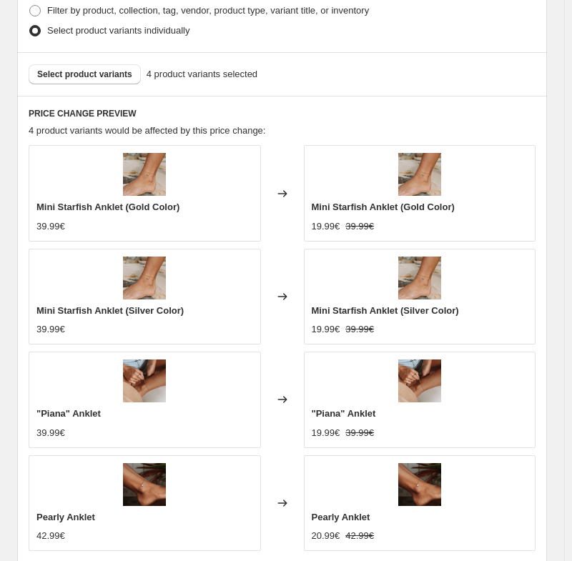
scroll to position [1001, 0]
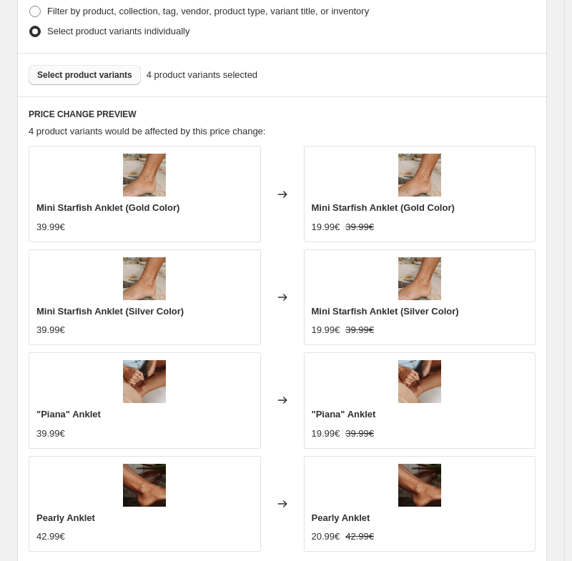
click at [98, 80] on span "Select product variants" at bounding box center [84, 74] width 95 height 11
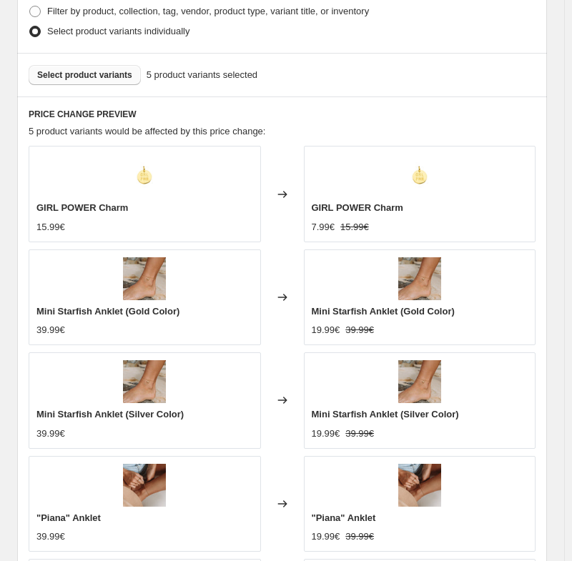
click at [276, 126] on div "5 product variants would be affected by this price change:" at bounding box center [282, 131] width 507 height 14
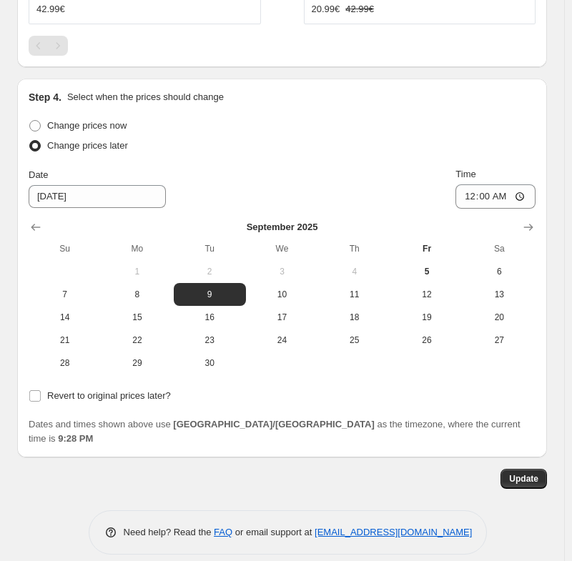
scroll to position [1633, 0]
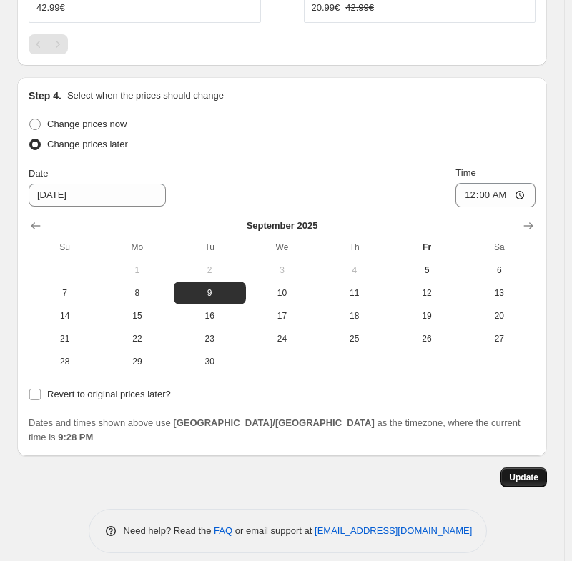
click at [514, 468] on button "Update" at bounding box center [524, 478] width 46 height 20
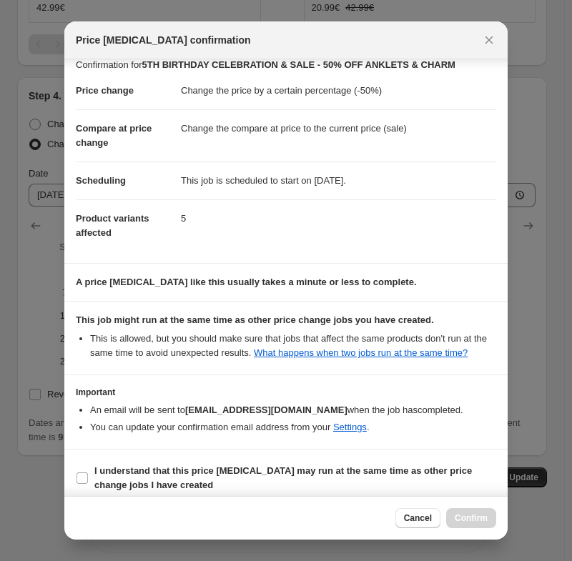
scroll to position [24, 0]
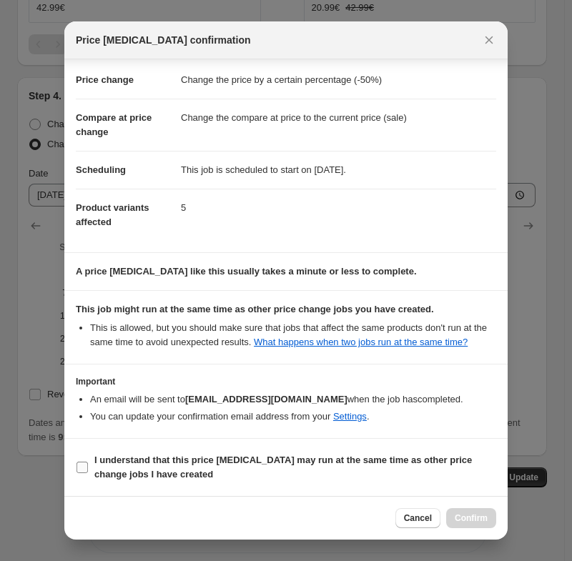
click at [81, 466] on input "I understand that this price change job may run at the same time as other price…" at bounding box center [82, 467] width 11 height 11
checkbox input "true"
click at [462, 521] on span "Confirm" at bounding box center [471, 518] width 33 height 11
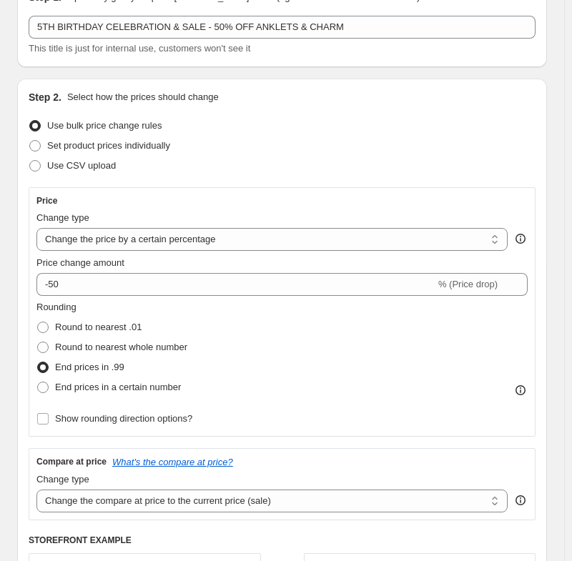
scroll to position [0, 0]
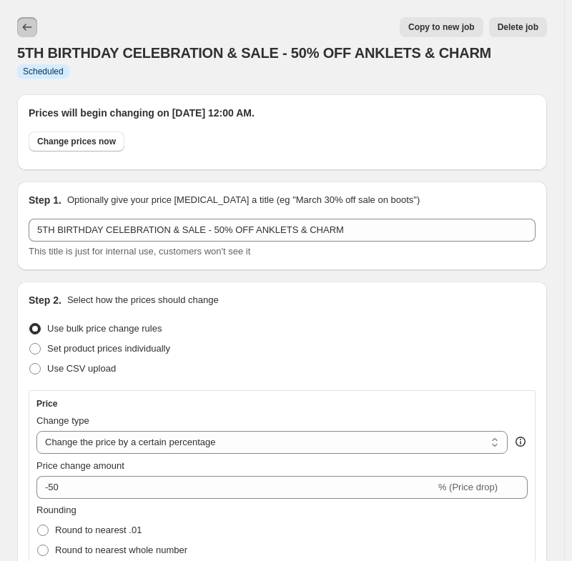
click at [29, 31] on icon "Price change jobs" at bounding box center [27, 27] width 14 height 14
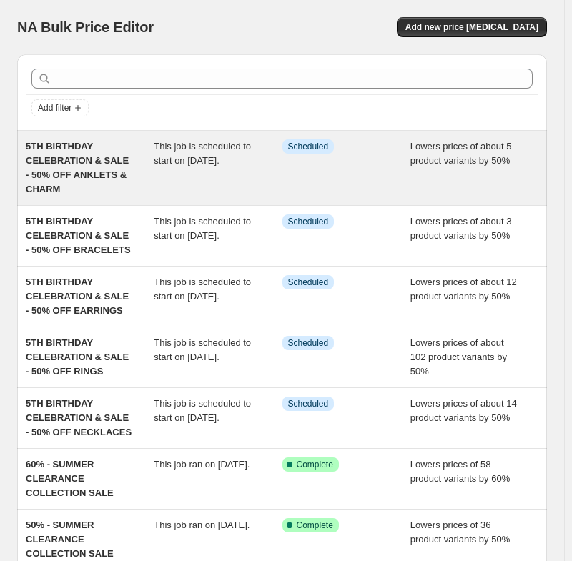
click at [77, 149] on span "5TH BIRTHDAY CELEBRATION & SALE - 50% OFF ANKLETS & CHARM" at bounding box center [77, 168] width 103 height 54
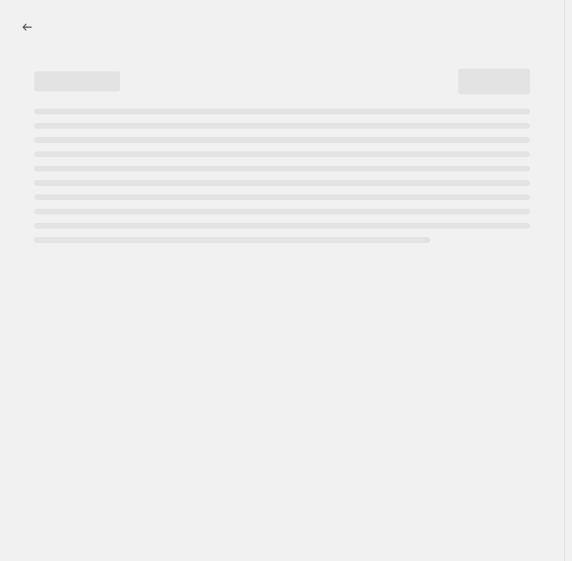
select select "percentage"
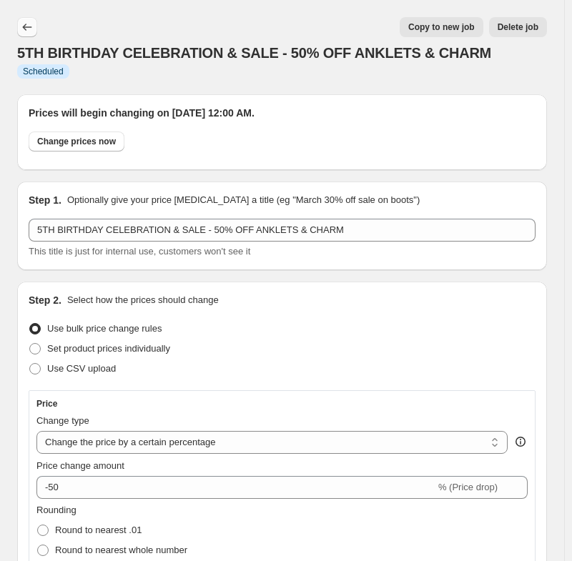
click at [24, 27] on icon "Price change jobs" at bounding box center [27, 27] width 9 height 7
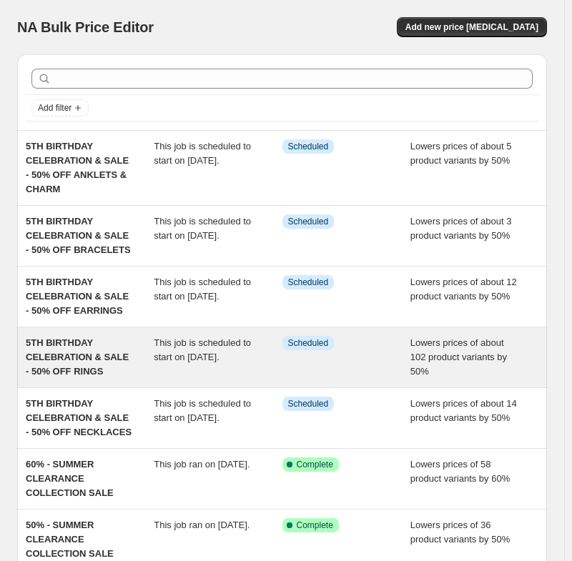
click at [88, 360] on span "5TH BIRTHDAY CELEBRATION & SALE - 50% OFF RINGS" at bounding box center [77, 357] width 103 height 39
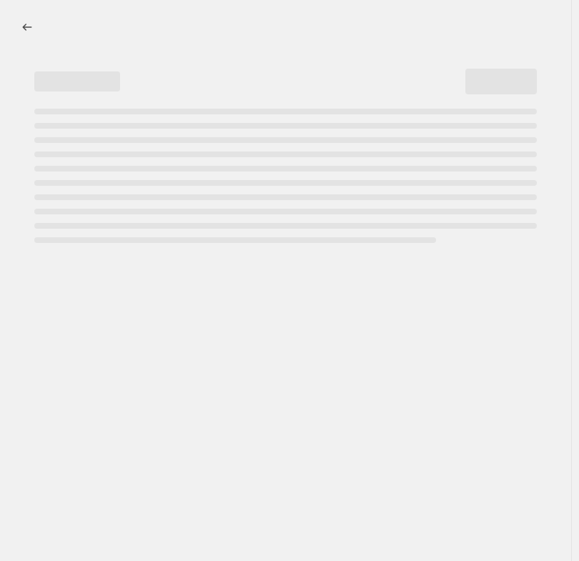
select select "percentage"
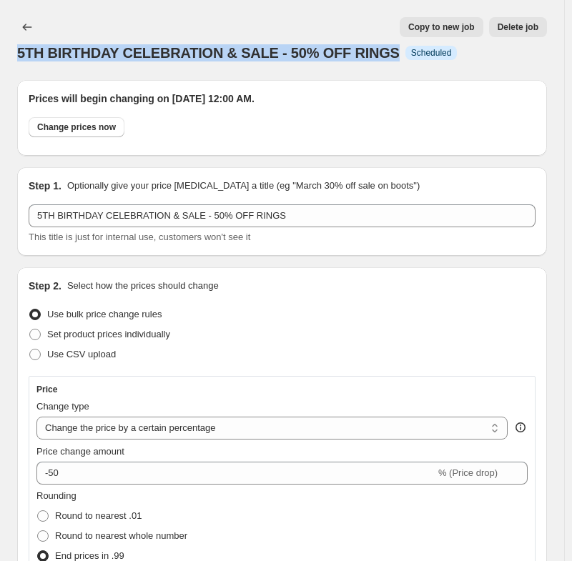
drag, startPoint x: 383, startPoint y: 55, endPoint x: -114, endPoint y: 54, distance: 497.0
click at [0, 54] on html "Home Settings Plans Skip to content 5TH BIRTHDAY CELEBRATION & SALE - 50% OFF R…" at bounding box center [286, 280] width 572 height 561
copy span "5TH BIRTHDAY CELEBRATION & SALE - 50% OFF RINGS"
click at [26, 29] on icon "Price change jobs" at bounding box center [27, 27] width 14 height 14
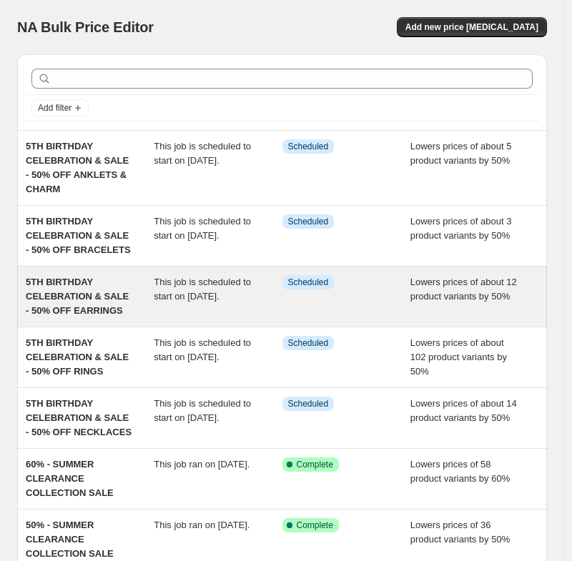
click at [63, 297] on span "5TH BIRTHDAY CELEBRATION & SALE - 50% OFF EARRINGS" at bounding box center [77, 296] width 103 height 39
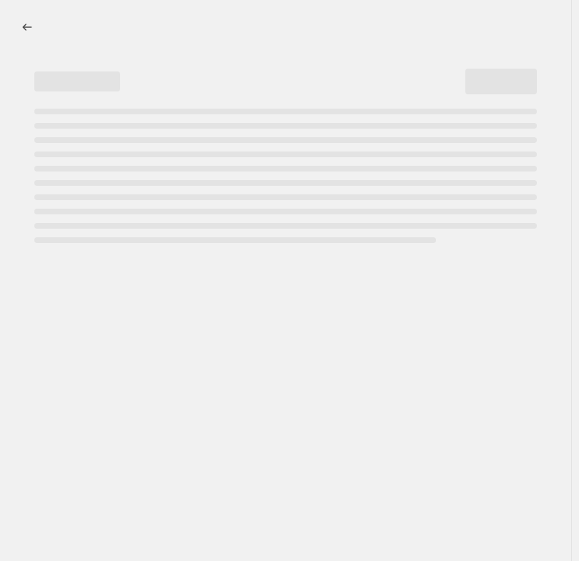
select select "percentage"
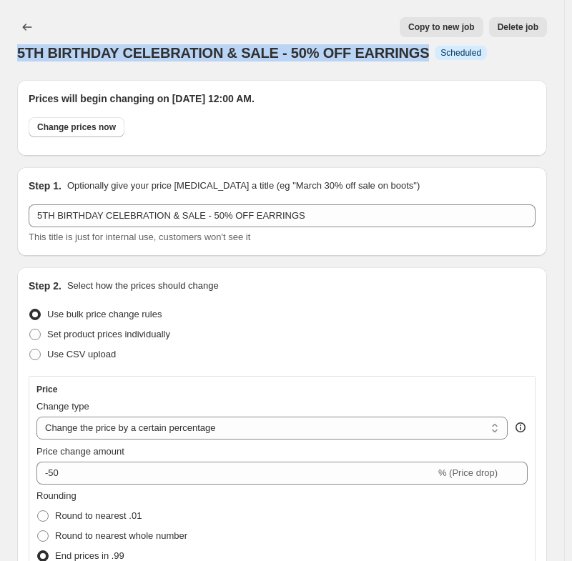
drag, startPoint x: 402, startPoint y: 52, endPoint x: -31, endPoint y: 59, distance: 432.7
click at [0, 59] on html "Home Settings Plans Skip to content 5TH BIRTHDAY CELEBRATION & SALE - 50% OFF E…" at bounding box center [286, 280] width 572 height 561
copy span "5TH BIRTHDAY CELEBRATION & SALE - 50% OFF EARRINGS"
click at [31, 28] on icon "Price change jobs" at bounding box center [27, 27] width 14 height 14
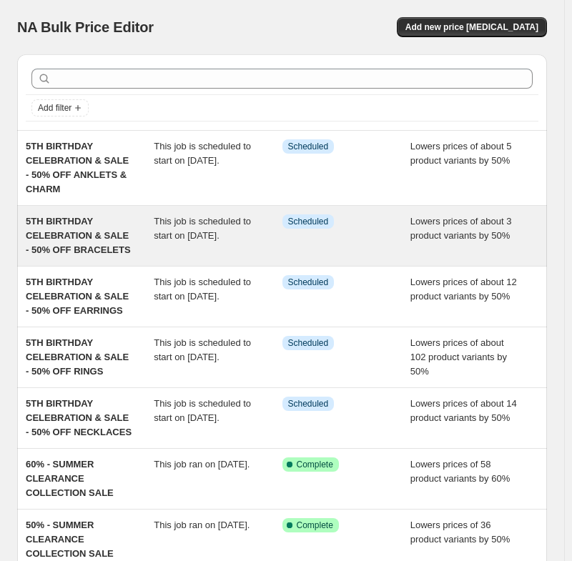
click at [80, 227] on span "5TH BIRTHDAY CELEBRATION & SALE - 50% OFF BRACELETS" at bounding box center [78, 235] width 105 height 39
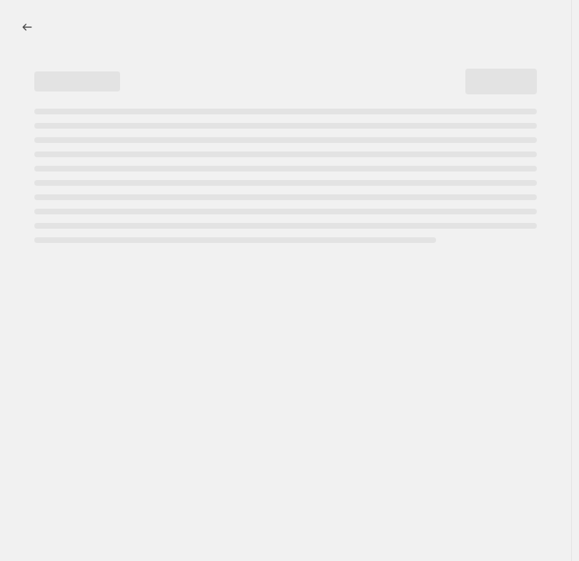
select select "percentage"
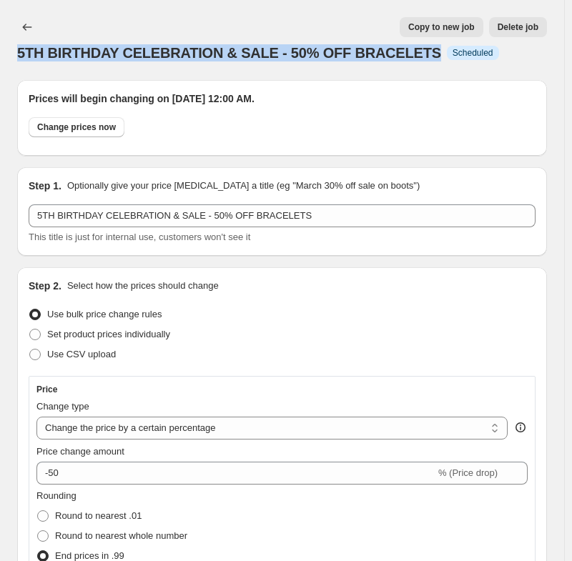
drag, startPoint x: 415, startPoint y: 57, endPoint x: -65, endPoint y: 57, distance: 479.8
click at [0, 57] on html "Home Settings Plans Skip to content 5TH BIRTHDAY CELEBRATION & SALE - 50% OFF B…" at bounding box center [286, 280] width 572 height 561
copy span "5TH BIRTHDAY CELEBRATION & SALE - 50% OFF BRACELETS"
click at [22, 24] on icon "Price change jobs" at bounding box center [27, 27] width 14 height 14
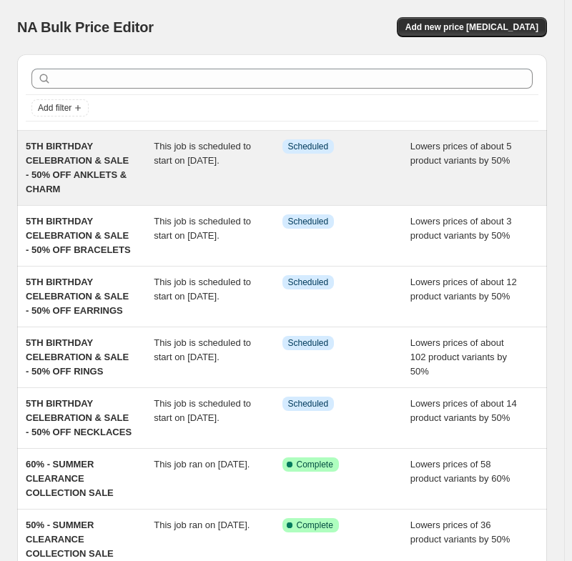
click at [67, 167] on div "5TH BIRTHDAY CELEBRATION & SALE - 50% OFF ANKLETS & CHARM" at bounding box center [90, 167] width 128 height 57
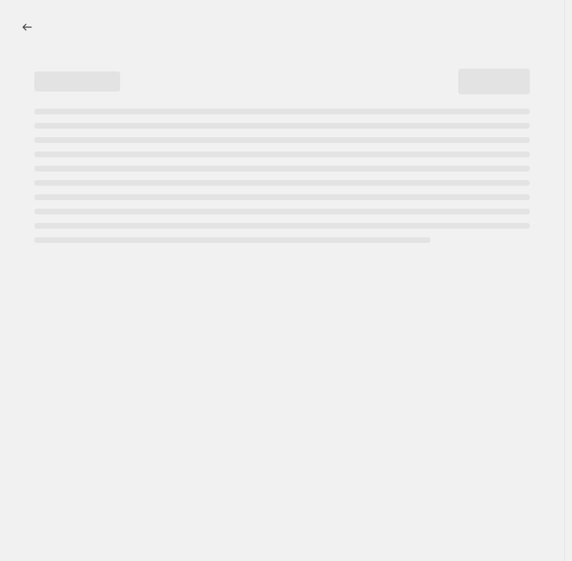
select select "percentage"
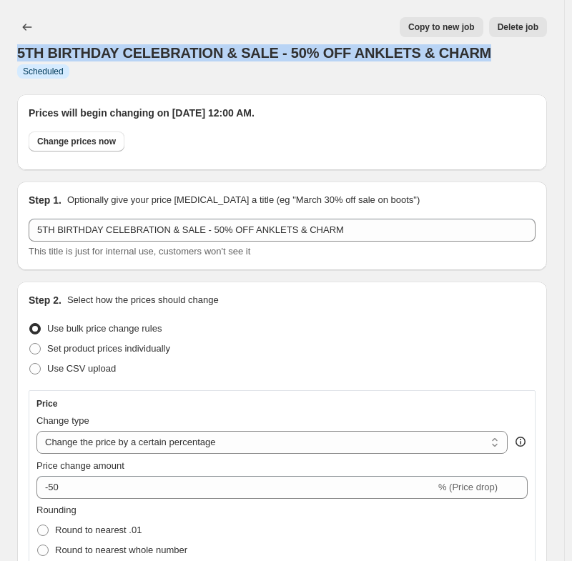
drag, startPoint x: 473, startPoint y: 53, endPoint x: 8, endPoint y: 59, distance: 464.8
copy span "5TH BIRTHDAY CELEBRATION & SALE - 50% OFF ANKLETS & CHARM"
click at [26, 25] on icon "Price change jobs" at bounding box center [27, 27] width 14 height 14
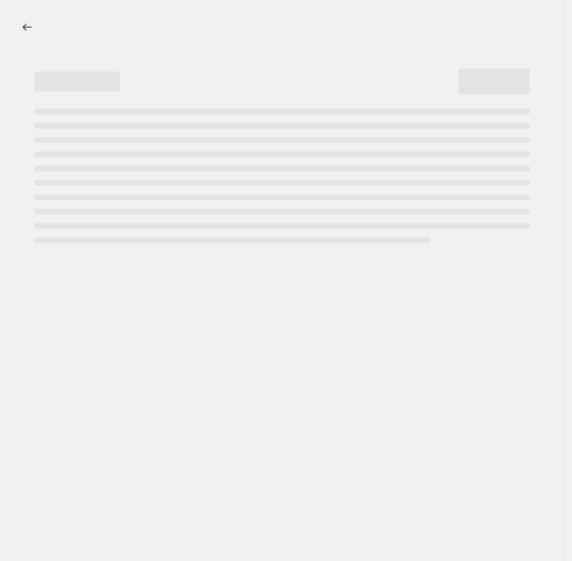
select select "percentage"
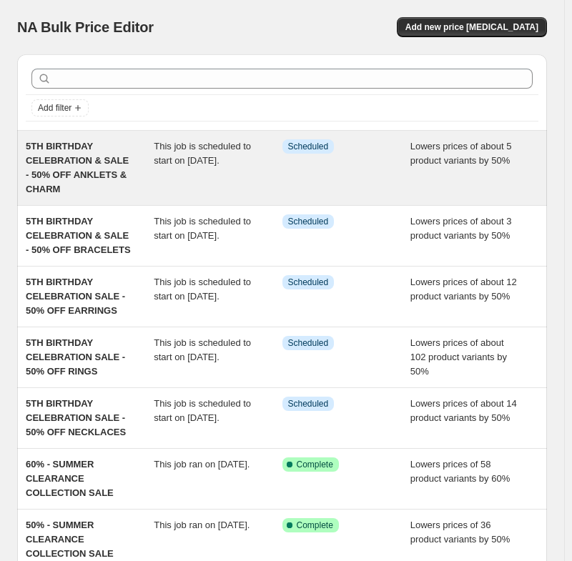
click at [51, 166] on span "5TH BIRTHDAY CELEBRATION & SALE - 50% OFF ANKLETS & CHARM" at bounding box center [77, 168] width 103 height 54
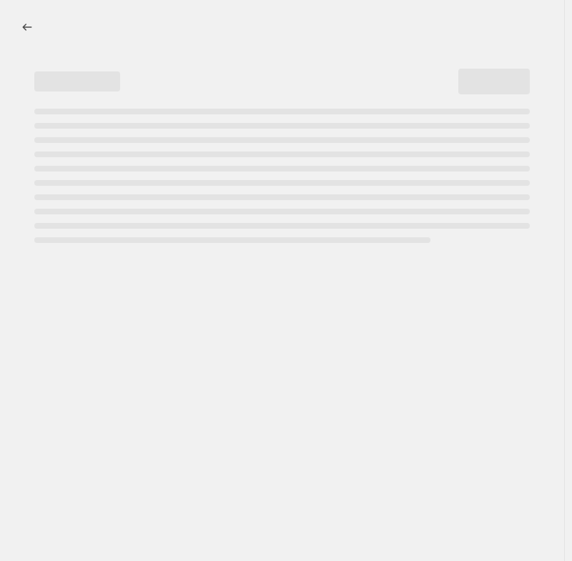
select select "percentage"
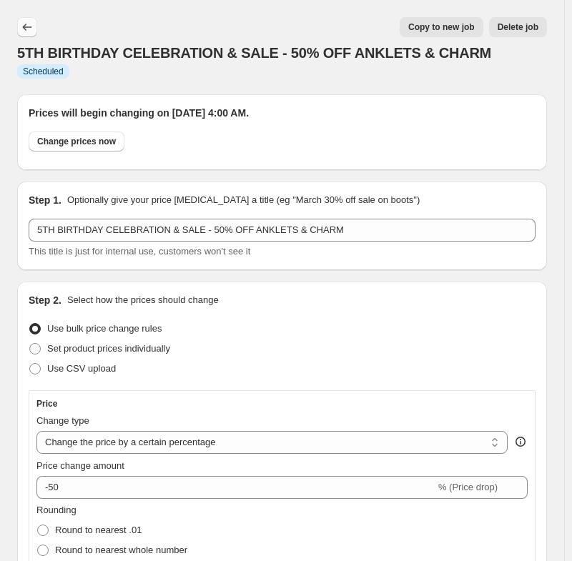
click at [33, 28] on icon "Price change jobs" at bounding box center [27, 27] width 14 height 14
